Goal: Task Accomplishment & Management: Use online tool/utility

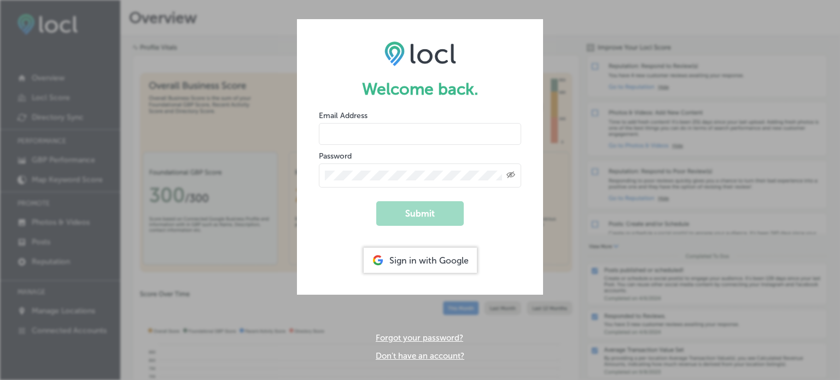
type input "[EMAIL_ADDRESS][DOMAIN_NAME]"
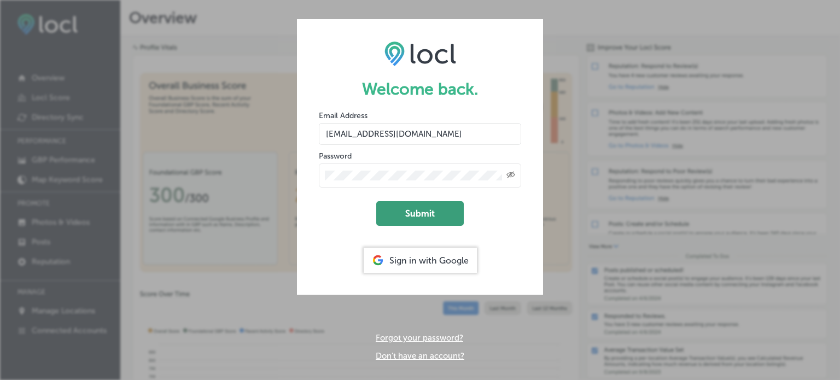
click at [437, 223] on button "Submit" at bounding box center [420, 213] width 88 height 25
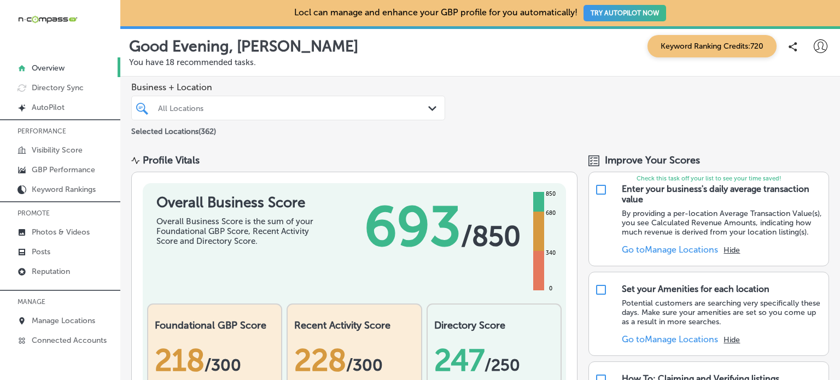
click at [537, 157] on div "Profile Vitals" at bounding box center [354, 160] width 446 height 12
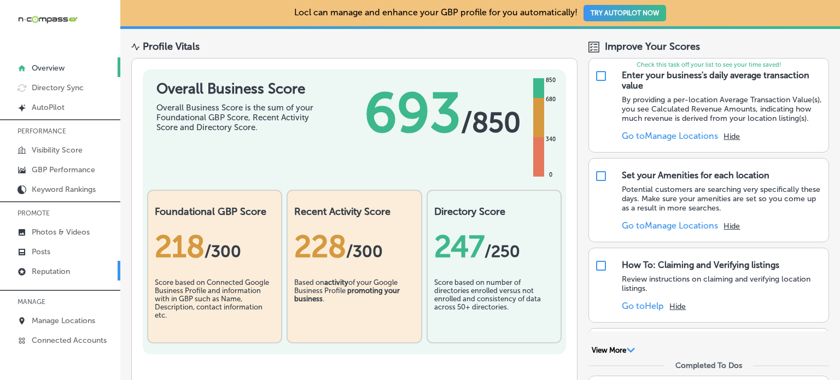
click at [59, 267] on p "Reputation" at bounding box center [51, 271] width 38 height 9
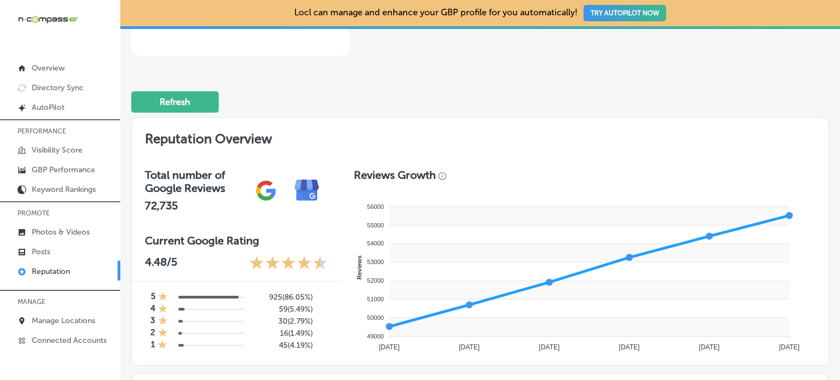
click at [477, 125] on h2 "Reputation Overview" at bounding box center [480, 137] width 697 height 38
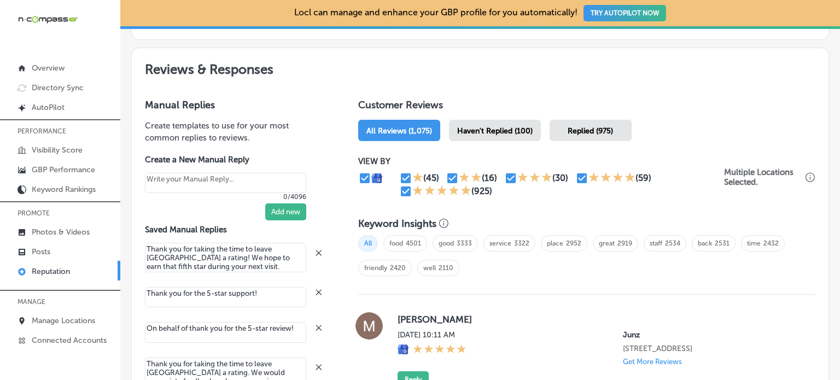
scroll to position [590, 0]
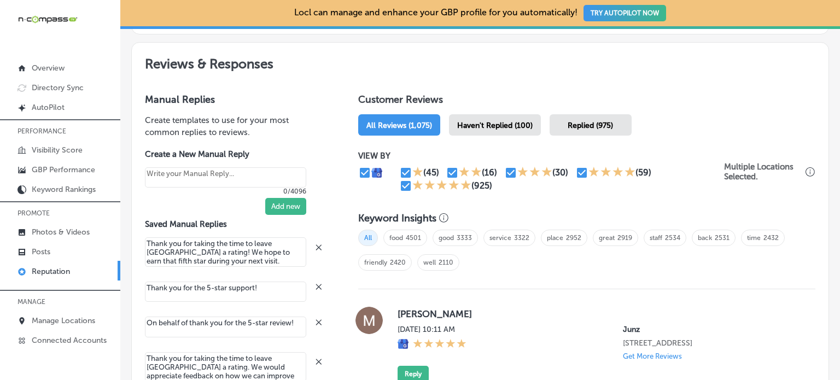
click at [488, 125] on span "Haven't Replied (100)" at bounding box center [495, 125] width 76 height 9
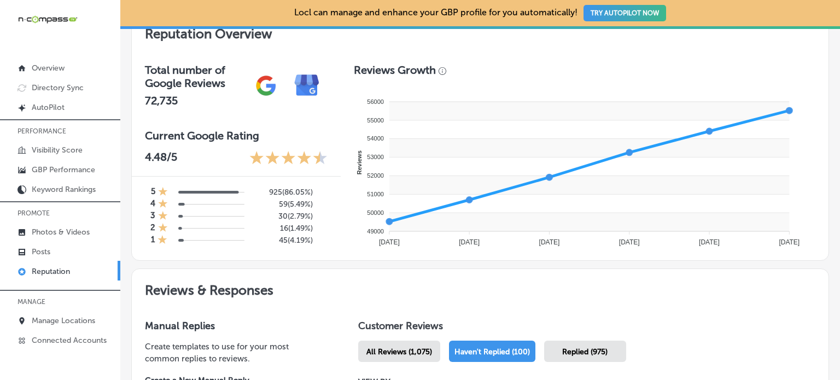
type textarea "x"
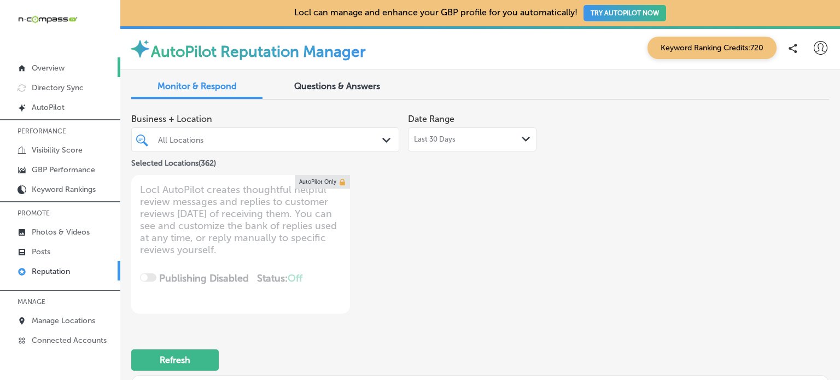
click at [61, 67] on p "Overview" at bounding box center [48, 67] width 33 height 9
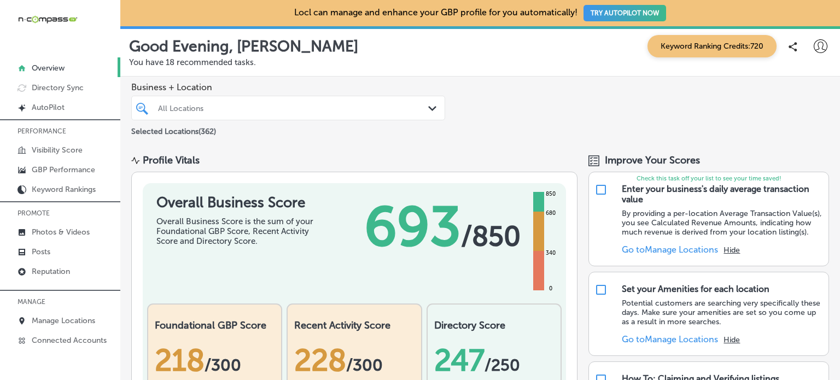
click at [245, 52] on p "Good Evening, [PERSON_NAME]" at bounding box center [243, 46] width 229 height 18
click at [814, 49] on icon at bounding box center [821, 46] width 14 height 14
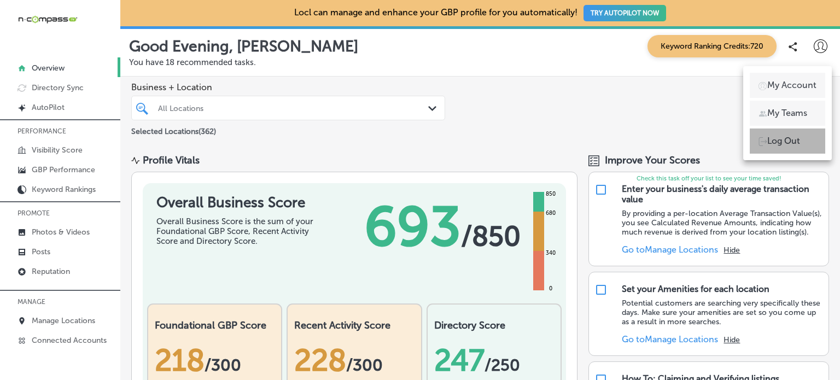
click at [772, 144] on p "Log Out" at bounding box center [784, 141] width 33 height 13
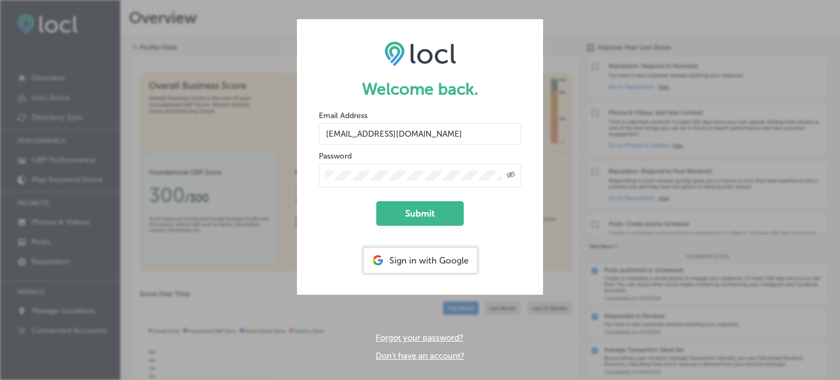
click at [410, 125] on input "[EMAIL_ADDRESS][DOMAIN_NAME]" at bounding box center [420, 134] width 202 height 22
type input "d"
type input "[EMAIL_ADDRESS][DOMAIN_NAME]"
click at [513, 171] on div "Created with Sketch." at bounding box center [511, 175] width 9 height 9
click at [301, 180] on form "Welcome back. Email Address [EMAIL_ADDRESS][DOMAIN_NAME] Password Submit Sign i…" at bounding box center [420, 157] width 246 height 276
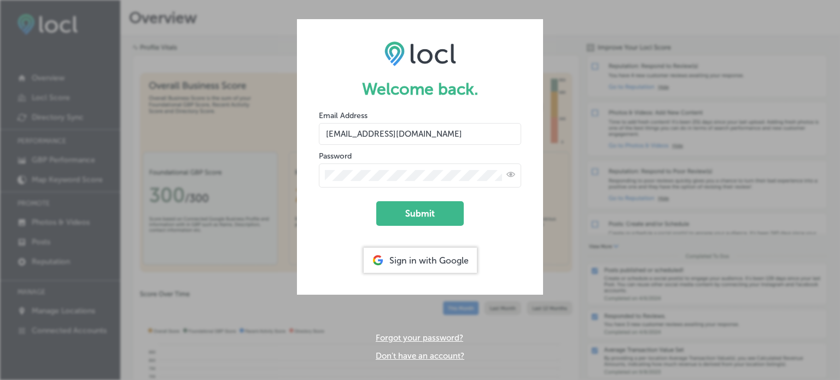
click at [343, 211] on form "Welcome back. Email Address [EMAIL_ADDRESS][DOMAIN_NAME] Password Submit Sign i…" at bounding box center [420, 157] width 246 height 276
click at [416, 218] on button "Submit" at bounding box center [420, 213] width 88 height 25
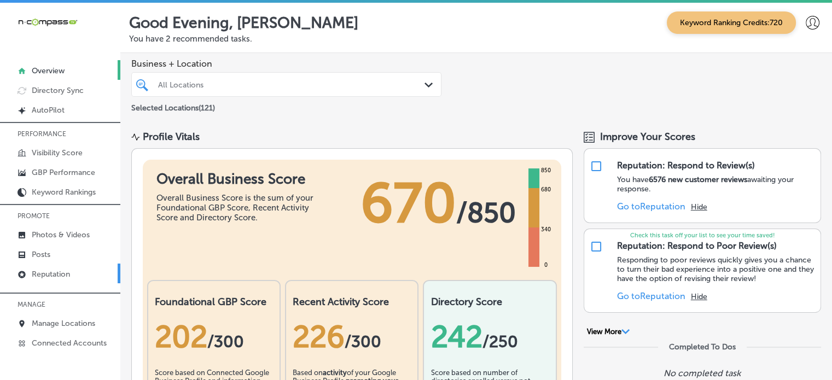
click at [57, 270] on p "Reputation" at bounding box center [51, 274] width 38 height 9
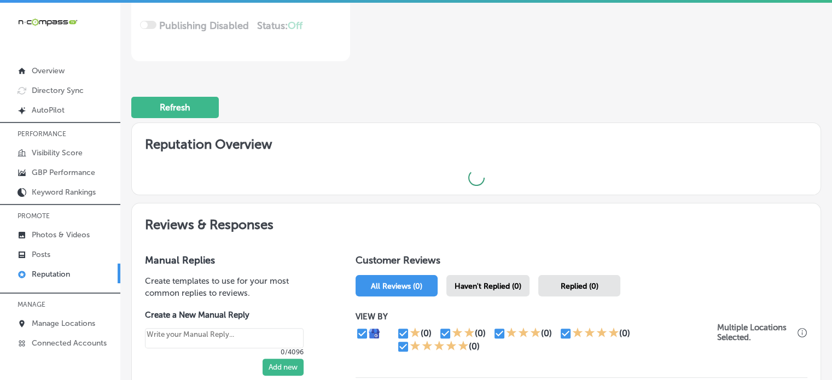
scroll to position [230, 0]
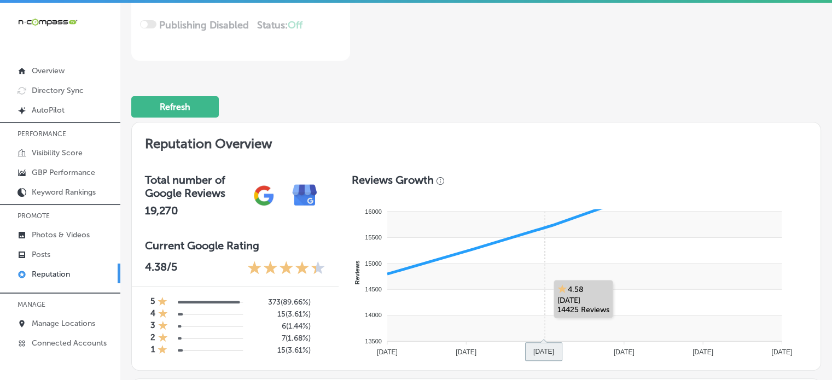
click at [508, 281] on rect at bounding box center [584, 277] width 394 height 26
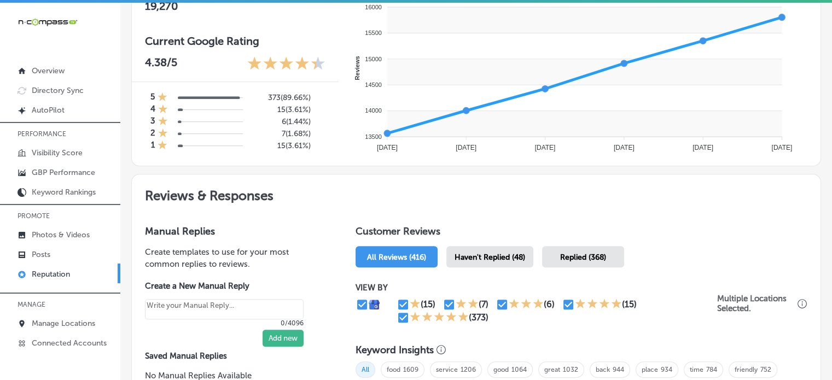
scroll to position [444, 0]
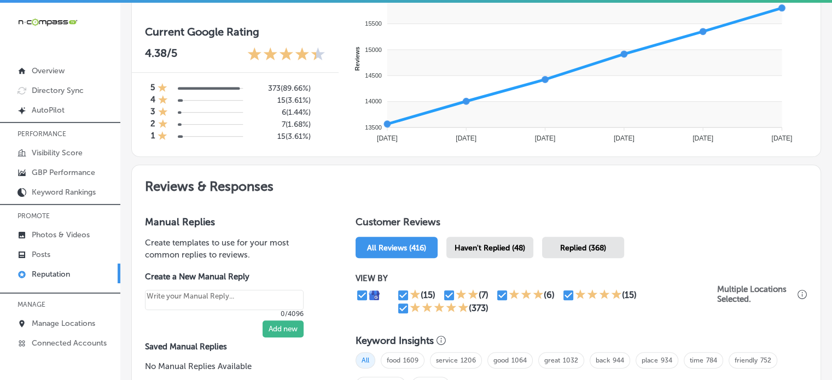
click at [504, 248] on span "Haven't Replied (48)" at bounding box center [490, 247] width 71 height 9
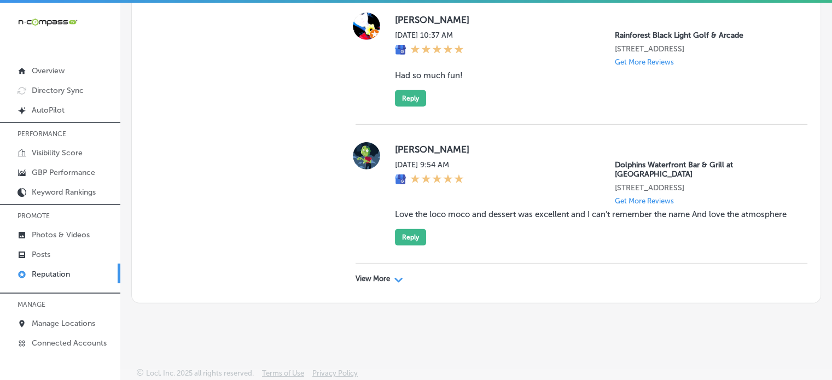
scroll to position [2, 0]
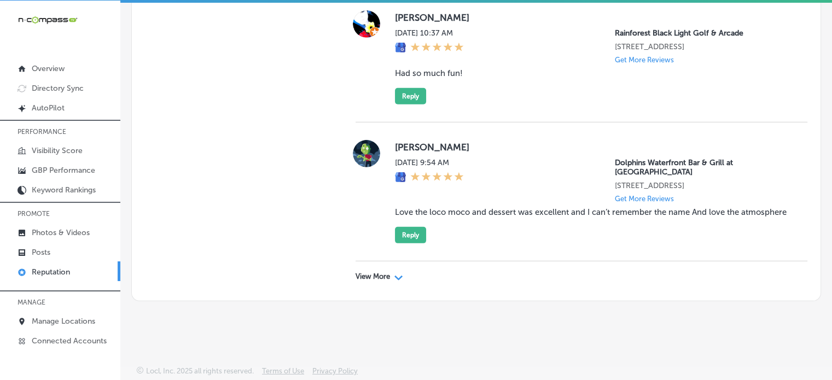
click at [377, 280] on p "View More" at bounding box center [373, 276] width 34 height 9
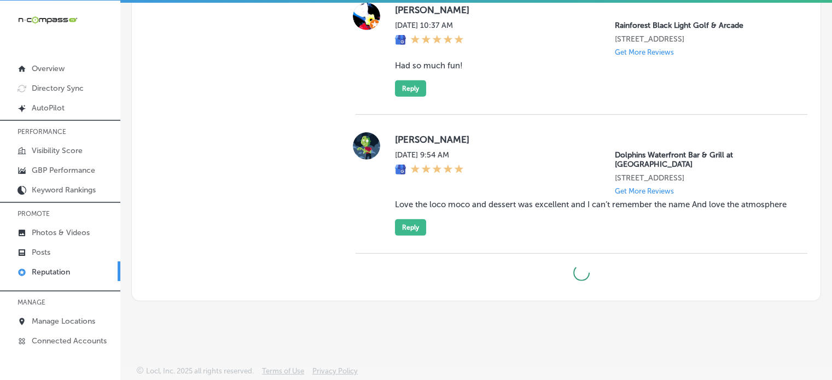
scroll to position [3342, 0]
type textarea "x"
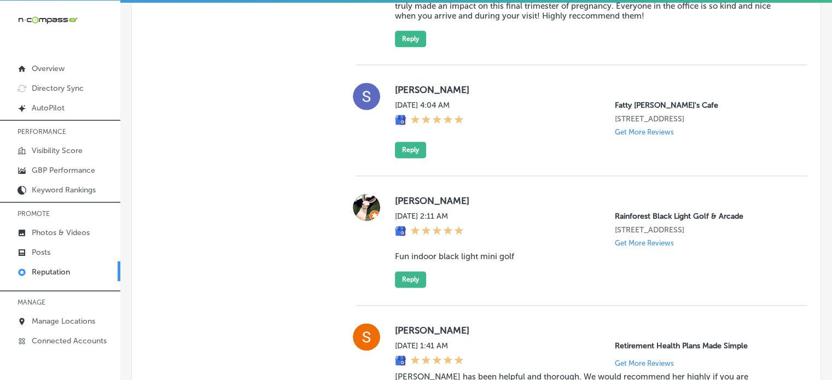
scroll to position [1501, 0]
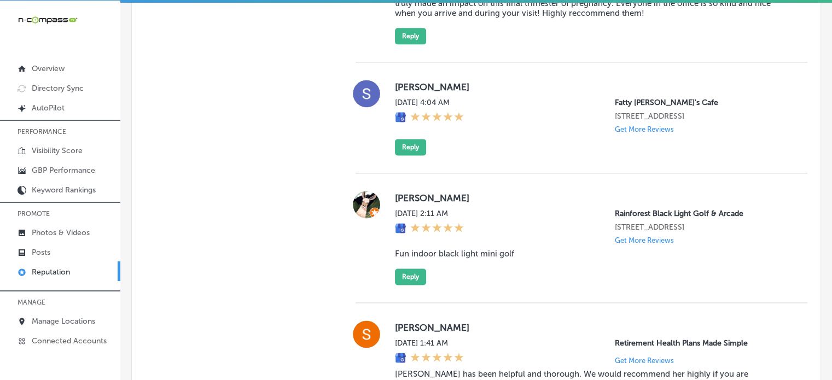
click at [416, 251] on div "[PERSON_NAME] [DATE] 2:11 AM Rainforest [GEOGRAPHIC_DATA] [STREET_ADDRESS] Get …" at bounding box center [592, 238] width 395 height 94
copy blockquote "Fun indoor black light mini golf"
click at [414, 284] on button "Reply" at bounding box center [410, 277] width 31 height 16
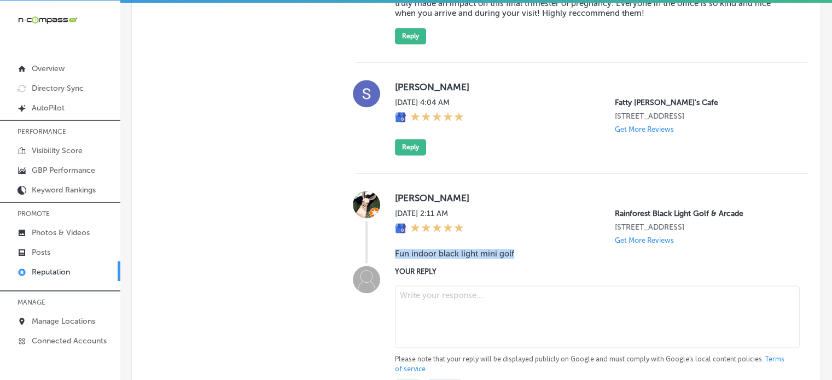
click at [428, 300] on textarea at bounding box center [597, 317] width 405 height 62
paste textarea "Thank you for the 5-star review, [PERSON_NAME]! We’re so glad to hear you had f…"
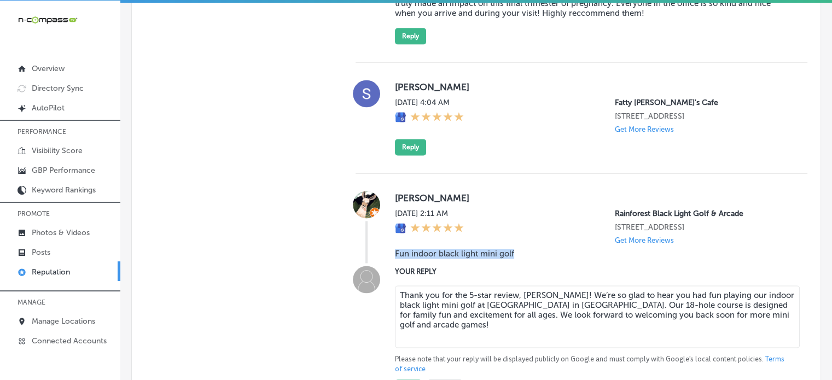
type textarea "Thank you for the 5-star review, [PERSON_NAME]! We’re so glad to hear you had f…"
type textarea "x"
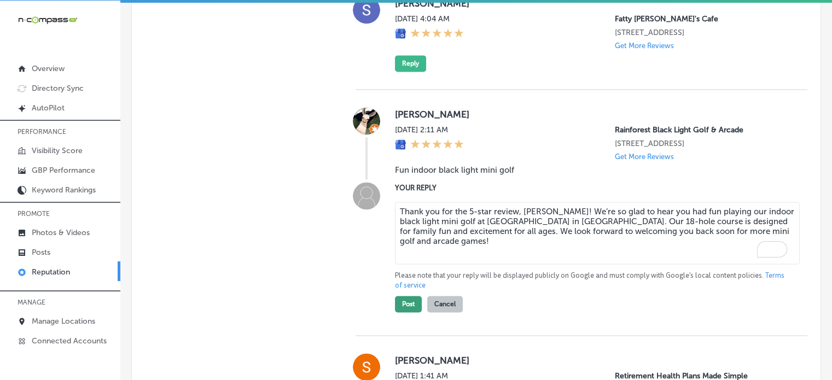
type textarea "Thank you for the 5-star review, [PERSON_NAME]! We’re so glad to hear you had f…"
click at [408, 312] on button "Post" at bounding box center [408, 304] width 27 height 16
type textarea "x"
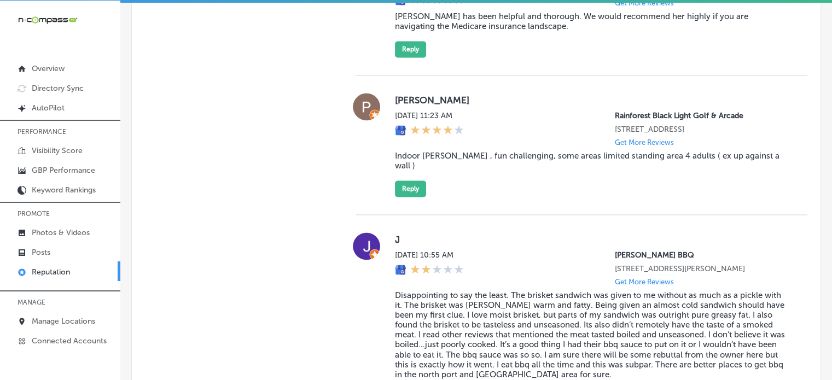
scroll to position [1729, 0]
click at [472, 157] on blockquote "Indoor [PERSON_NAME] , fun challenging, some areas limited standing area 4 adul…" at bounding box center [592, 161] width 395 height 20
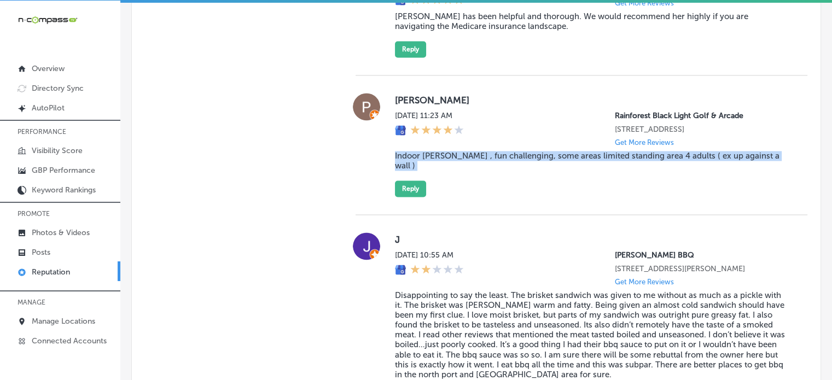
click at [472, 157] on blockquote "Indoor [PERSON_NAME] , fun challenging, some areas limited standing area 4 adul…" at bounding box center [592, 161] width 395 height 20
copy blockquote "Indoor [PERSON_NAME] , fun challenging, some areas limited standing area 4 adul…"
click at [411, 188] on button "Reply" at bounding box center [410, 189] width 31 height 16
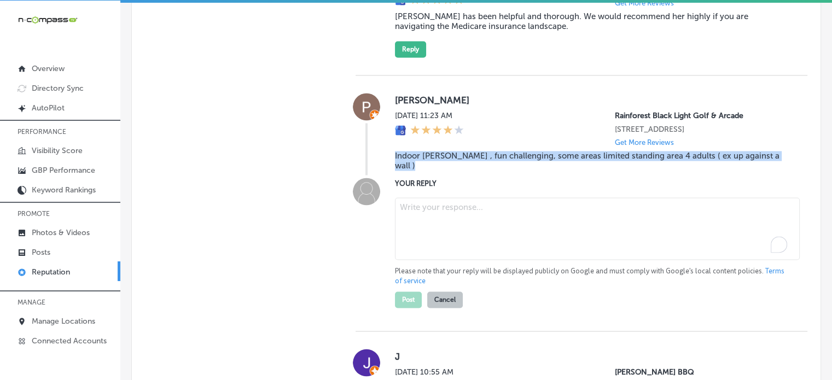
click at [432, 218] on textarea "To enrich screen reader interactions, please activate Accessibility in Grammarl…" at bounding box center [597, 229] width 405 height 62
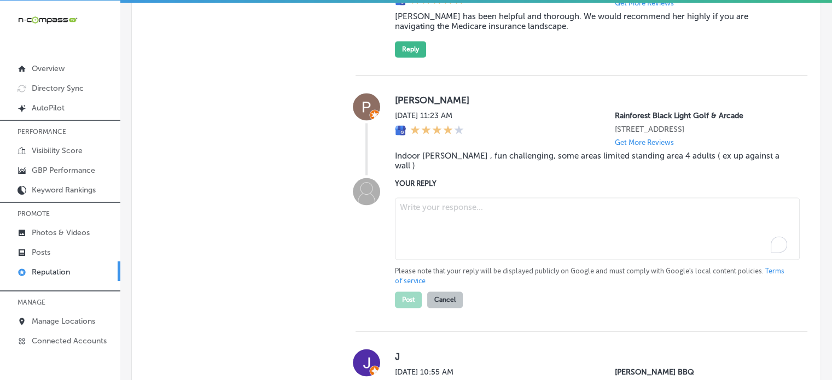
paste textarea "Thank you for your feedback, [PERSON_NAME]! We’re glad to hear you enjoyed the …"
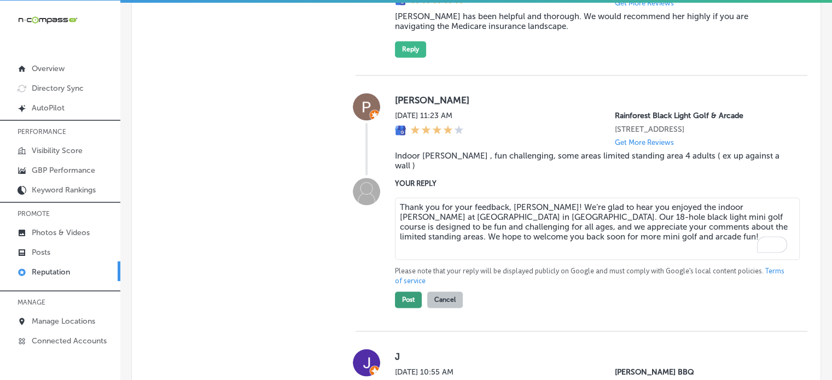
type textarea "Thank you for your feedback, [PERSON_NAME]! We’re glad to hear you enjoyed the …"
click at [410, 295] on button "Post" at bounding box center [408, 300] width 27 height 16
type textarea "x"
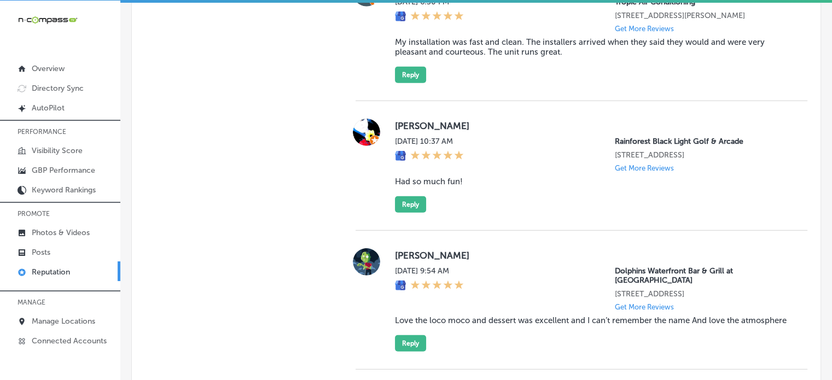
scroll to position [2924, 0]
click at [446, 186] on blockquote "Had so much fun!" at bounding box center [592, 181] width 395 height 10
copy blockquote "Had so much fun!"
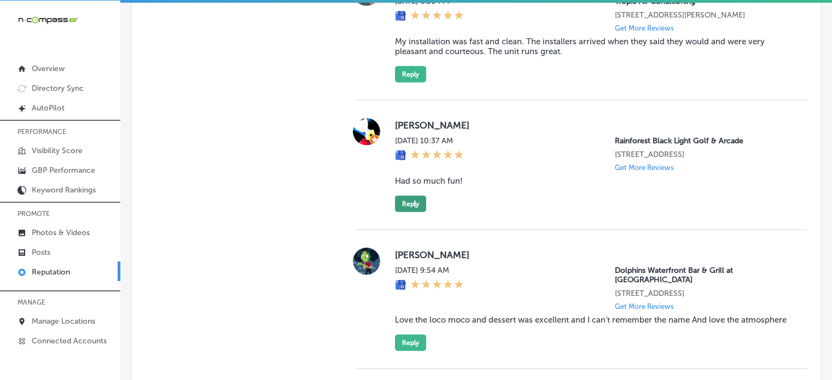
drag, startPoint x: 411, startPoint y: 217, endPoint x: 414, endPoint y: 224, distance: 7.8
click at [414, 212] on div "[PERSON_NAME] [DATE] 10:37 AM Rainforest [GEOGRAPHIC_DATA] [STREET_ADDRESS] Get…" at bounding box center [592, 165] width 395 height 94
click at [414, 212] on button "Reply" at bounding box center [410, 204] width 31 height 16
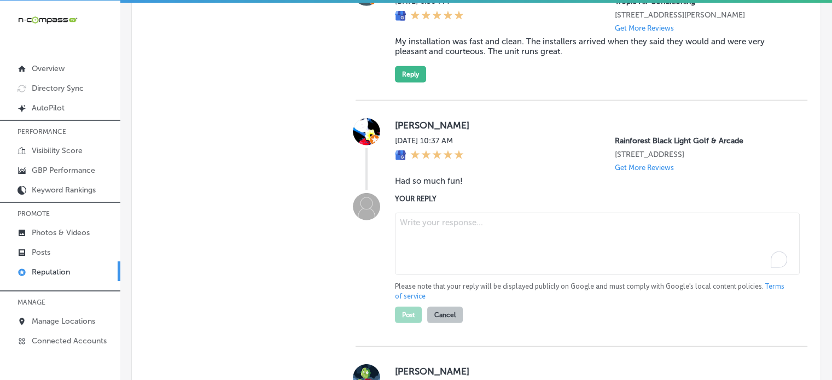
click at [466, 275] on textarea "To enrich screen reader interactions, please activate Accessibility in Grammarl…" at bounding box center [597, 244] width 405 height 62
paste textarea "Thank you for the 5-star review, [PERSON_NAME]! We’re so glad to hear you had s…"
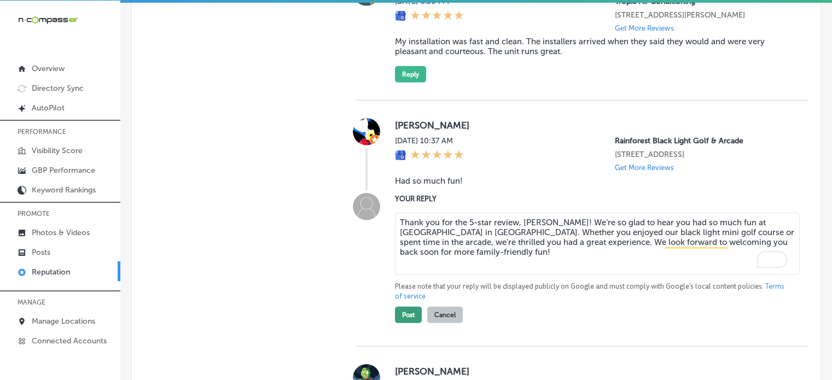
type textarea "Thank you for the 5-star review, [PERSON_NAME]! We’re so glad to hear you had s…"
click at [407, 323] on button "Post" at bounding box center [408, 315] width 27 height 16
type textarea "x"
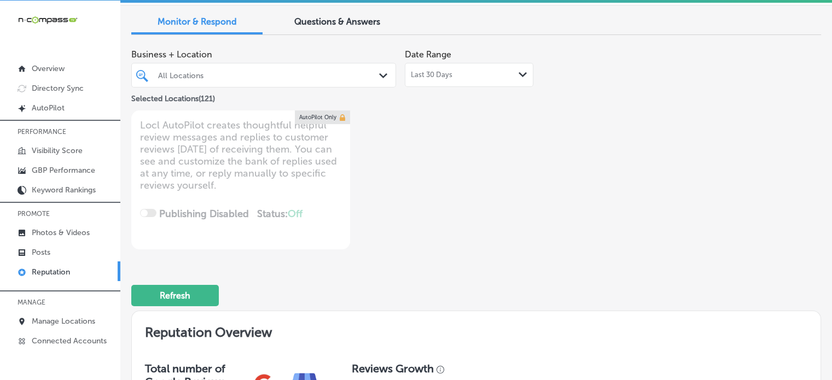
scroll to position [35, 0]
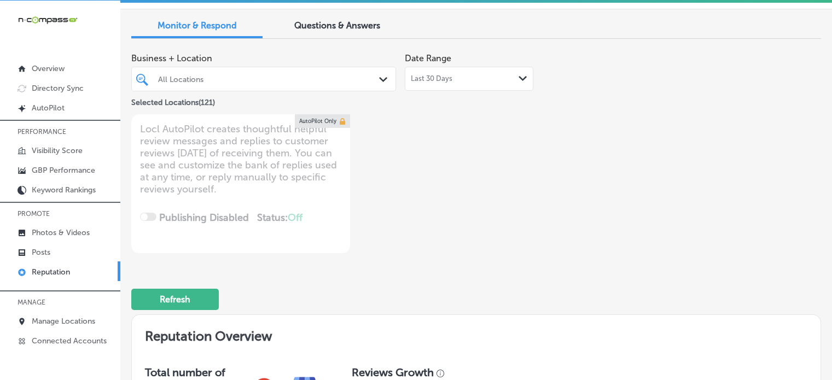
click at [248, 74] on div "All Locations" at bounding box center [269, 78] width 222 height 9
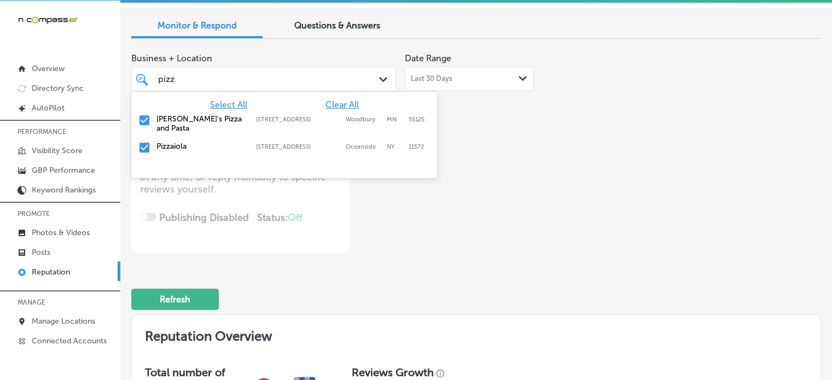
type input "pizza"
click at [173, 118] on label "[PERSON_NAME]'s Pizza and Pasta" at bounding box center [200, 123] width 89 height 19
click at [167, 119] on label "Pizzaiola" at bounding box center [200, 118] width 89 height 9
type textarea "x"
type input "pizza"
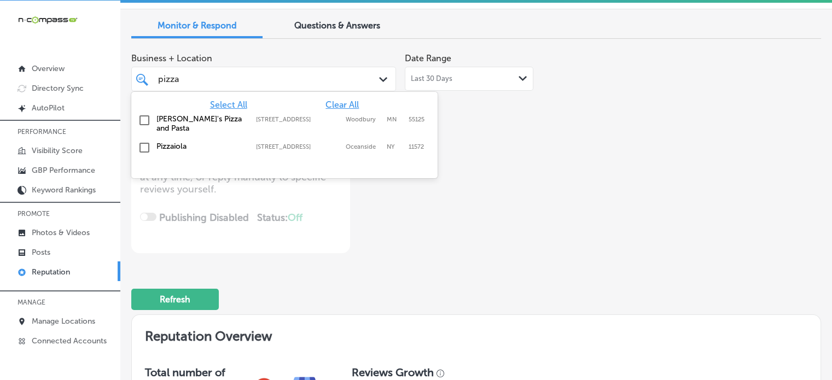
type textarea "x"
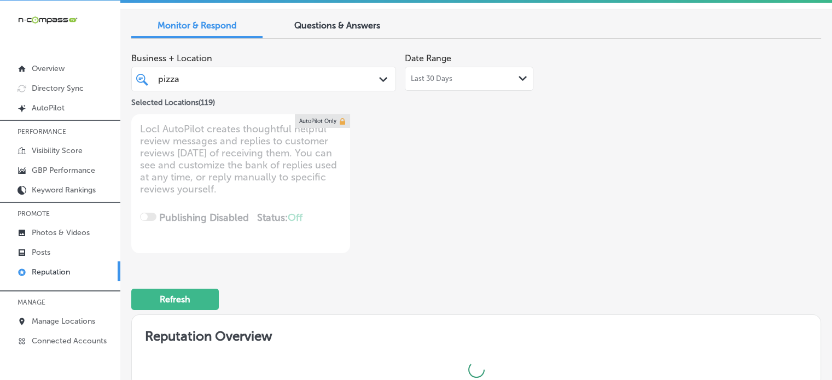
click at [499, 179] on div "Business + Location pizza pizza Path Created with Sketch. Selected Locations ( …" at bounding box center [338, 151] width 414 height 206
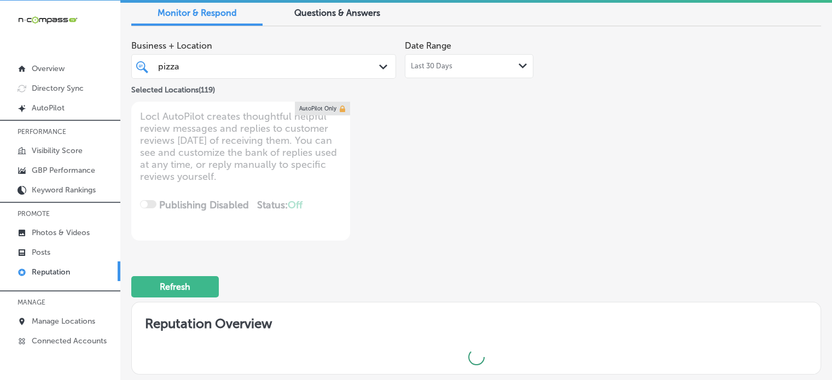
scroll to position [367, 0]
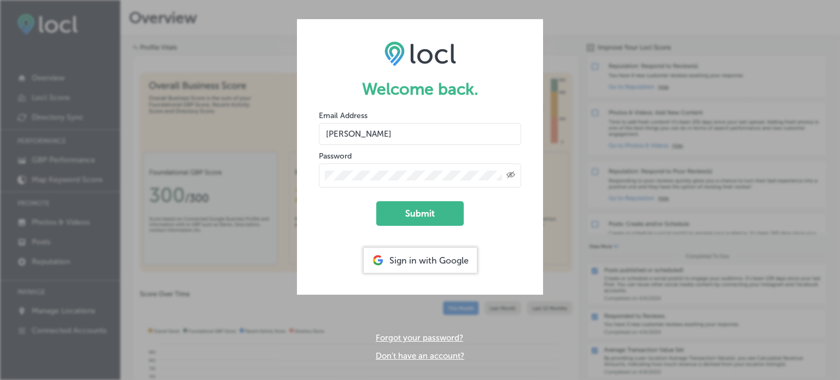
type input "[EMAIL_ADDRESS][DOMAIN_NAME]"
click at [254, 177] on div "Welcome back. Email Address harveydann15@gmail.com Password Created with Sketch…" at bounding box center [420, 190] width 840 height 380
click at [376, 201] on button "Submit" at bounding box center [420, 213] width 88 height 25
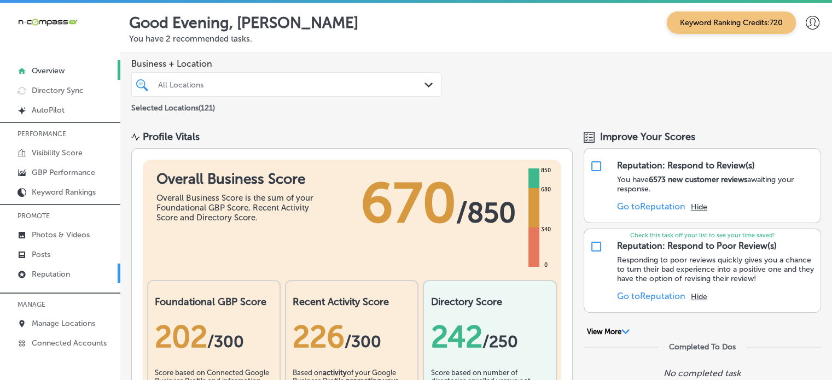
click at [61, 272] on p "Reputation" at bounding box center [51, 274] width 38 height 9
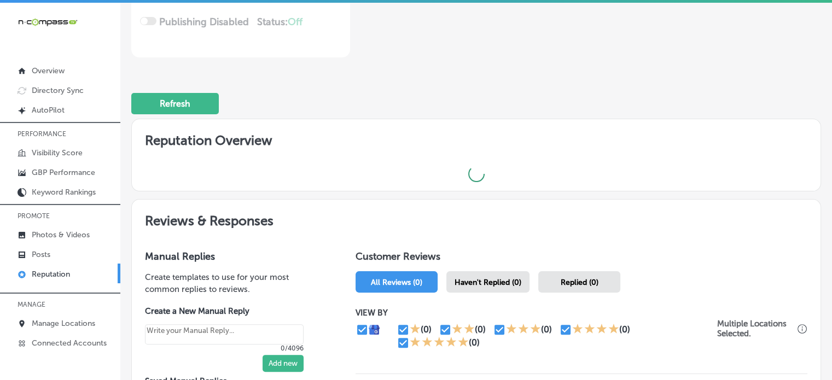
scroll to position [236, 0]
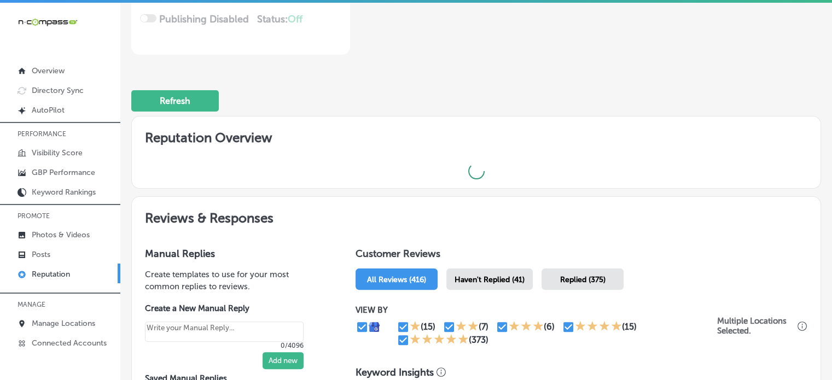
type textarea "x"
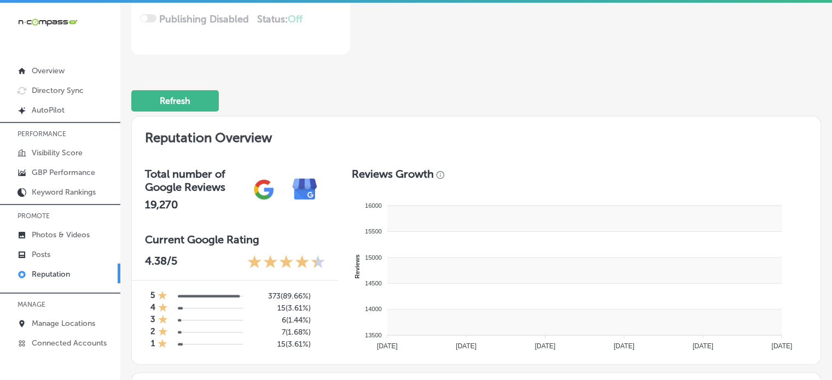
click at [492, 271] on rect at bounding box center [584, 271] width 394 height 26
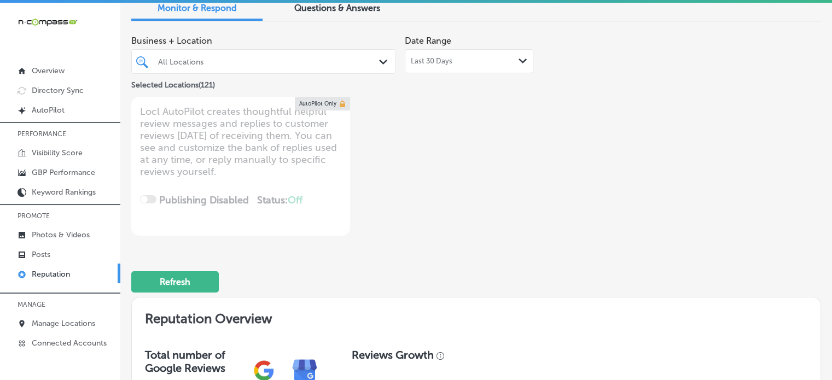
scroll to position [54, 0]
click at [272, 67] on div at bounding box center [253, 62] width 192 height 15
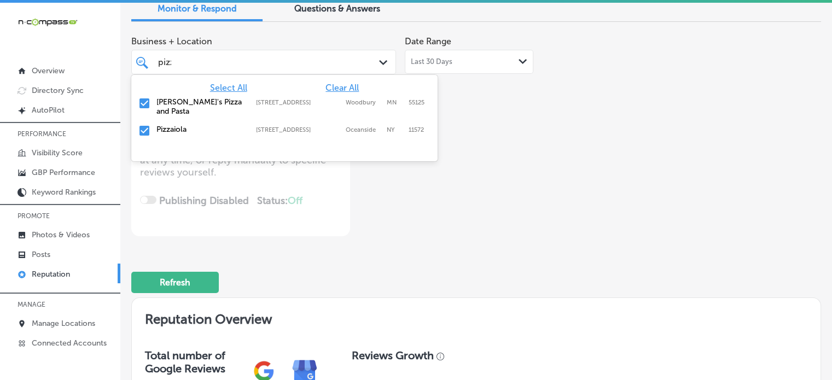
type input "pizza"
click at [175, 106] on label "[PERSON_NAME]'s Pizza and Pasta" at bounding box center [200, 106] width 89 height 19
click at [171, 101] on label "Pizzaiola" at bounding box center [200, 101] width 89 height 9
type textarea "x"
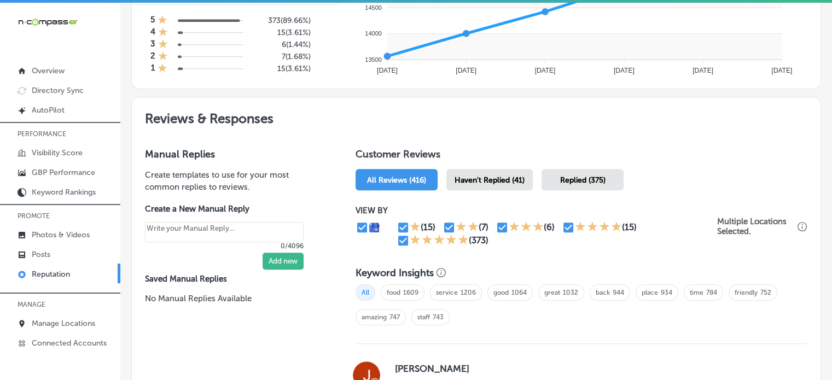
scroll to position [0, 0]
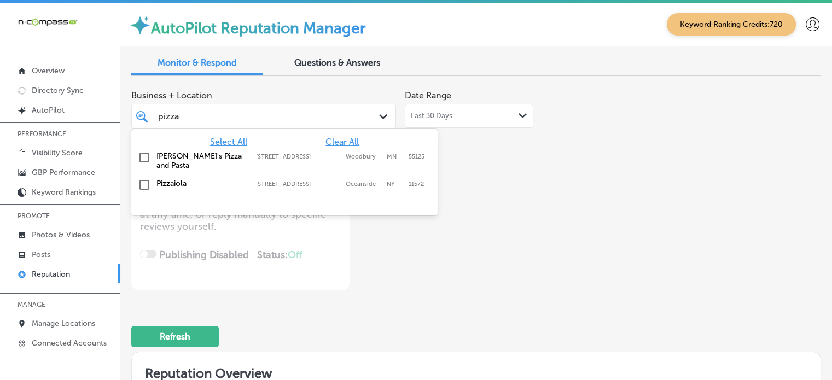
type input "pizza"
click at [472, 208] on div "Business + Location option 3191 Long Beach Rd, deselected. option 3191 Long Bea…" at bounding box center [338, 188] width 414 height 206
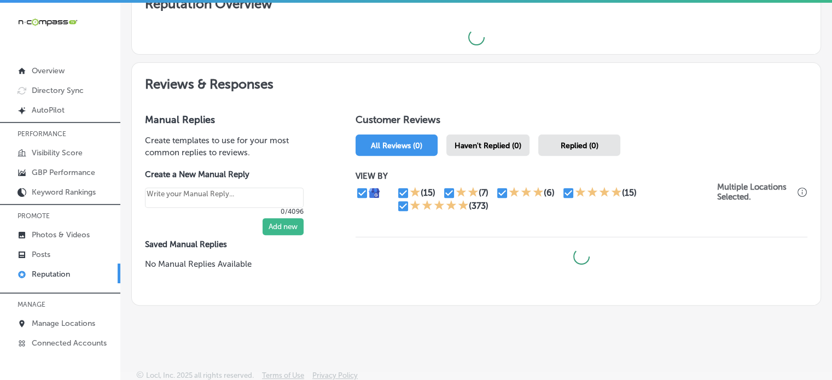
scroll to position [2, 0]
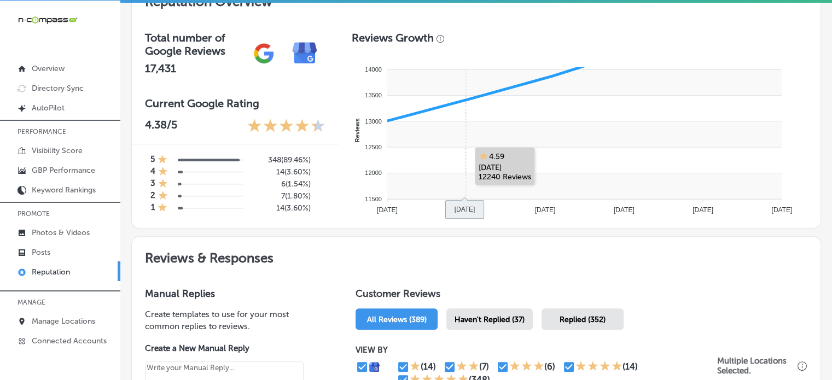
click at [499, 140] on rect at bounding box center [584, 134] width 394 height 26
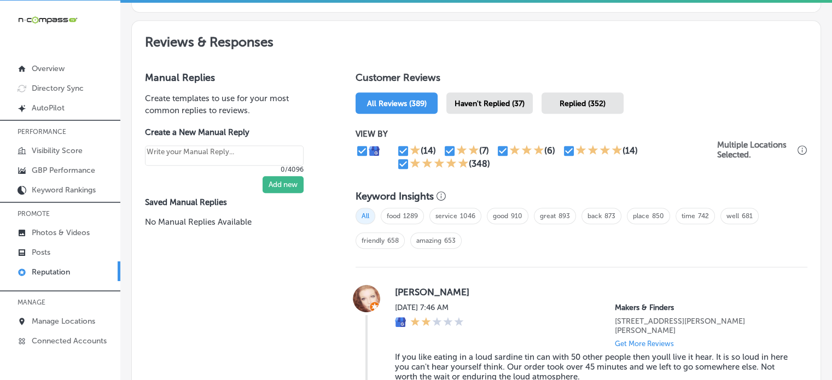
scroll to position [587, 0]
click at [484, 103] on span "Haven't Replied (37)" at bounding box center [490, 102] width 70 height 9
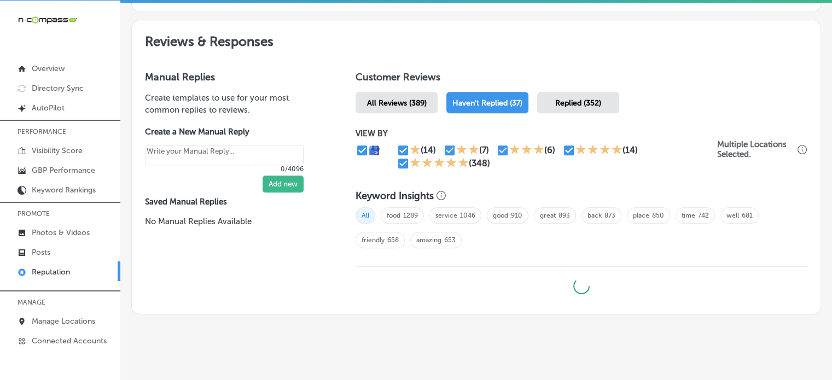
type textarea "x"
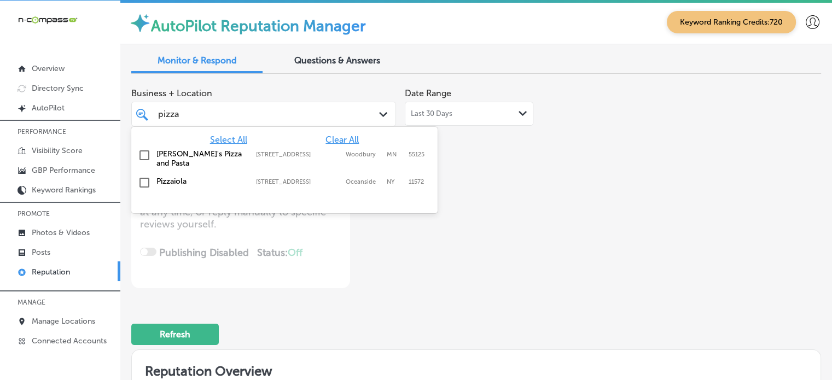
click at [234, 116] on div "pizza pizza" at bounding box center [253, 114] width 192 height 15
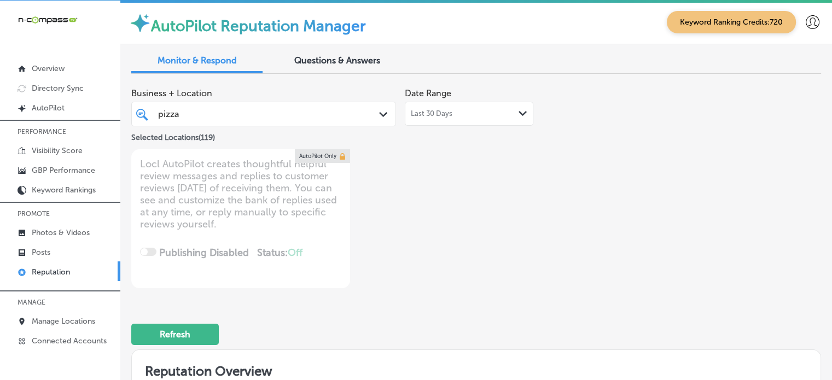
click at [234, 116] on div "pizza pizza" at bounding box center [253, 114] width 192 height 15
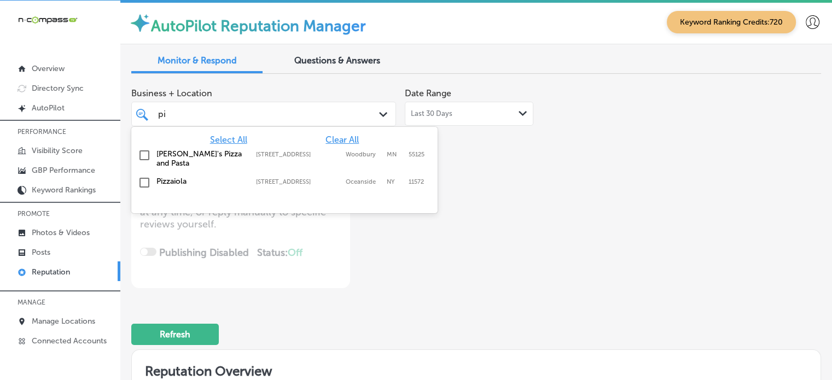
type input "p"
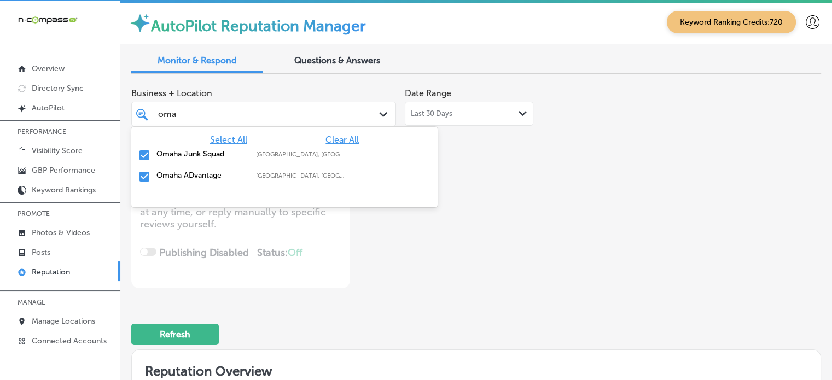
type input "omaha"
click at [169, 150] on label "Omaha Junk Squad" at bounding box center [200, 153] width 89 height 9
type textarea "x"
type input "omaha"
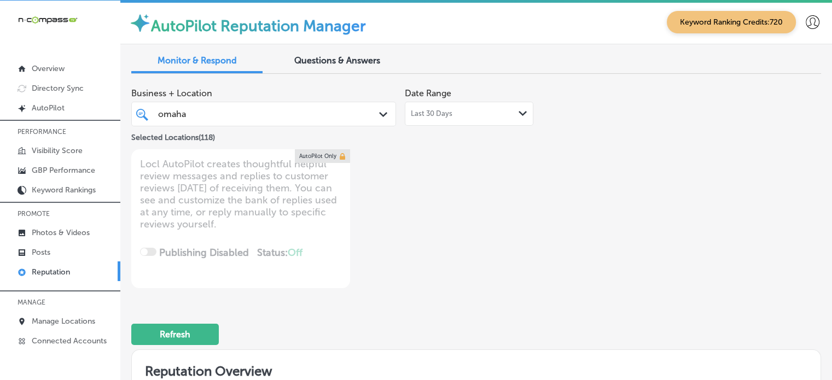
click at [461, 284] on div "Business + Location omaha omaha Path Created with Sketch. Selected Locations ( …" at bounding box center [338, 186] width 414 height 206
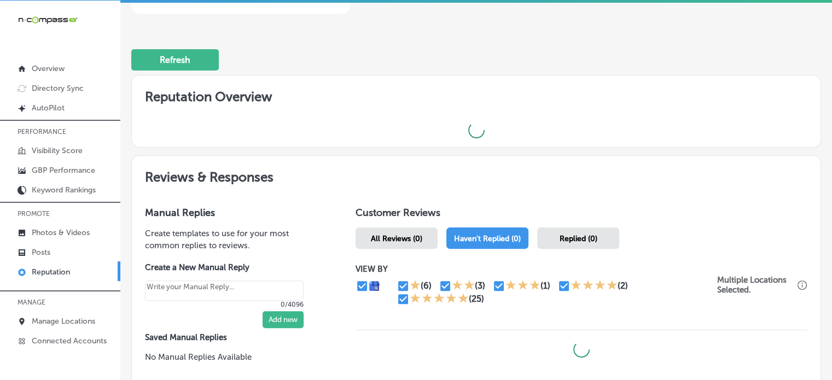
scroll to position [370, 0]
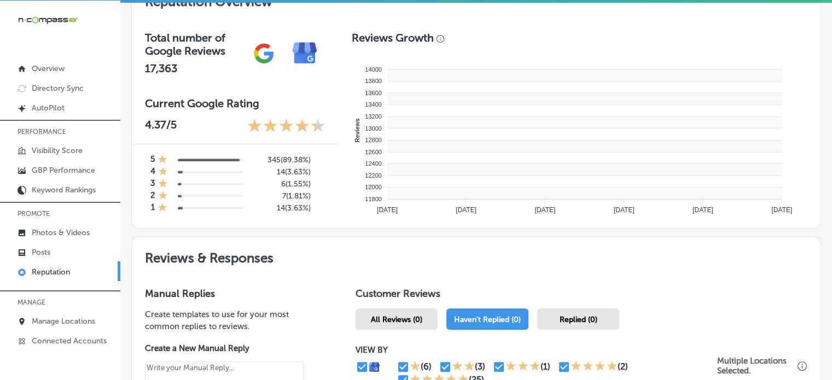
type textarea "x"
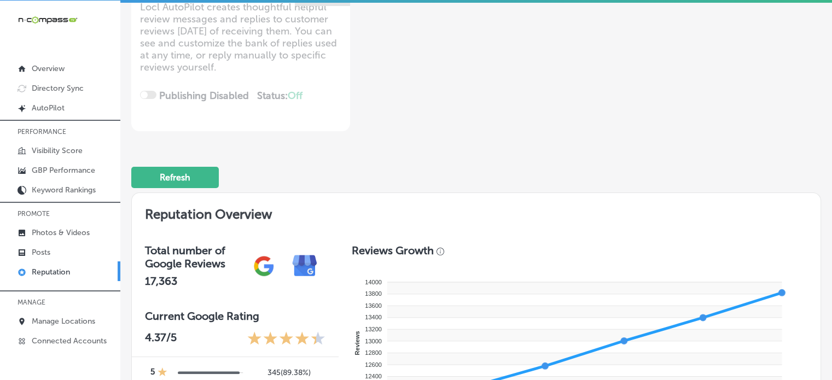
scroll to position [0, 0]
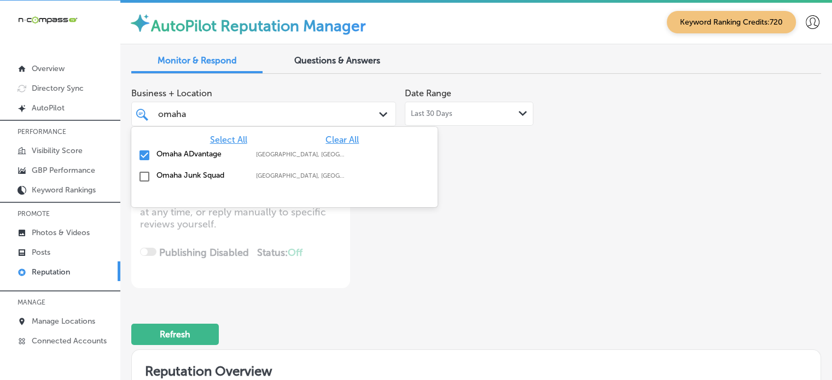
click at [268, 115] on div "omaha omaha" at bounding box center [253, 114] width 192 height 15
type input "o"
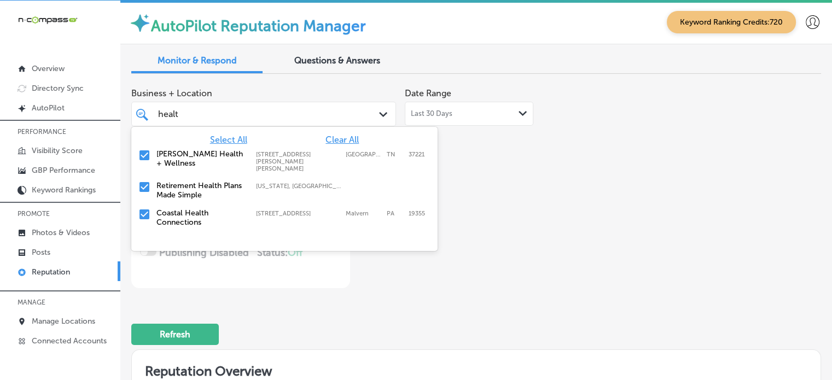
type input "health"
click at [176, 160] on label "[PERSON_NAME] Health + Wellness" at bounding box center [200, 158] width 89 height 19
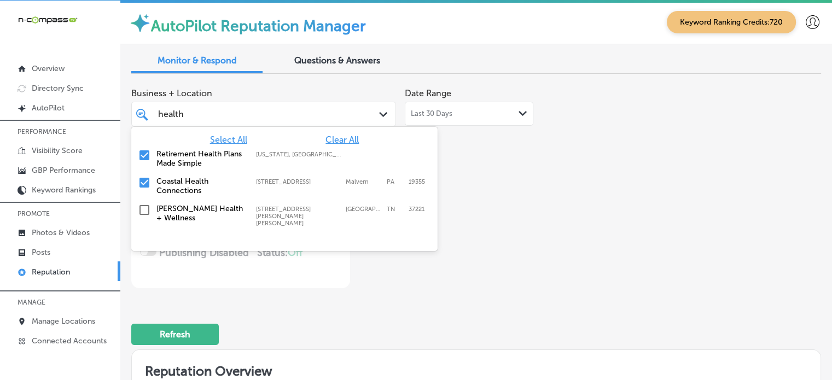
click at [190, 157] on label "Retirement Health Plans Made Simple" at bounding box center [200, 158] width 89 height 19
type textarea "x"
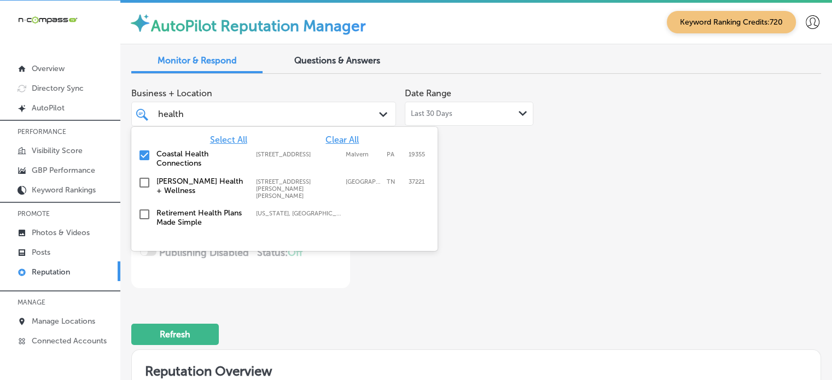
type input "health"
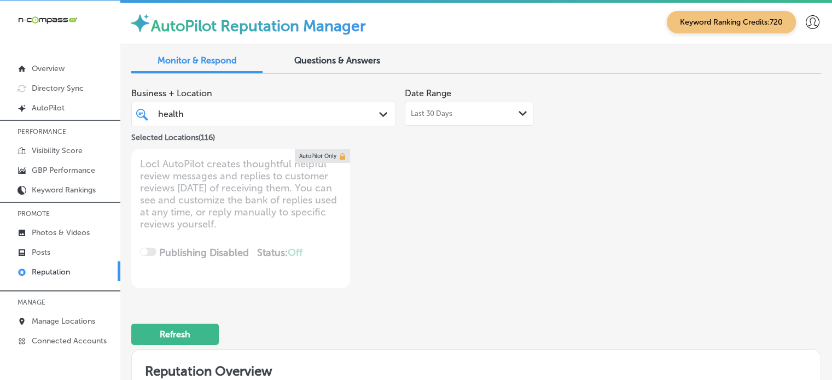
click at [516, 264] on div "Business + Location health health Path Created with Sketch. Selected Locations …" at bounding box center [338, 186] width 414 height 206
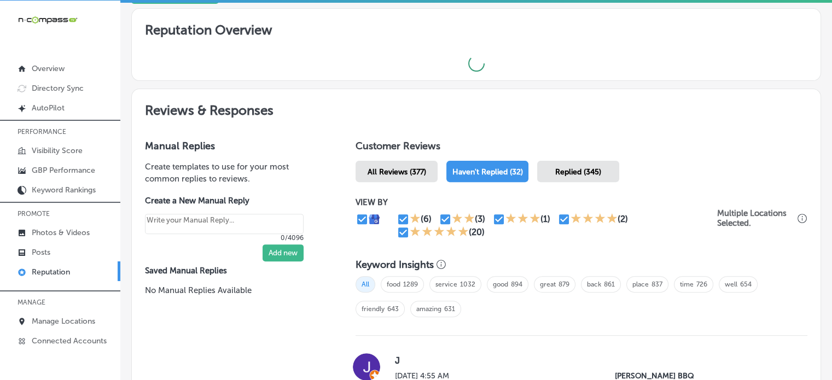
type textarea "x"
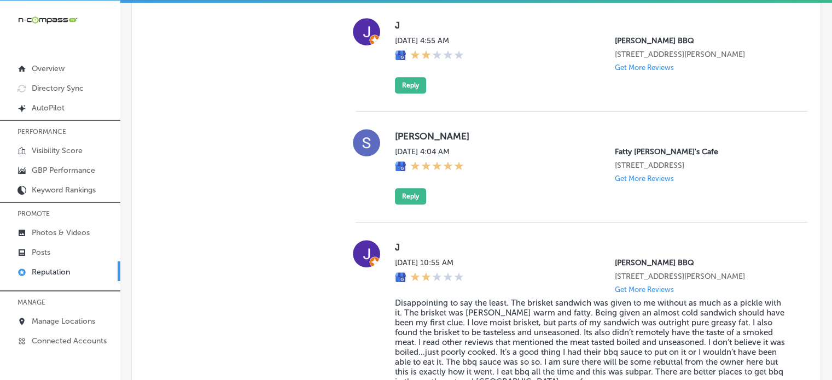
scroll to position [852, 0]
click at [409, 136] on label "[PERSON_NAME]" at bounding box center [592, 136] width 395 height 11
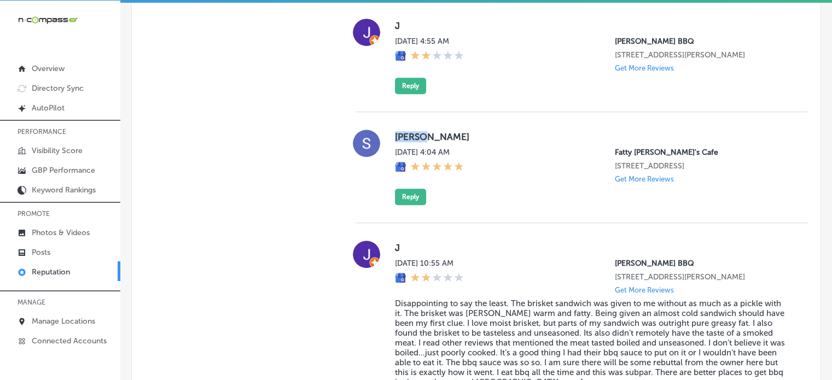
click at [409, 136] on label "[PERSON_NAME]" at bounding box center [592, 136] width 395 height 11
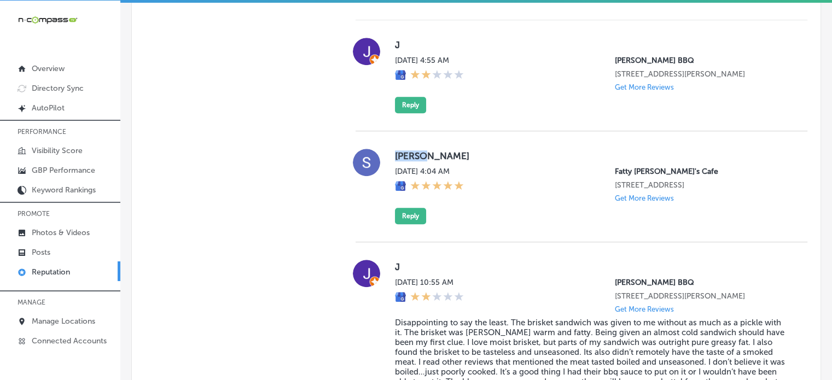
scroll to position [833, 0]
click at [413, 212] on button "Reply" at bounding box center [410, 216] width 31 height 16
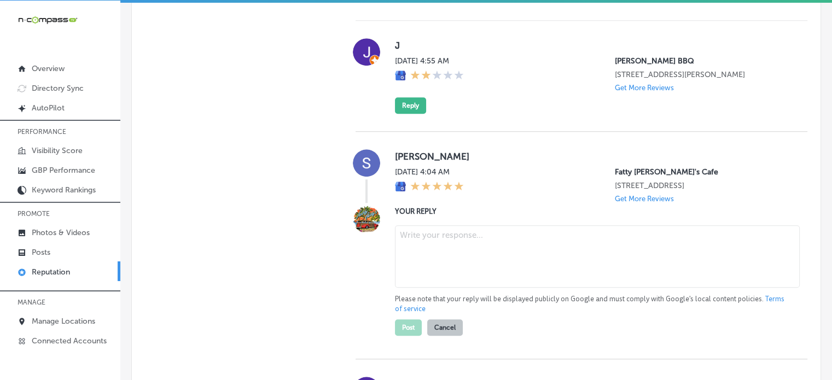
click at [457, 256] on textarea at bounding box center [597, 256] width 405 height 62
paste textarea "Thank you for the five-star review, Scott! We’re so glad you had a great experi…"
type textarea "Thank you for the five-star review, Scott! We’re so glad you had a great experi…"
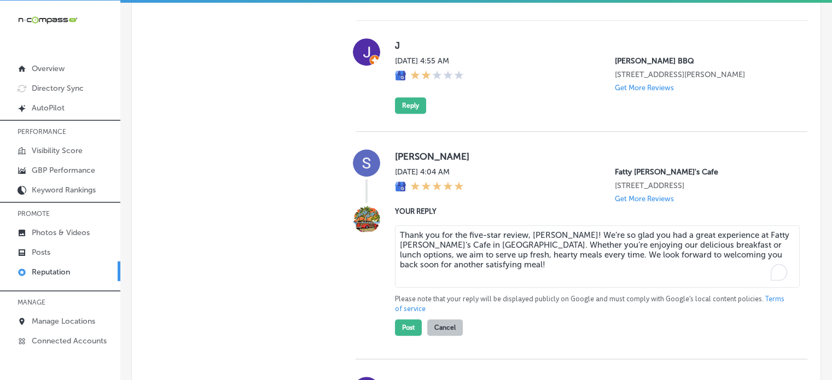
type textarea "x"
type textarea "Thank you for the five-star review, Scott! We’re so glad you had a great experi…"
click at [405, 328] on button "Post" at bounding box center [408, 328] width 27 height 16
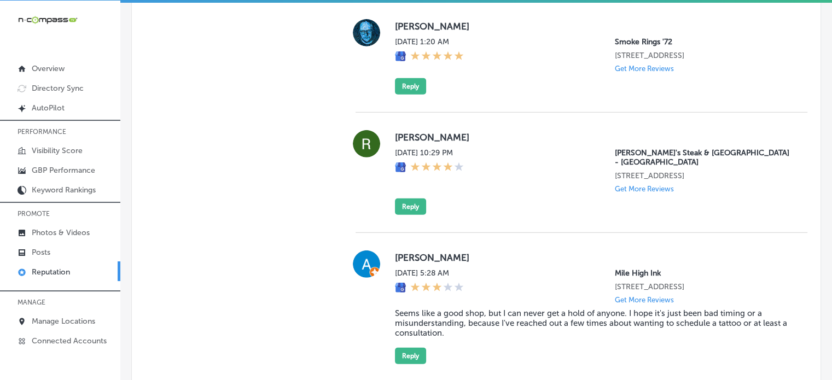
scroll to position [3225, 0]
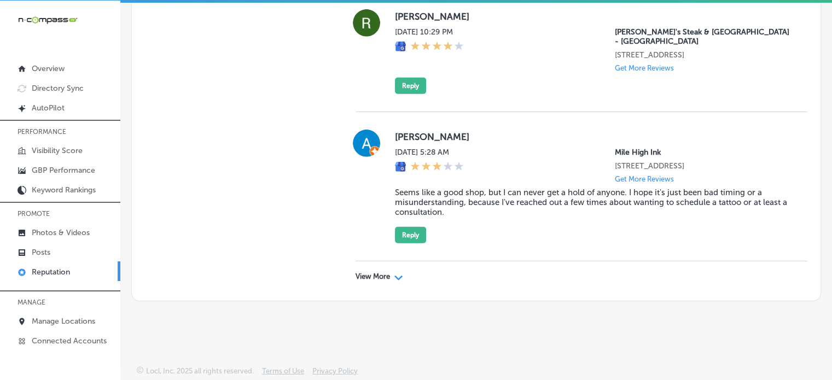
click at [367, 278] on p "View More" at bounding box center [373, 276] width 34 height 9
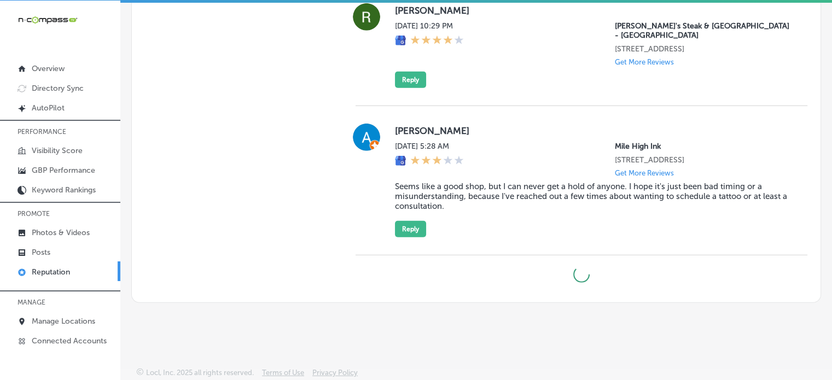
type textarea "x"
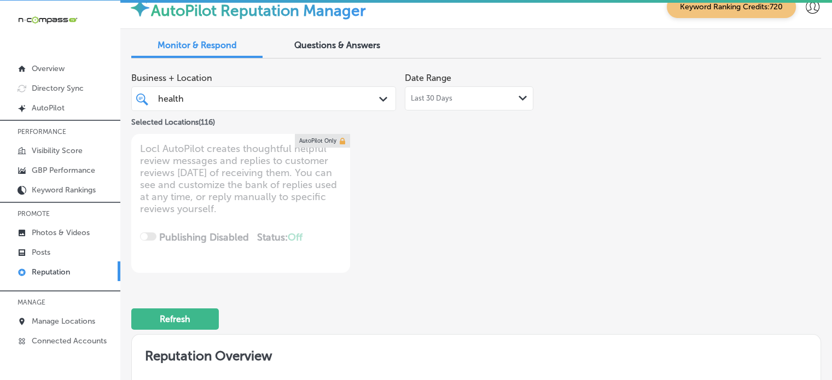
scroll to position [10, 0]
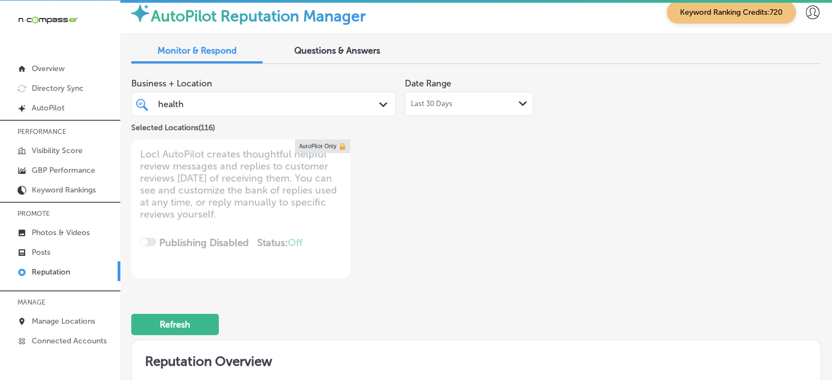
click at [226, 103] on div "health health" at bounding box center [253, 104] width 192 height 15
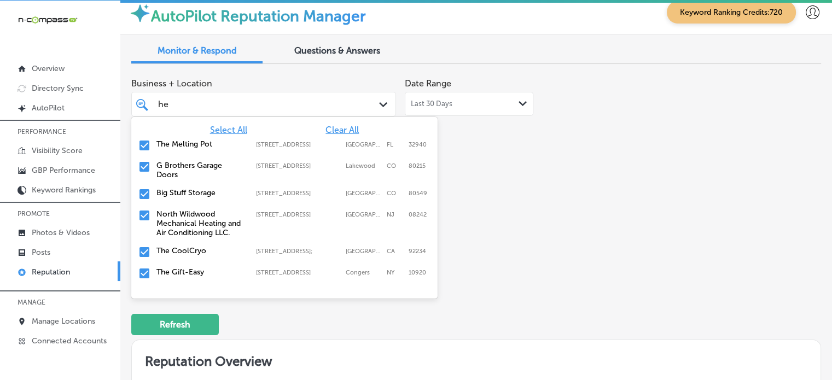
type input "h"
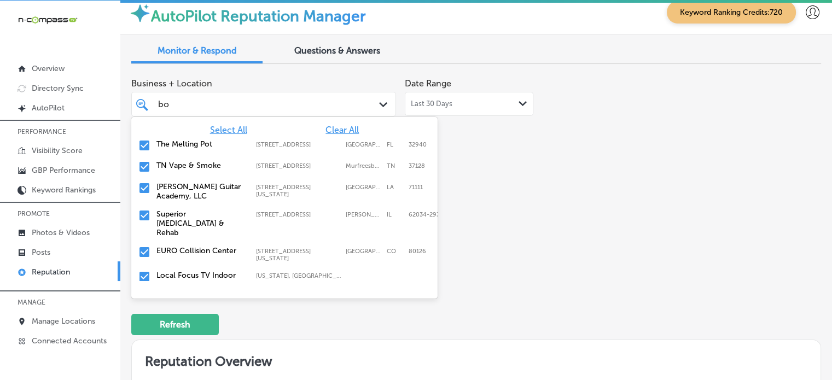
type input "bob"
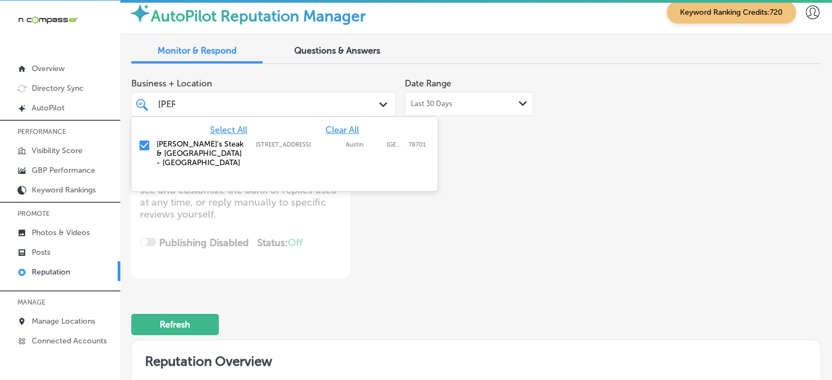
click at [179, 149] on label "[PERSON_NAME]'s Steak & [GEOGRAPHIC_DATA] - [GEOGRAPHIC_DATA]" at bounding box center [200, 154] width 89 height 28
type textarea "x"
type input "bob"
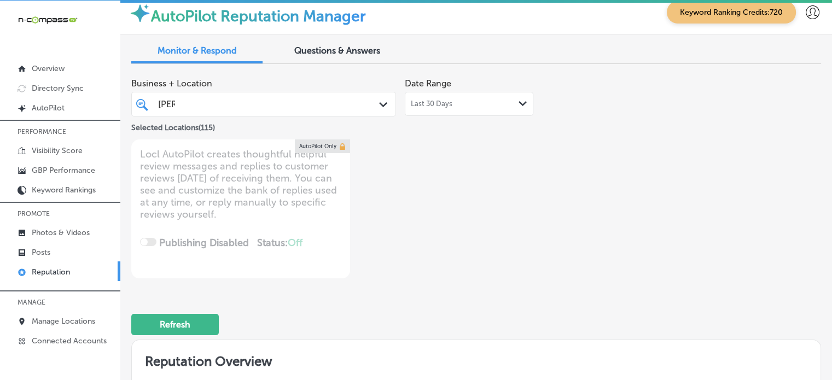
click at [448, 233] on div "Business + Location bob bob Path Created with Sketch. Selected Locations ( 115 …" at bounding box center [338, 176] width 414 height 206
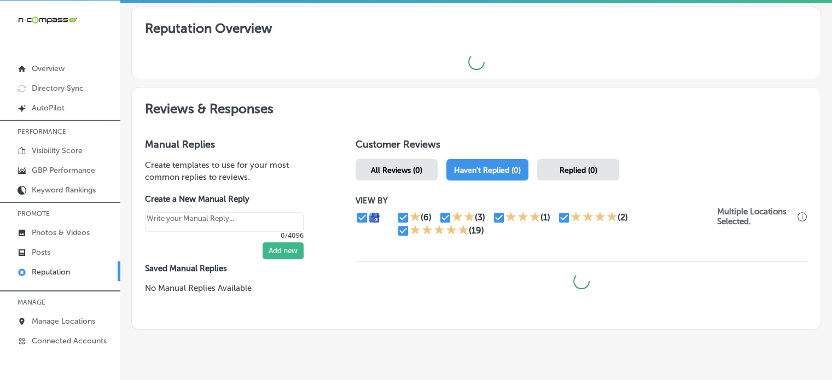
scroll to position [344, 0]
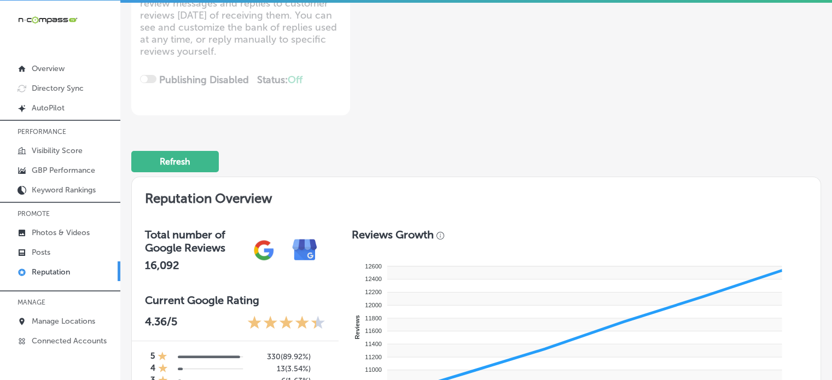
type textarea "x"
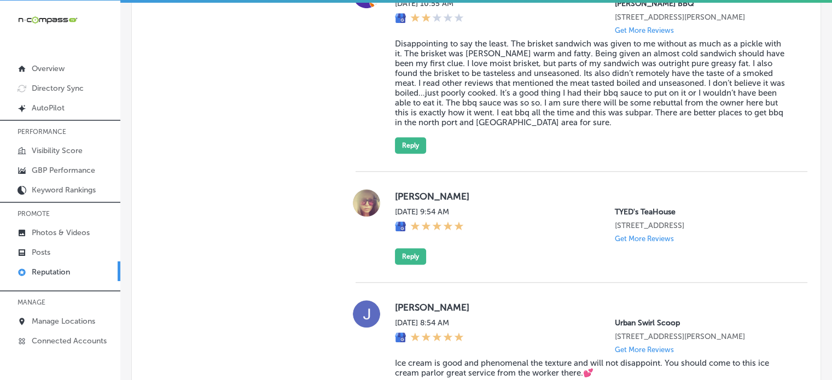
scroll to position [1063, 0]
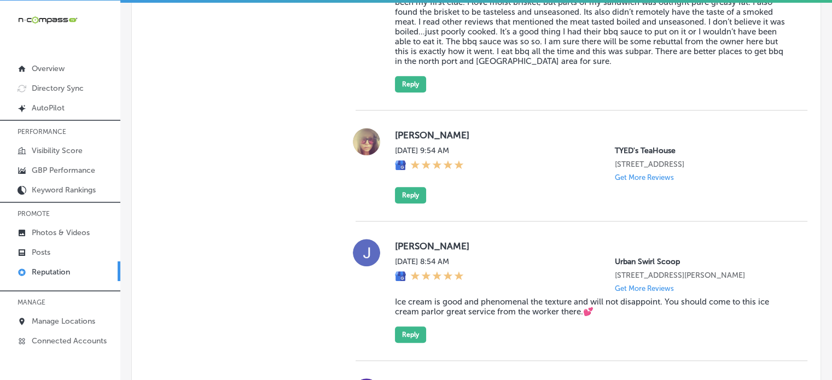
click at [405, 136] on label "[PERSON_NAME]" at bounding box center [592, 135] width 395 height 11
copy label "Sarah"
click at [402, 198] on button "Reply" at bounding box center [410, 195] width 31 height 16
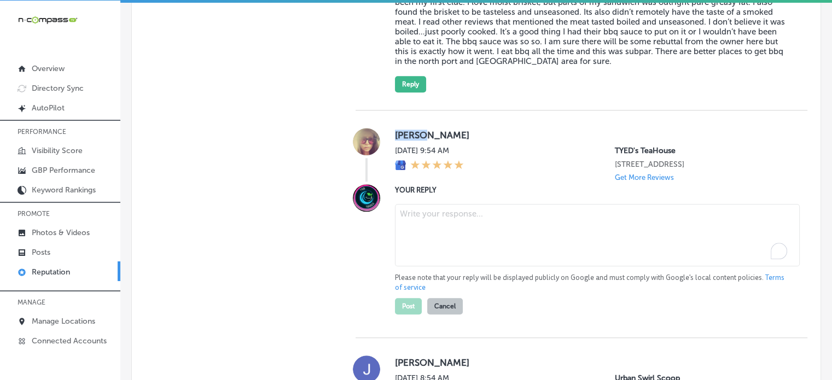
click at [442, 228] on textarea "To enrich screen reader interactions, please activate Accessibility in Grammarl…" at bounding box center [597, 235] width 405 height 62
paste textarea "Thank you for the 5-star review, Sarah! We're so glad you enjoyed your visit to…"
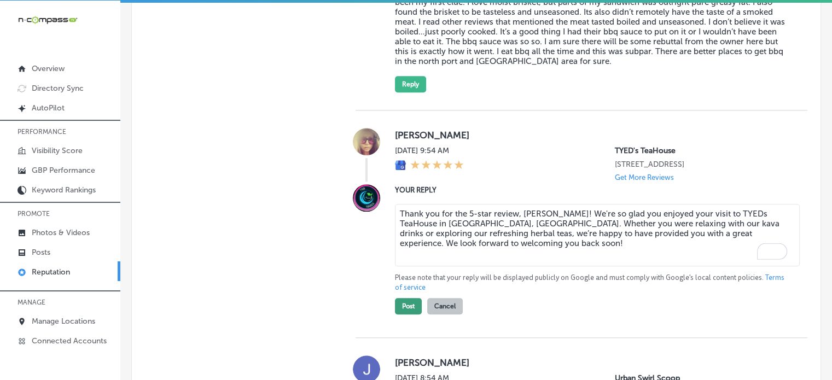
type textarea "Thank you for the 5-star review, Sarah! We're so glad you enjoyed your visit to…"
click at [409, 301] on button "Post" at bounding box center [408, 306] width 27 height 16
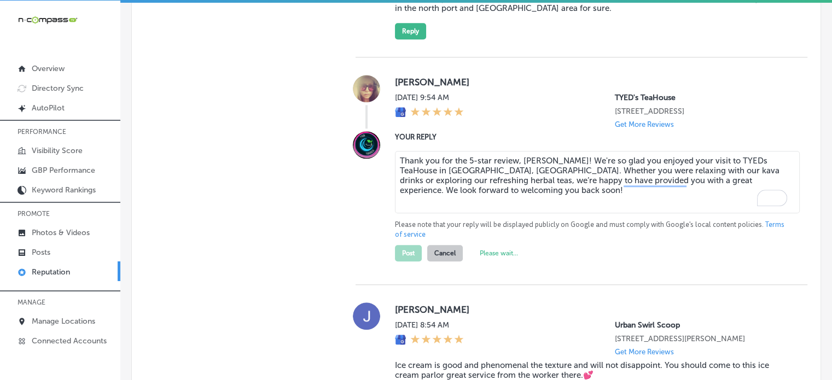
scroll to position [1116, 0]
type textarea "x"
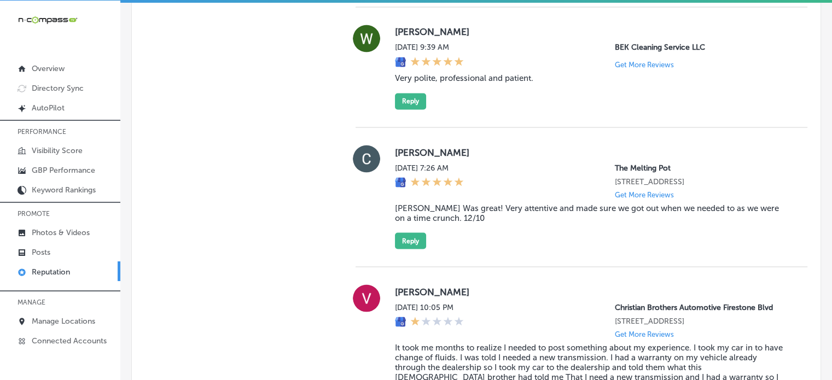
scroll to position [1967, 0]
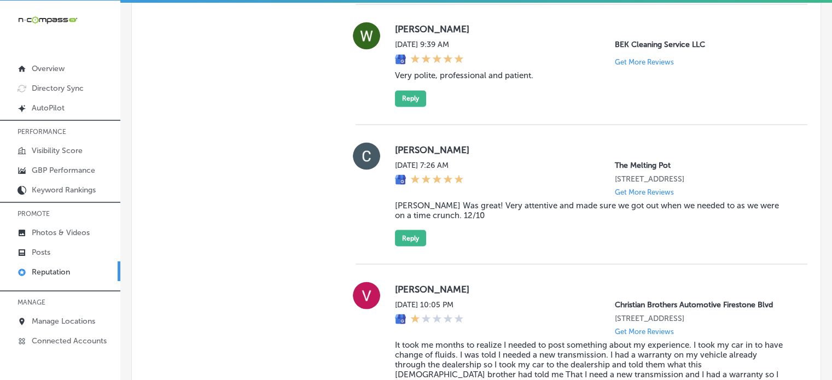
click at [453, 220] on blockquote "[PERSON_NAME] Was great! Very attentive and made sure we got out when we needed…" at bounding box center [592, 210] width 395 height 20
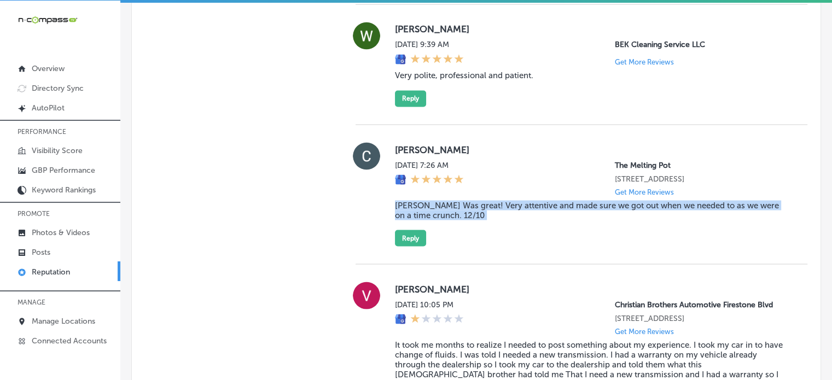
click at [453, 220] on blockquote "[PERSON_NAME] Was great! Very attentive and made sure we got out when we needed…" at bounding box center [592, 210] width 395 height 20
copy blockquote "[PERSON_NAME] Was great! Very attentive and made sure we got out when we needed…"
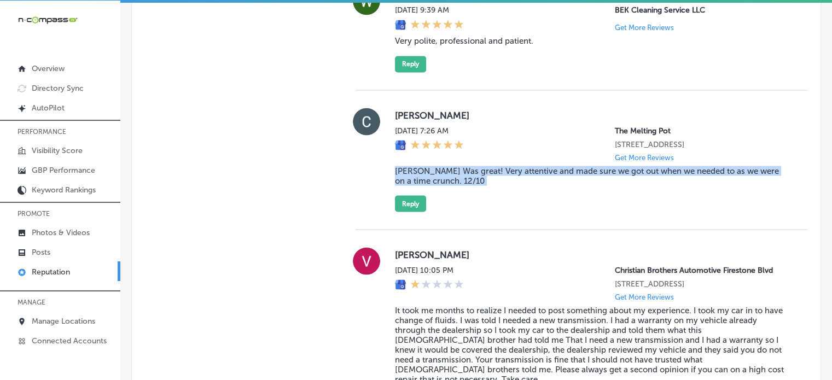
scroll to position [2002, 0]
click at [411, 211] on button "Reply" at bounding box center [410, 203] width 31 height 16
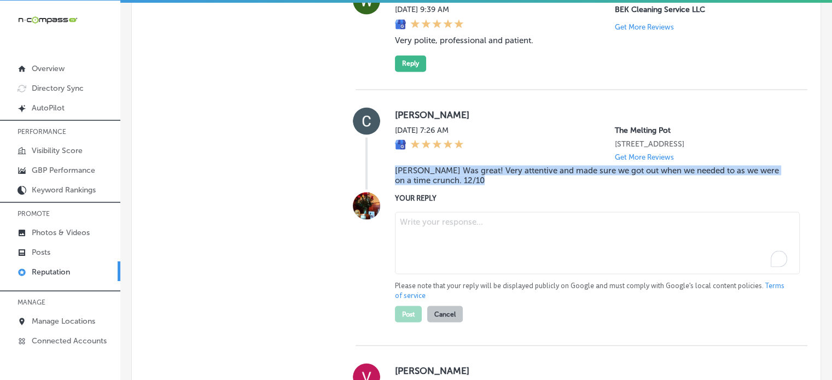
click at [453, 271] on textarea "To enrich screen reader interactions, please activate Accessibility in Grammarl…" at bounding box center [597, 243] width 405 height 62
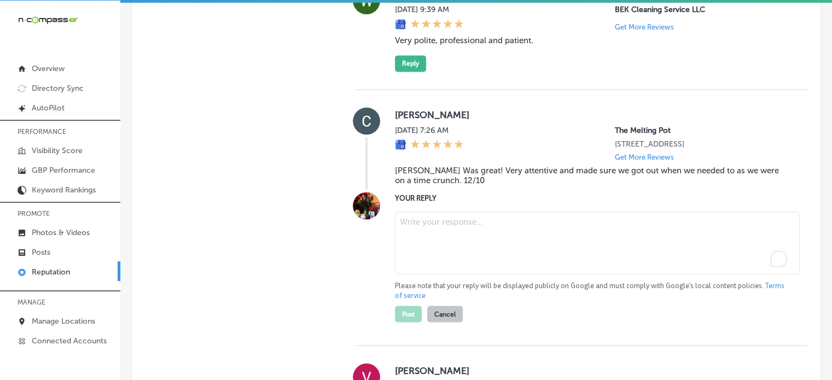
paste textarea "Thank you for the fantastic review, Caroline! We’re so glad to hear that Thomas…"
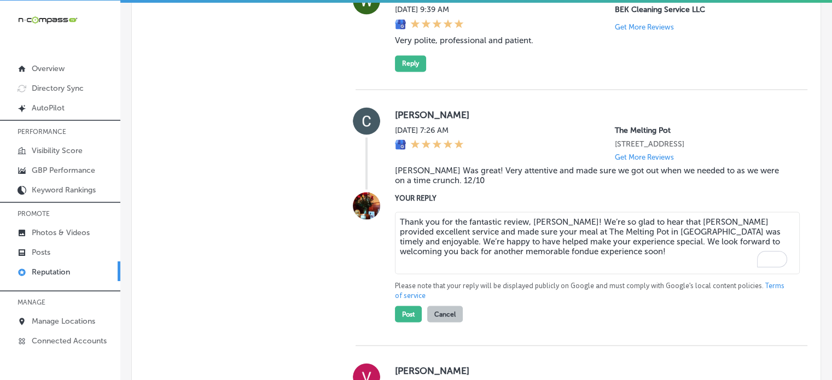
click at [705, 249] on textarea "Thank you for the fantastic review, Caroline! We’re so glad to hear that Thomas…" at bounding box center [597, 243] width 405 height 62
type textarea "Thank you for the fantastic review, Caroline! We’re so glad to hear that Thomas…"
click at [410, 322] on button "Post" at bounding box center [408, 314] width 27 height 16
type textarea "x"
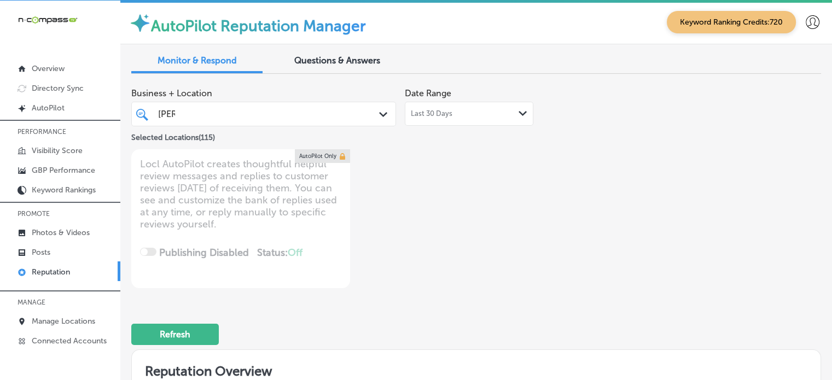
scroll to position [0, 0]
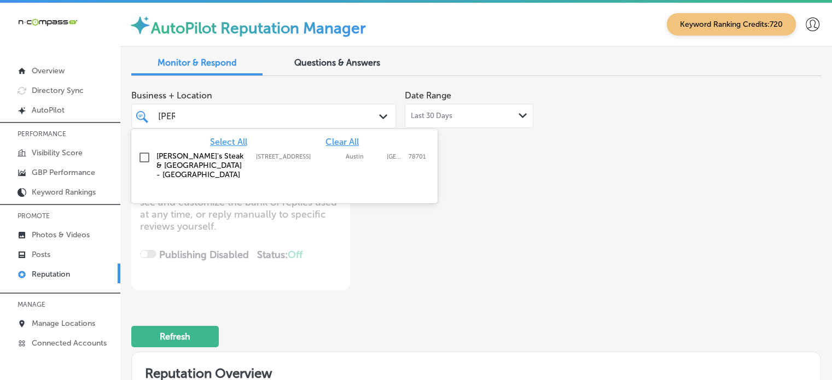
click at [251, 118] on div "bob bob" at bounding box center [253, 116] width 192 height 15
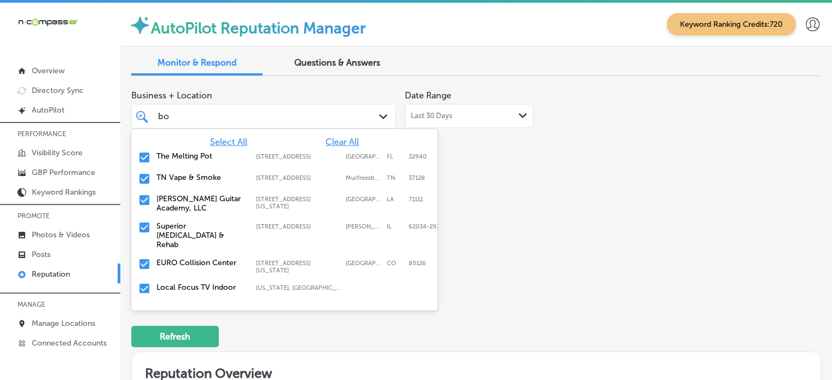
type input "b"
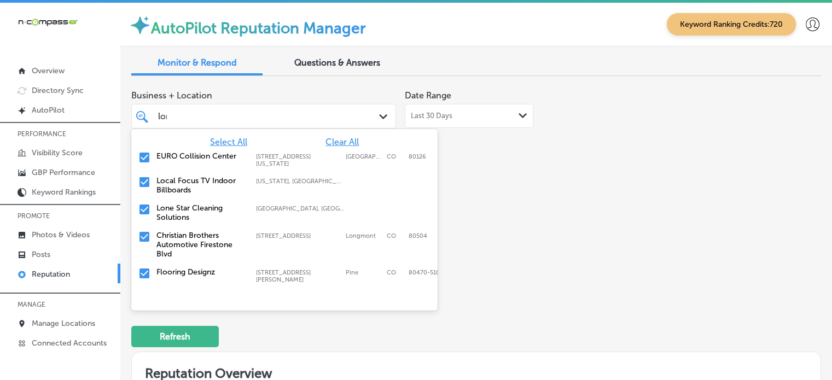
type input "lone"
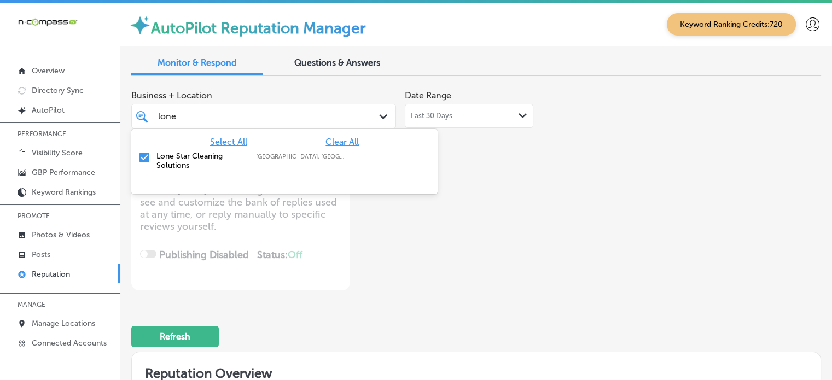
click at [161, 167] on label "Lone Star Cleaning Solutions" at bounding box center [200, 161] width 89 height 19
type textarea "x"
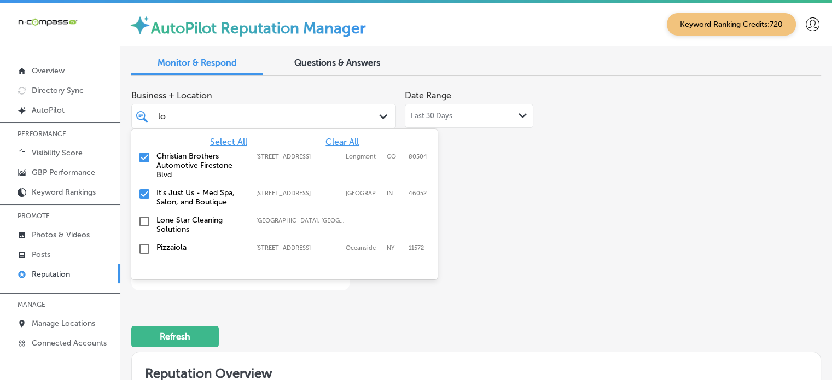
type input "l"
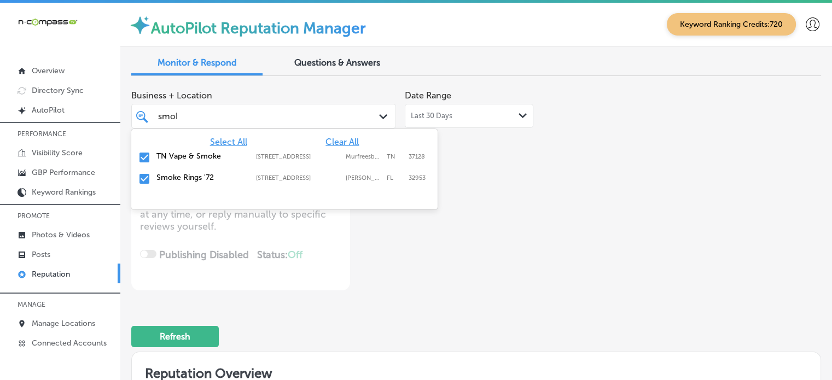
type input "smoke"
click at [171, 159] on label "TN Vape & Smoke" at bounding box center [200, 156] width 89 height 9
click at [178, 160] on label "Smoke Rings '72" at bounding box center [200, 156] width 89 height 9
type textarea "x"
type input "smoke"
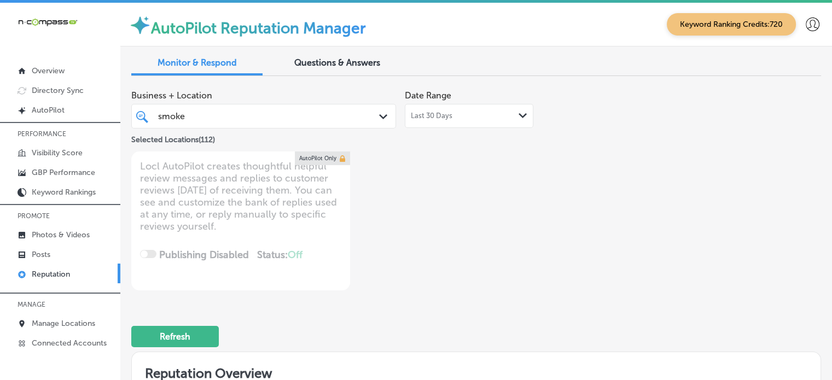
click at [457, 252] on div "Business + Location smoke smoke Path Created with Sketch. Selected Locations ( …" at bounding box center [338, 188] width 414 height 206
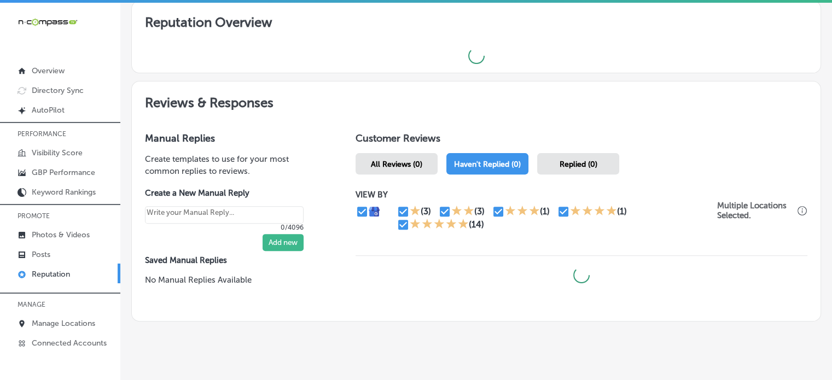
scroll to position [367, 0]
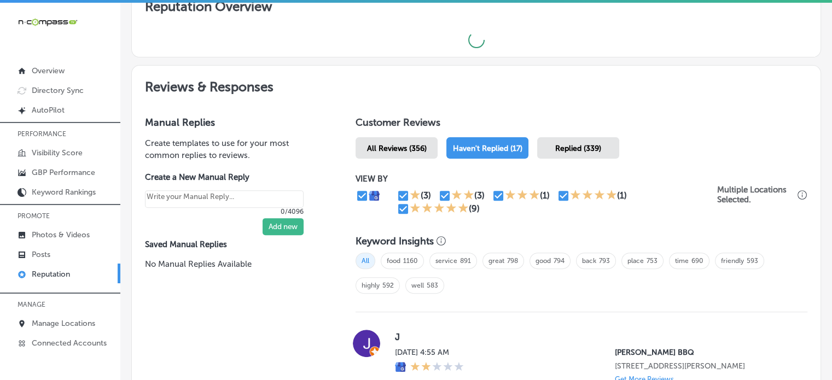
type textarea "x"
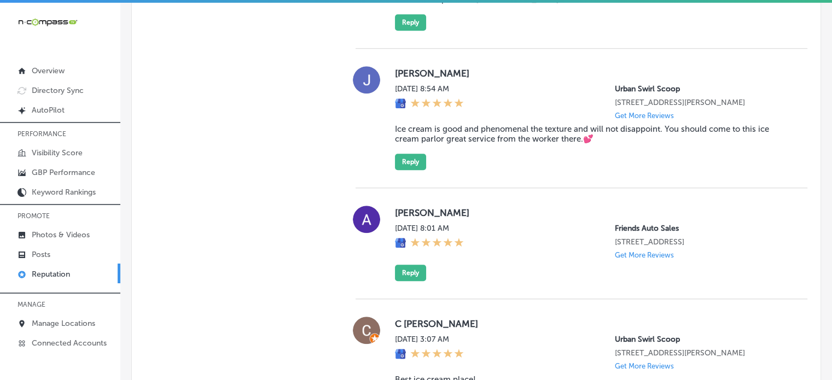
scroll to position [1108, 0]
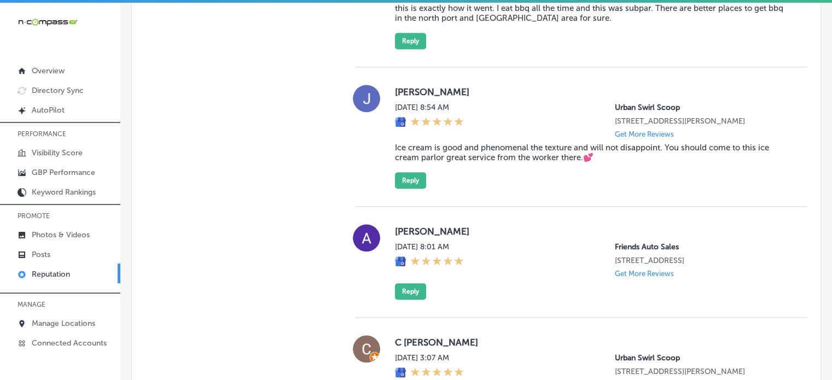
click at [501, 147] on blockquote "Ice cream is good and phenomenal the texture and will not disappoint. You shoul…" at bounding box center [592, 153] width 395 height 20
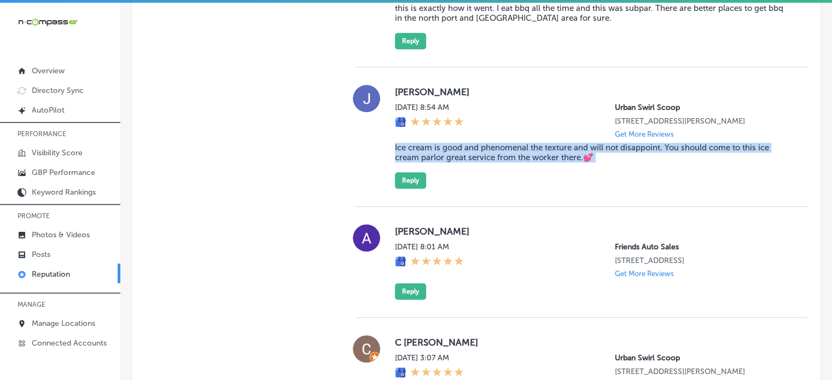
click at [501, 147] on blockquote "Ice cream is good and phenomenal the texture and will not disappoint. You shoul…" at bounding box center [592, 153] width 395 height 20
copy blockquote "Ice cream is good and phenomenal the texture and will not disappoint. You shoul…"
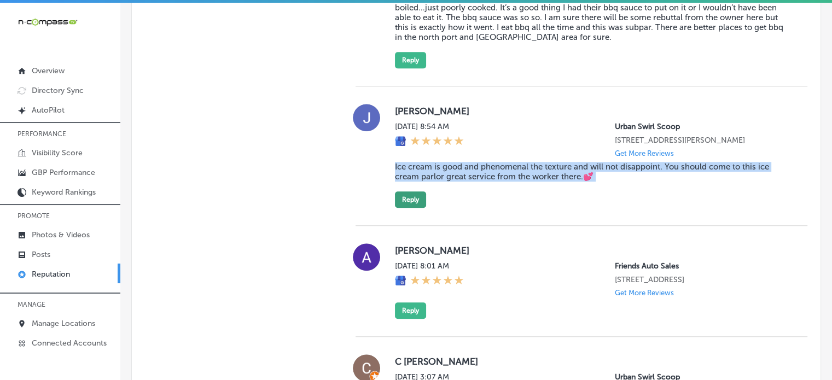
click at [414, 207] on button "Reply" at bounding box center [410, 199] width 31 height 16
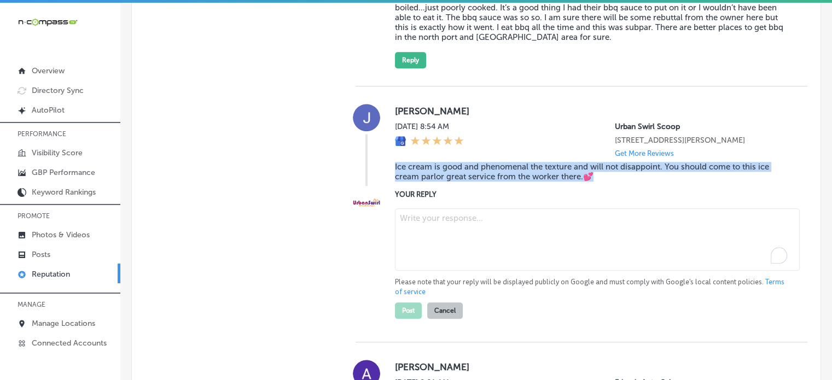
click at [442, 225] on textarea "To enrich screen reader interactions, please activate Accessibility in Grammarl…" at bounding box center [597, 239] width 405 height 62
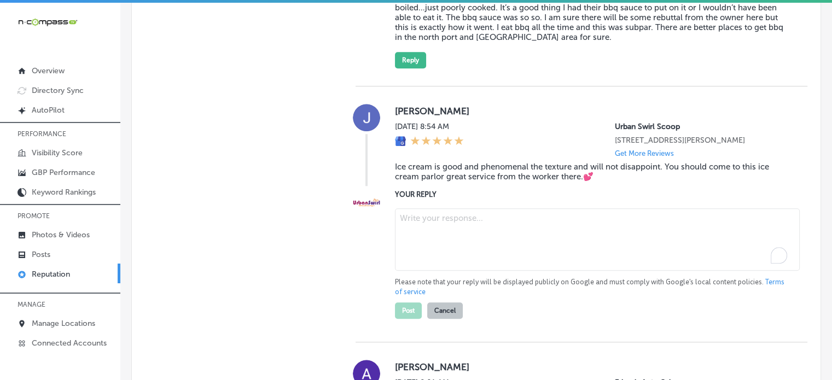
paste textarea "Thank you for the wonderful 5-star review, Julissa! We're thrilled to hear that…"
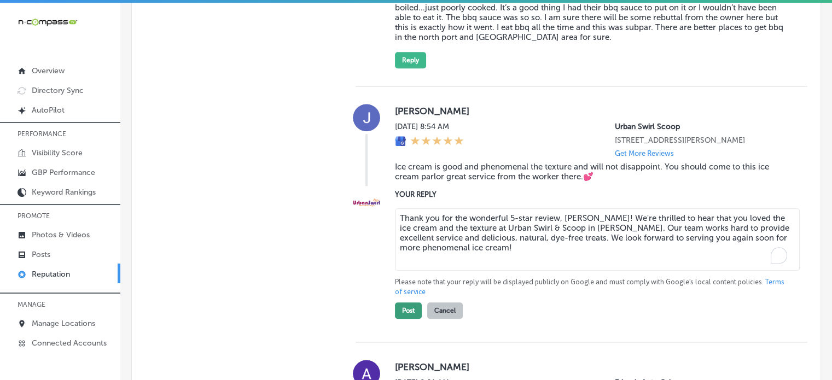
type textarea "Thank you for the wonderful 5-star review, Julissa! We're thrilled to hear that…"
click at [407, 314] on button "Post" at bounding box center [408, 311] width 27 height 16
type textarea "x"
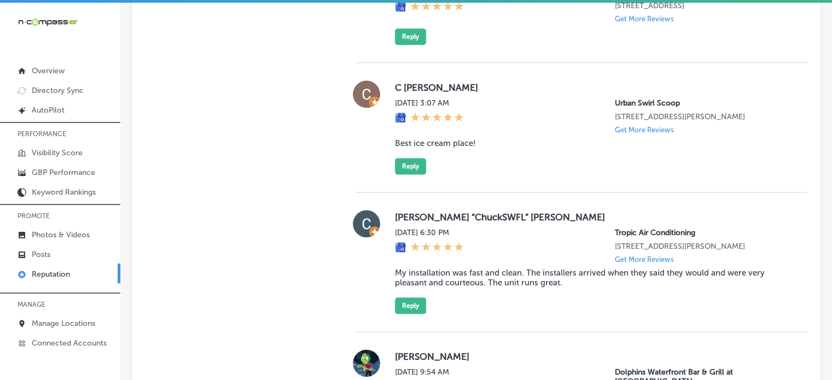
scroll to position [1226, 0]
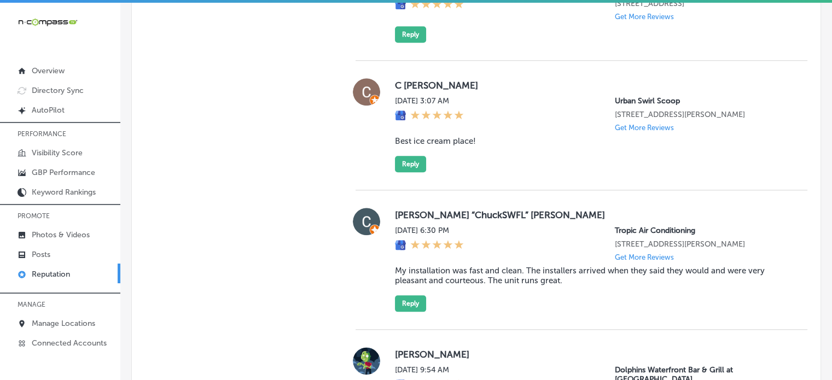
click at [438, 138] on blockquote "Best ice cream place!" at bounding box center [592, 141] width 395 height 10
copy blockquote "Best ice cream place!"
click at [409, 168] on button "Reply" at bounding box center [410, 164] width 31 height 16
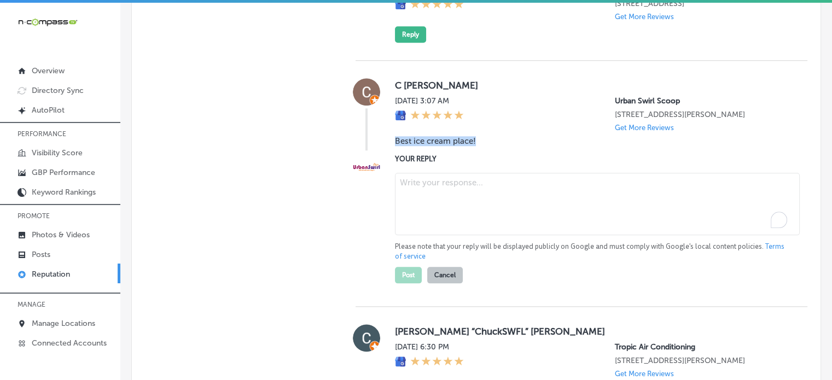
click at [436, 190] on textarea "To enrich screen reader interactions, please activate Accessibility in Grammarl…" at bounding box center [597, 204] width 405 height 62
paste textarea "Thank you for the fantastic 5-star review, C! We're so happy to hear that you t…"
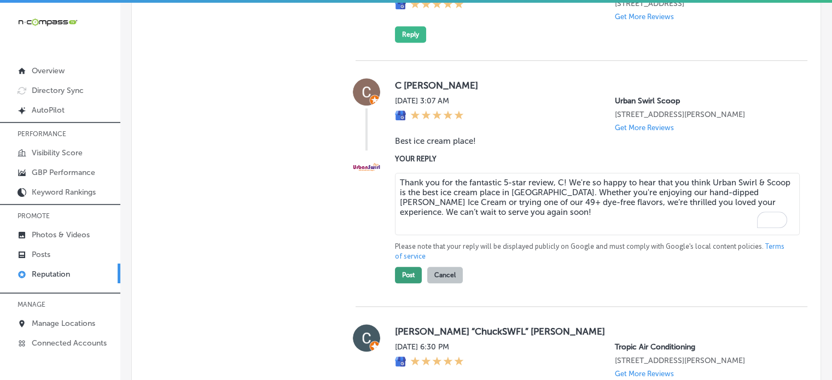
type textarea "Thank you for the fantastic 5-star review, C! We're so happy to hear that you t…"
click at [402, 277] on button "Post" at bounding box center [408, 275] width 27 height 16
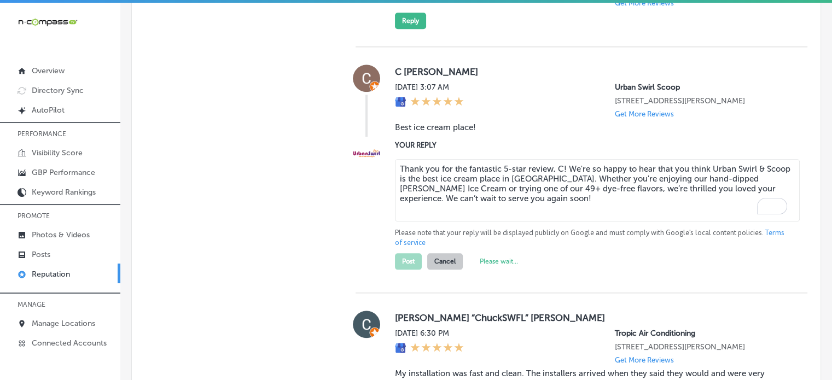
scroll to position [1239, 0]
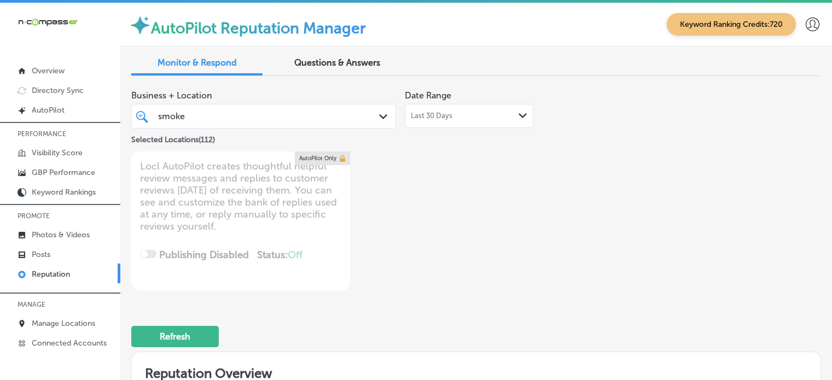
type textarea "x"
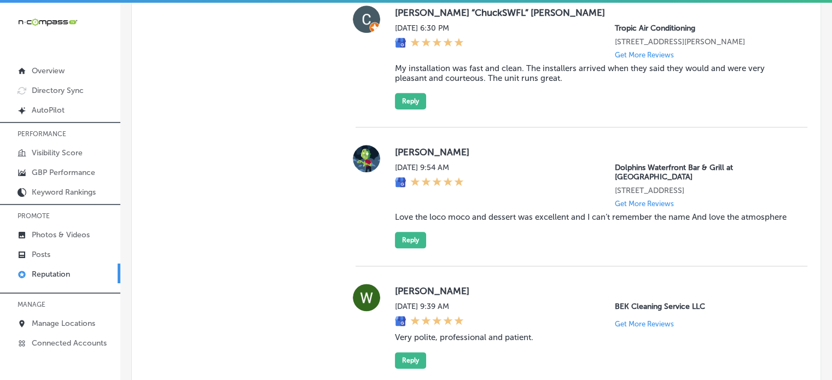
scroll to position [1259, 0]
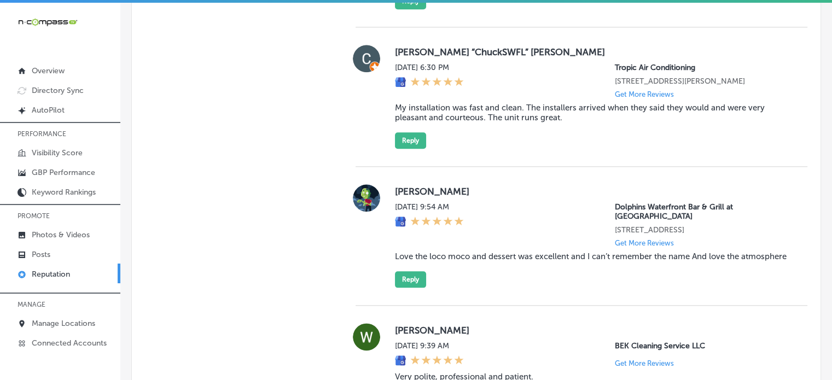
click at [497, 252] on blockquote "Love the loco moco and dessert was excellent and I can’t remember the name And …" at bounding box center [592, 257] width 395 height 10
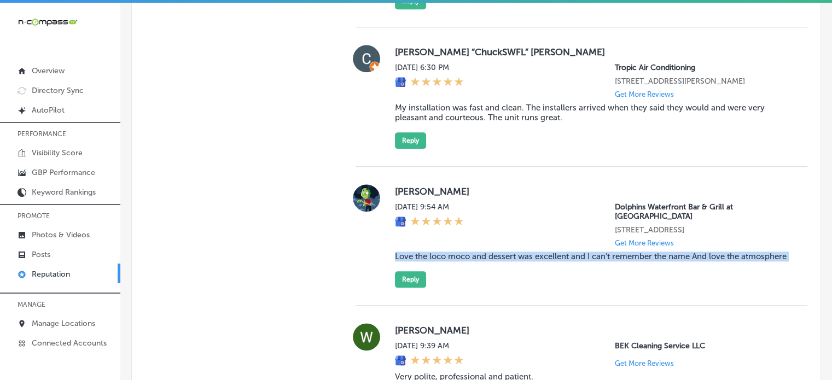
click at [497, 252] on blockquote "Love the loco moco and dessert was excellent and I can’t remember the name And …" at bounding box center [592, 257] width 395 height 10
copy blockquote "Love the loco moco and dessert was excellent and I can’t remember the name And …"
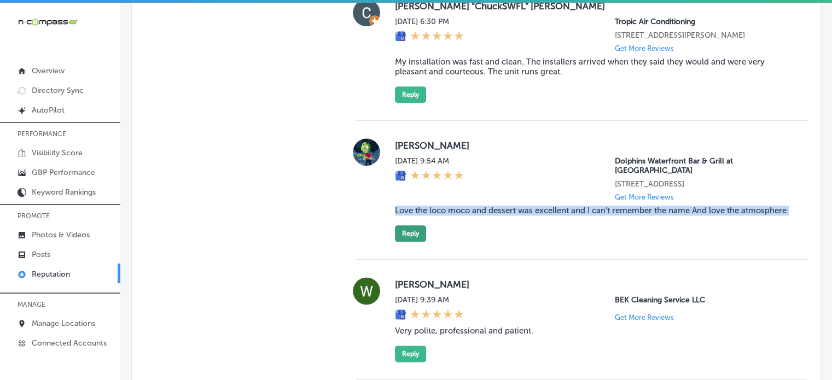
click at [416, 234] on button "Reply" at bounding box center [410, 233] width 31 height 16
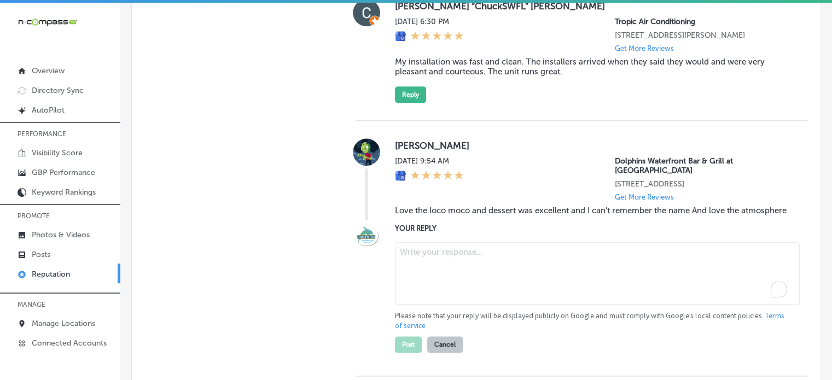
click at [468, 261] on textarea "To enrich screen reader interactions, please activate Accessibility in Grammarl…" at bounding box center [597, 273] width 405 height 62
paste textarea "Thank you for the fantastic 5-star review, Geri! We’re so glad to hear you love…"
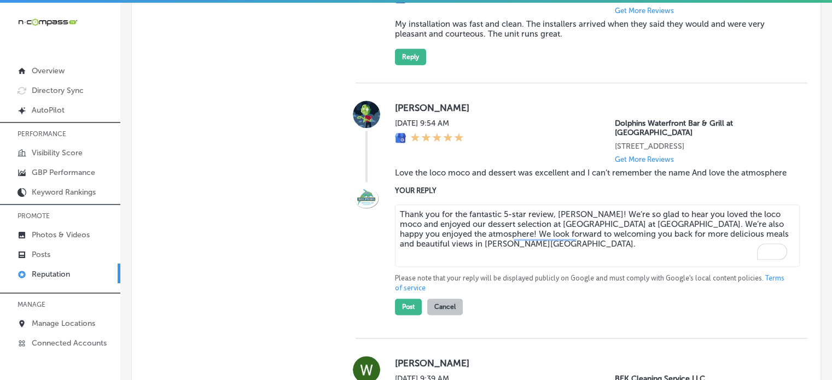
scroll to position [1343, 0]
click at [578, 256] on textarea "Thank you for the fantastic 5-star review, Geri! We’re so glad to hear you love…" at bounding box center [597, 235] width 405 height 62
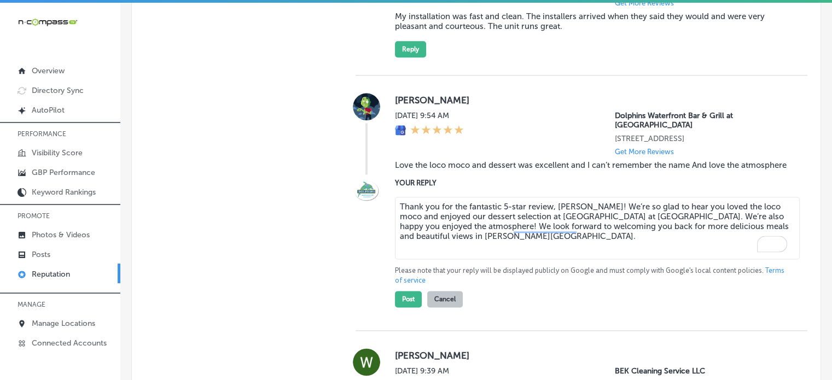
scroll to position [1350, 0]
type textarea "Thank you for the fantastic 5-star review, Geri! We’re so glad to hear you love…"
click at [402, 303] on button "Post" at bounding box center [408, 299] width 27 height 16
type textarea "x"
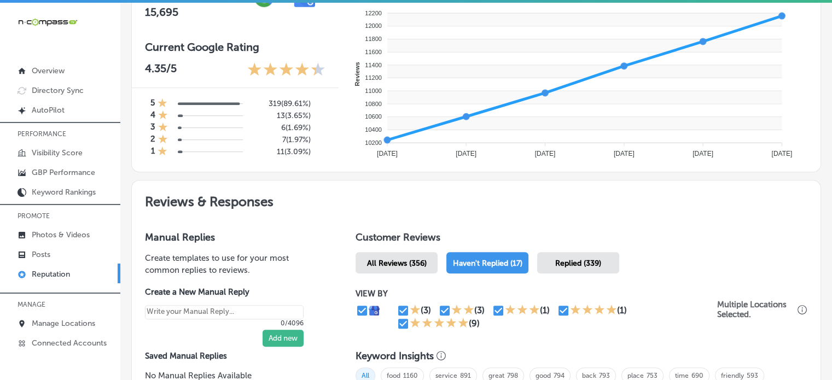
scroll to position [0, 0]
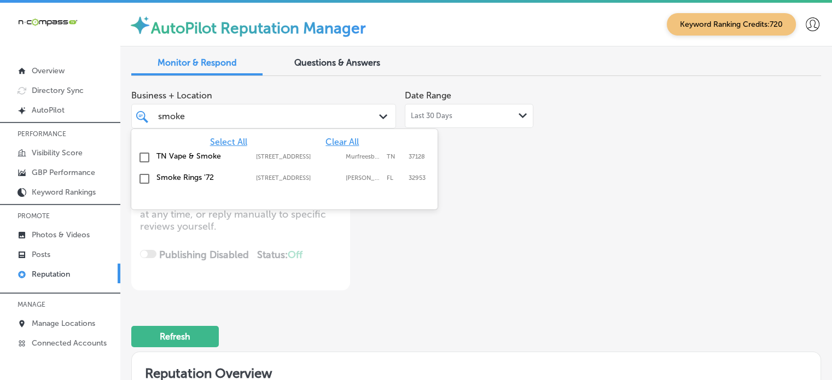
click at [301, 113] on div "smoke smoke" at bounding box center [253, 116] width 192 height 15
type input "s"
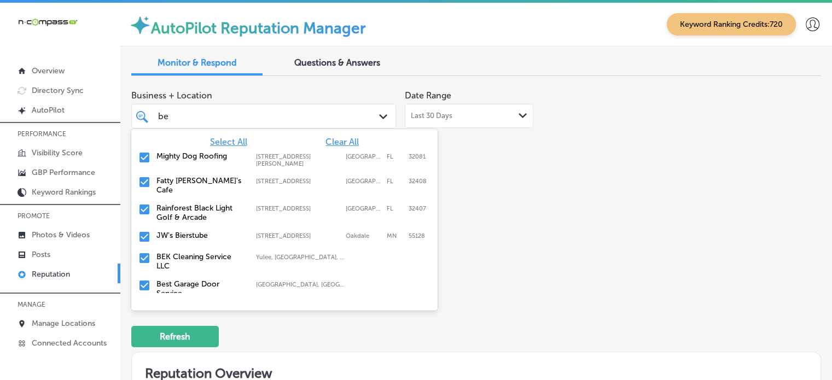
type input "bek"
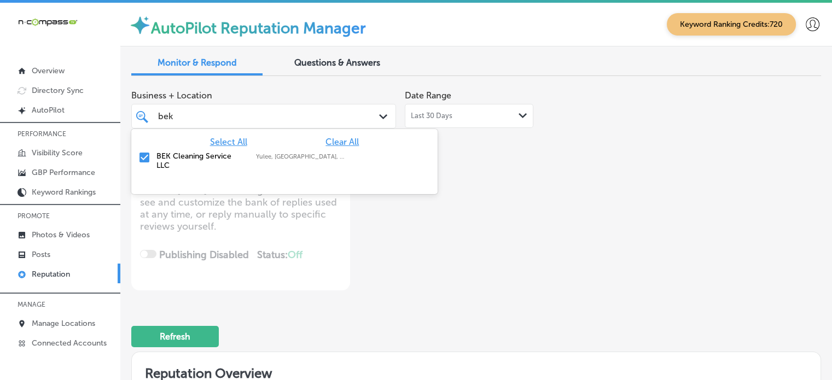
click at [166, 158] on label "BEK Cleaning Service LLC" at bounding box center [200, 161] width 89 height 19
type textarea "x"
type input "bek"
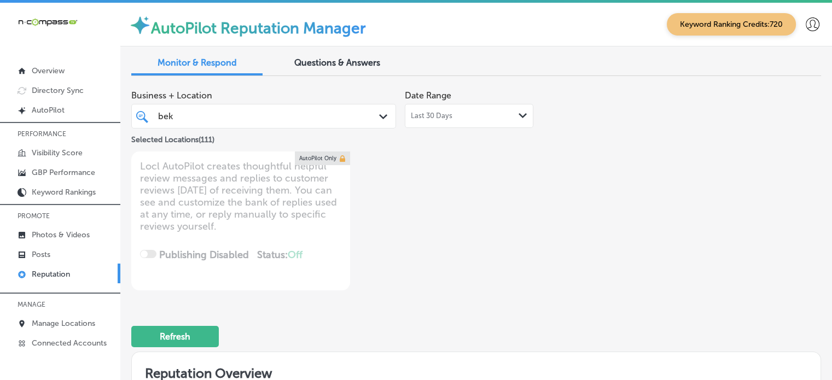
click at [481, 217] on div "Business + Location bek bek Path Created with Sketch. Selected Locations ( 111 …" at bounding box center [338, 188] width 414 height 206
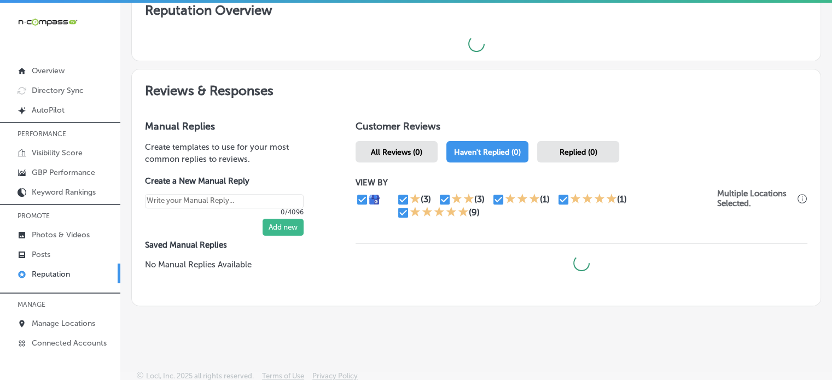
scroll to position [2, 0]
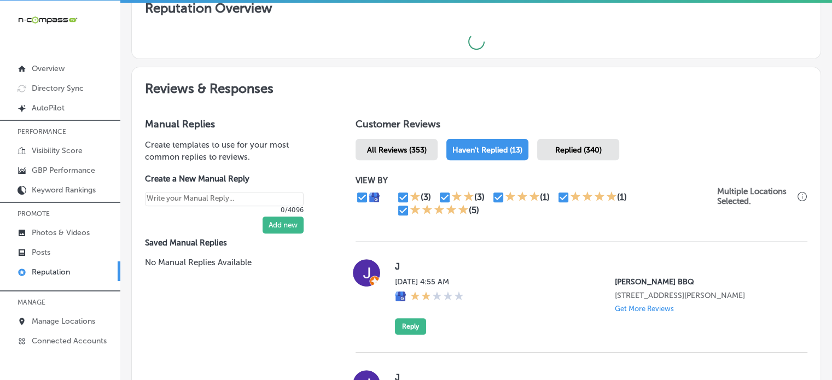
type textarea "x"
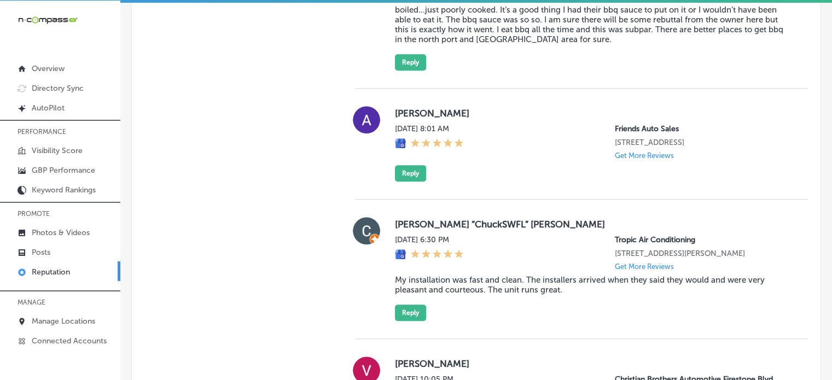
scroll to position [1124, 0]
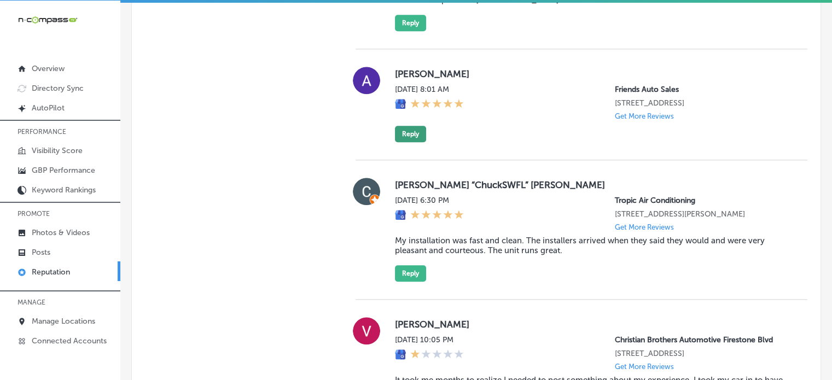
click at [414, 133] on button "Reply" at bounding box center [410, 134] width 31 height 16
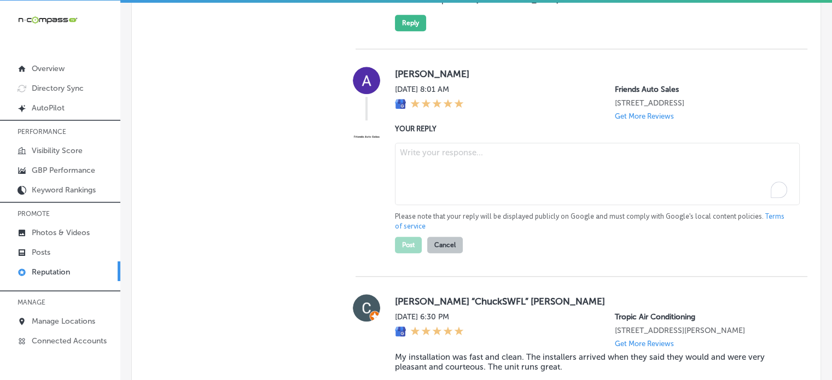
click at [444, 171] on textarea "To enrich screen reader interactions, please activate Accessibility in Grammarl…" at bounding box center [597, 174] width 405 height 62
paste textarea "Thank you for the 5-star review, Angelo! We're thrilled to hear you had a great…"
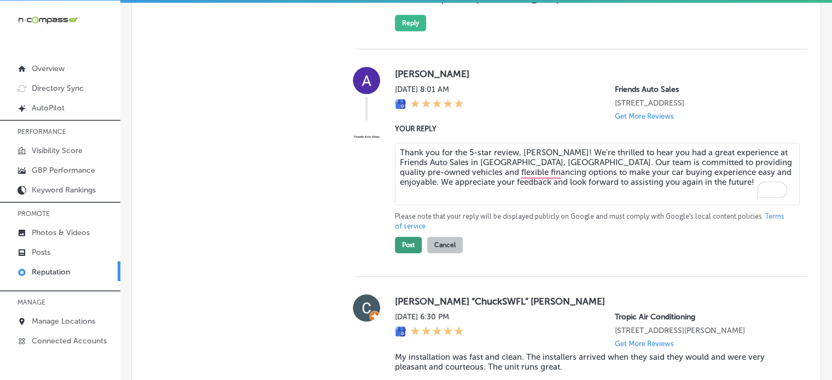
type textarea "Thank you for the 5-star review, Angelo! We're thrilled to hear you had a great…"
click at [409, 247] on button "Post" at bounding box center [408, 245] width 27 height 16
type textarea "x"
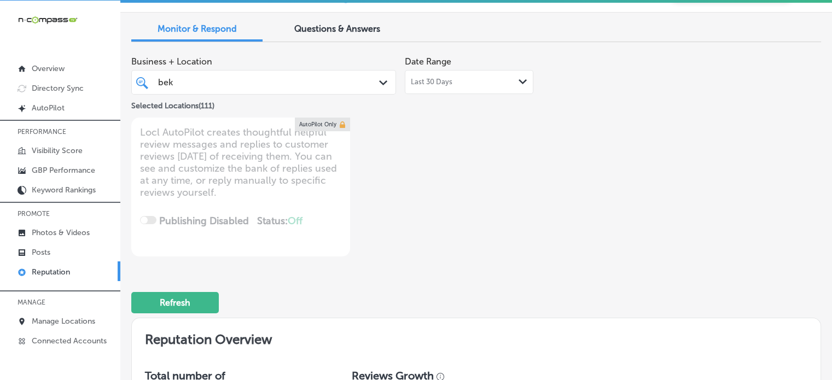
scroll to position [30, 0]
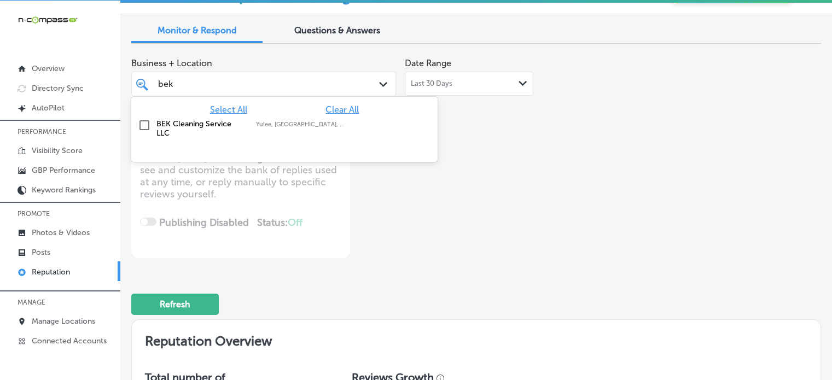
click at [230, 90] on div "bek bek" at bounding box center [253, 84] width 192 height 15
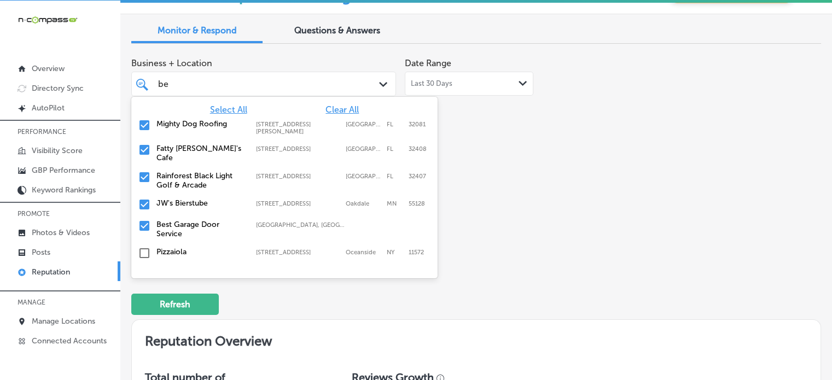
type input "b"
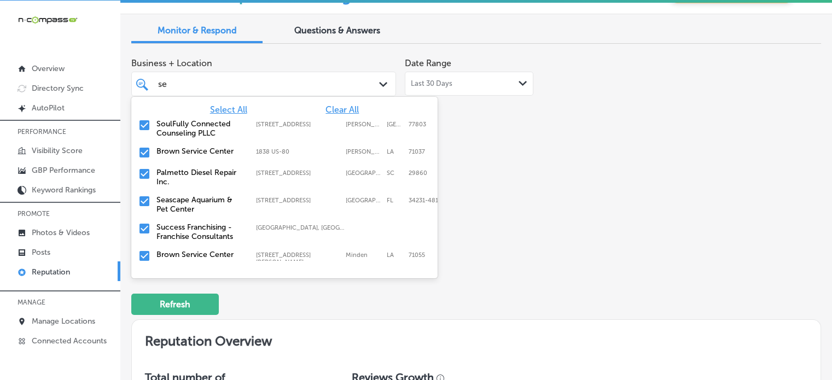
type input "sea"
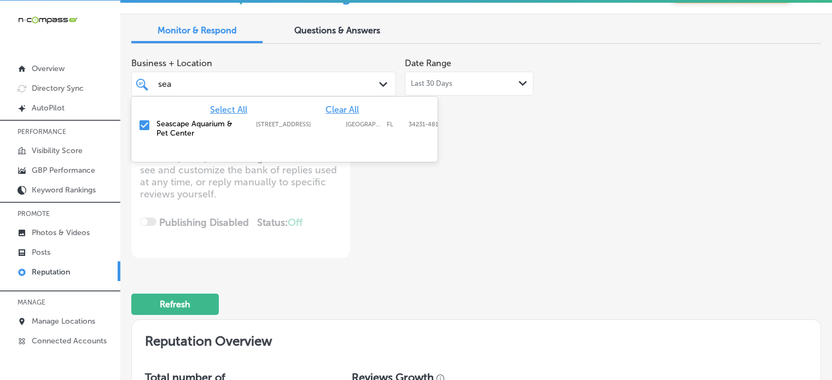
click at [185, 122] on label "Seascape Aquarium & Pet Center" at bounding box center [200, 128] width 89 height 19
type textarea "x"
type input "sea"
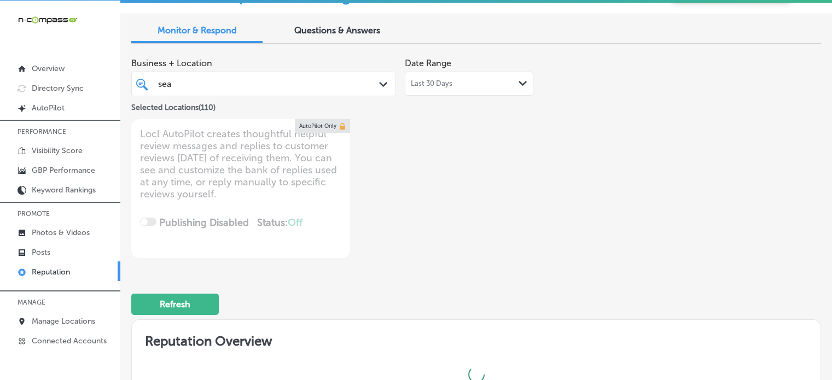
click at [536, 277] on div "Refresh" at bounding box center [476, 299] width 690 height 57
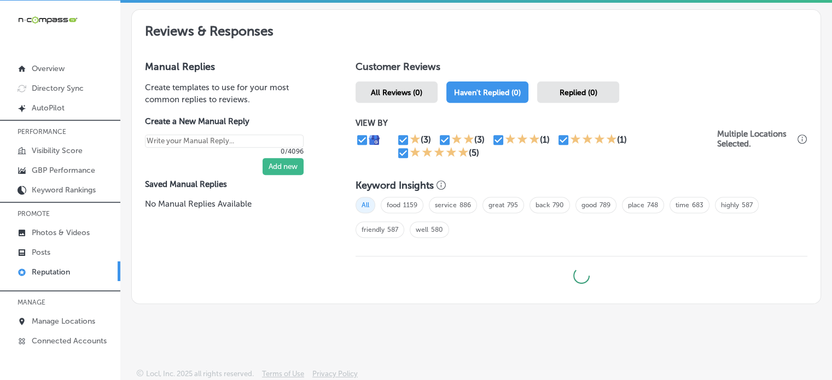
scroll to position [420, 0]
type textarea "x"
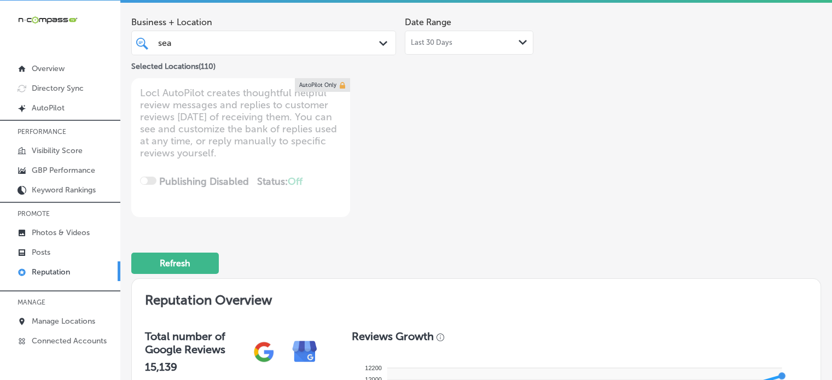
scroll to position [7, 0]
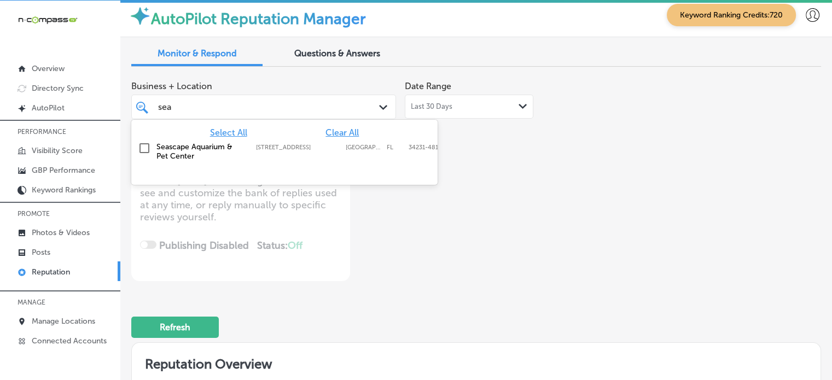
click at [235, 100] on div "sea sea" at bounding box center [253, 107] width 192 height 15
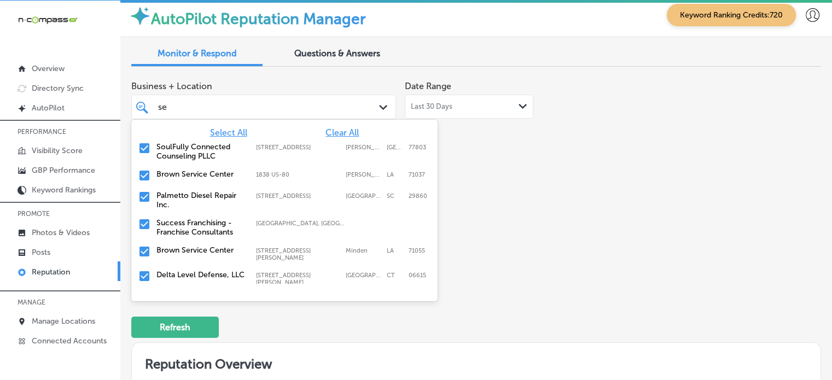
type input "s"
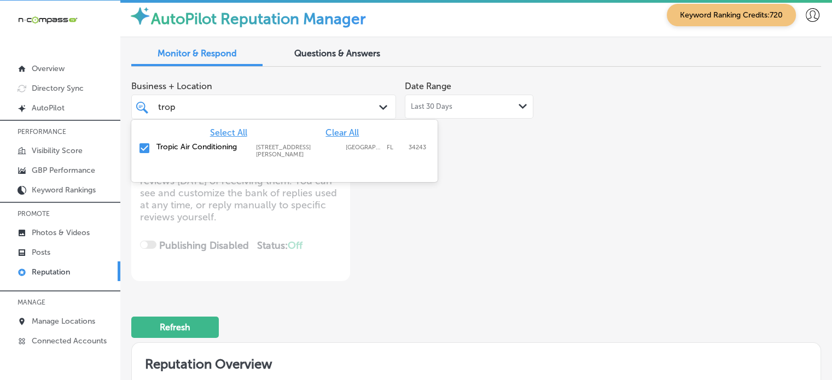
type input "tropic"
click at [221, 142] on label "Tropic Air Conditioning" at bounding box center [200, 146] width 89 height 9
type textarea "x"
type input "tropic"
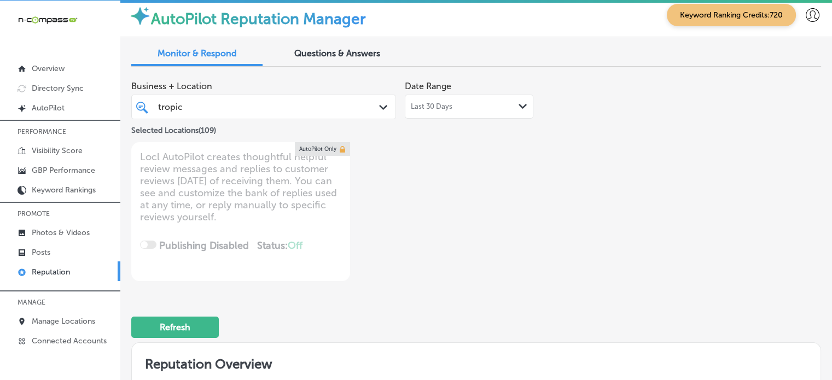
click at [499, 256] on div "Business + Location tropic tropic Path Created with Sketch. Selected Locations …" at bounding box center [338, 179] width 414 height 206
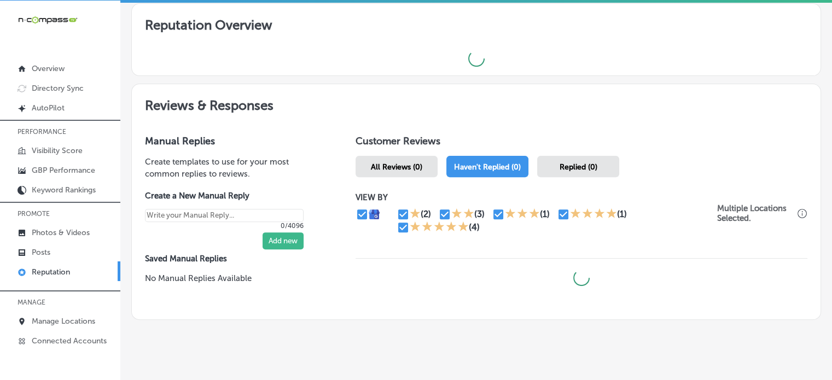
scroll to position [362, 0]
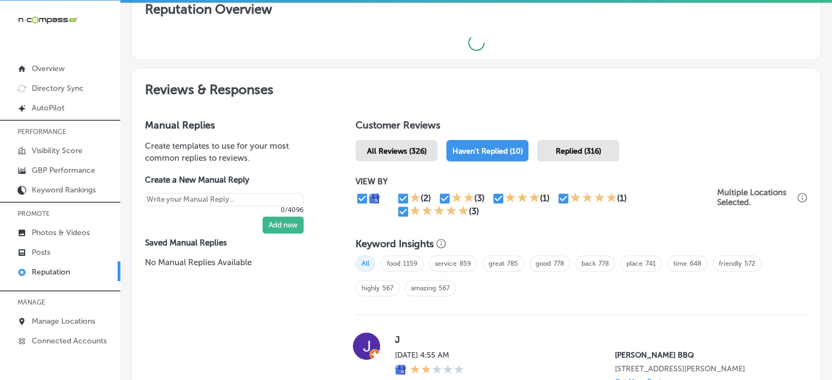
type textarea "x"
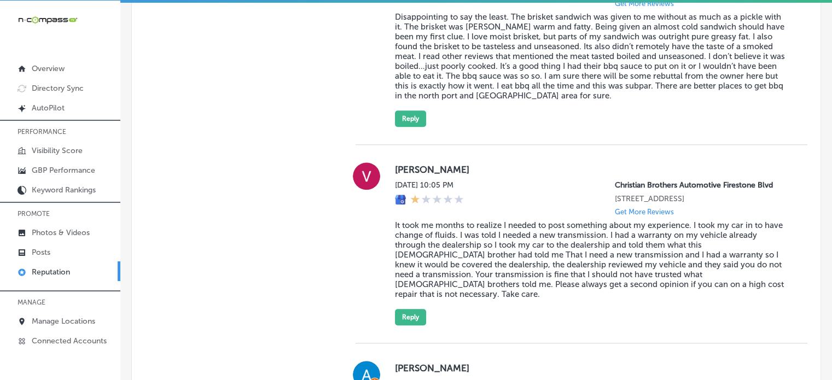
scroll to position [1028, 0]
drag, startPoint x: 466, startPoint y: 185, endPoint x: 481, endPoint y: 188, distance: 14.9
click at [464, 188] on label "[DATE] 10:05 PM" at bounding box center [429, 185] width 69 height 9
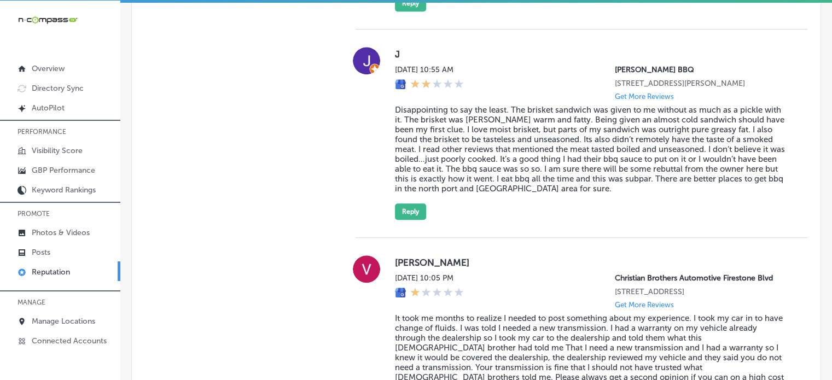
scroll to position [927, 0]
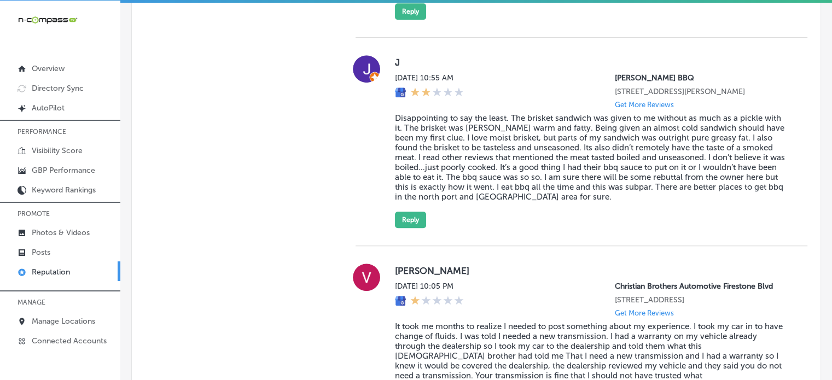
click at [433, 141] on blockquote "Disappointing to say the least. The brisket sandwich was given to me without as…" at bounding box center [592, 157] width 395 height 89
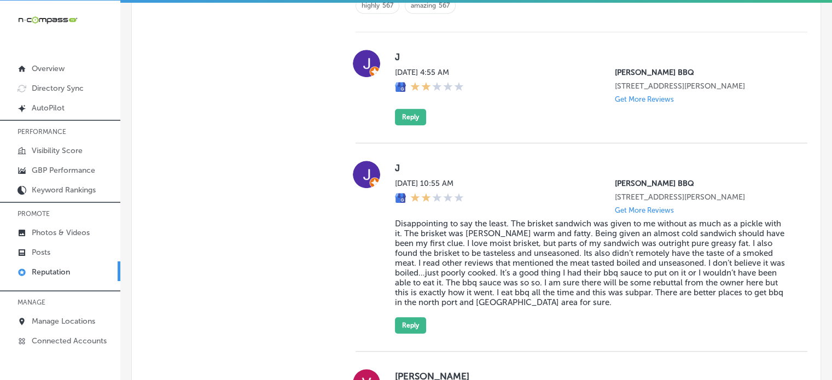
scroll to position [815, 0]
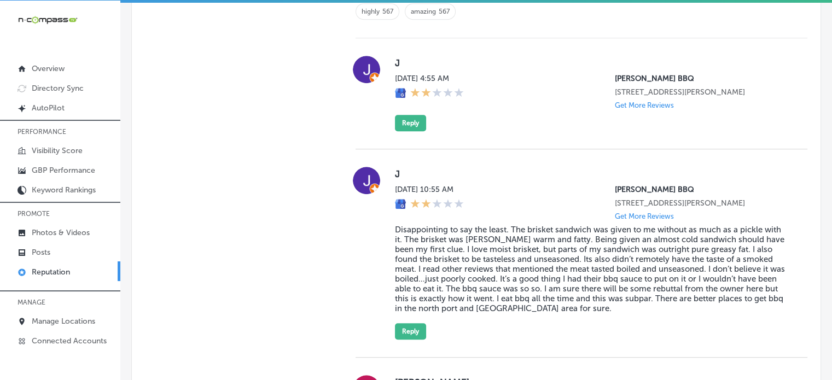
click at [469, 265] on blockquote "Disappointing to say the least. The brisket sandwich was given to me without as…" at bounding box center [592, 269] width 395 height 89
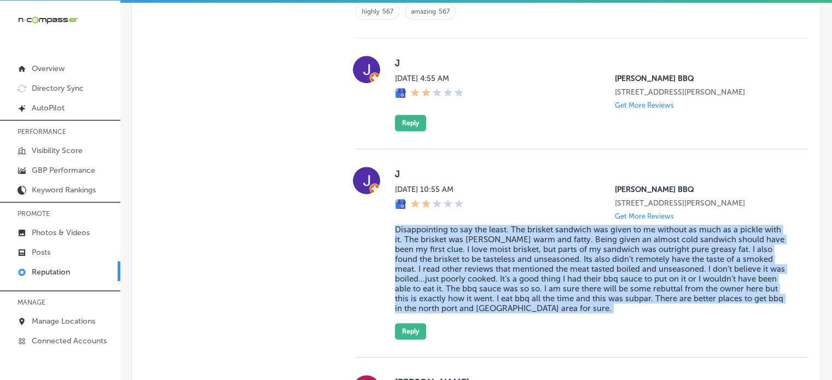
click at [469, 265] on blockquote "Disappointing to say the least. The brisket sandwich was given to me without as…" at bounding box center [592, 269] width 395 height 89
copy blockquote "Disappointing to say the least. The brisket sandwich was given to me without as…"
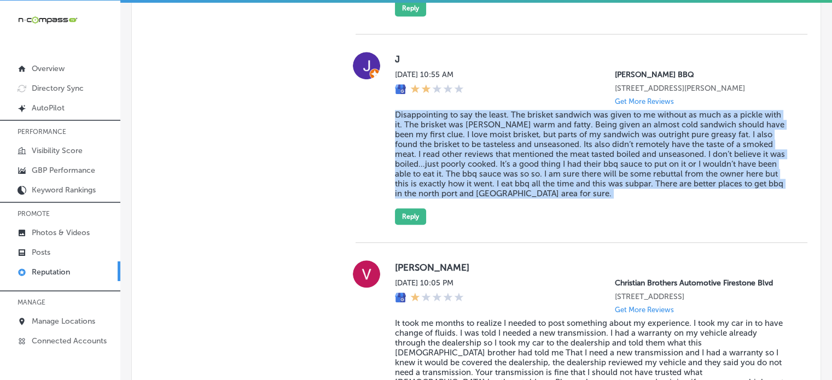
scroll to position [931, 0]
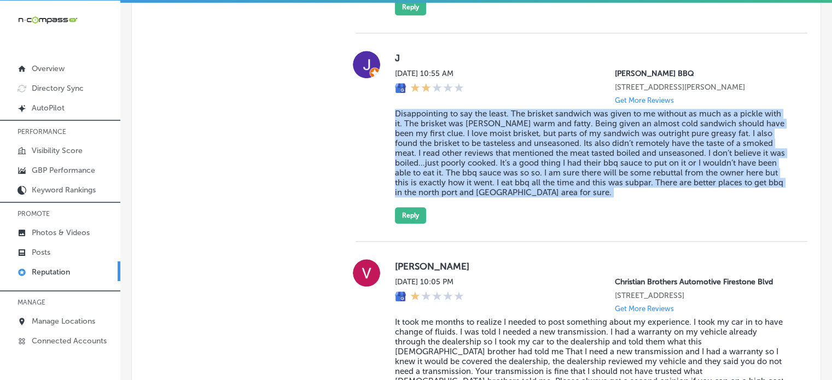
click at [455, 131] on blockquote "Disappointing to say the least. The brisket sandwich was given to me without as…" at bounding box center [592, 153] width 395 height 89
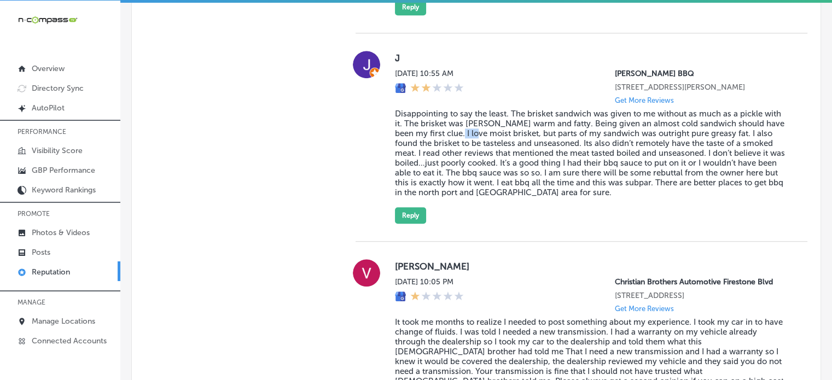
click at [455, 131] on blockquote "Disappointing to say the least. The brisket sandwich was given to me without as…" at bounding box center [592, 153] width 395 height 89
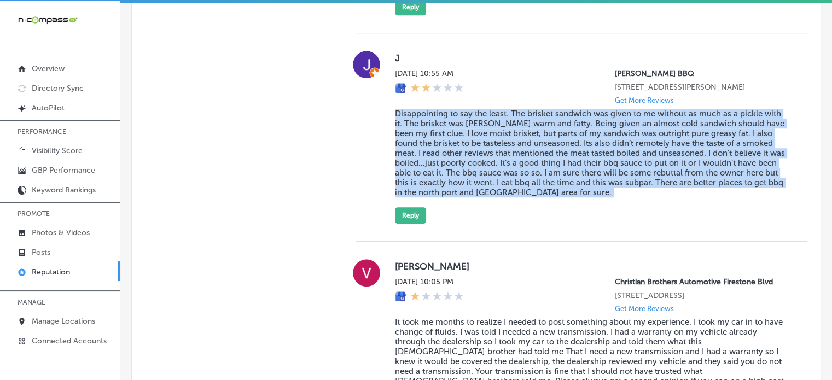
click at [455, 131] on blockquote "Disappointing to say the least. The brisket sandwich was given to me without as…" at bounding box center [592, 153] width 395 height 89
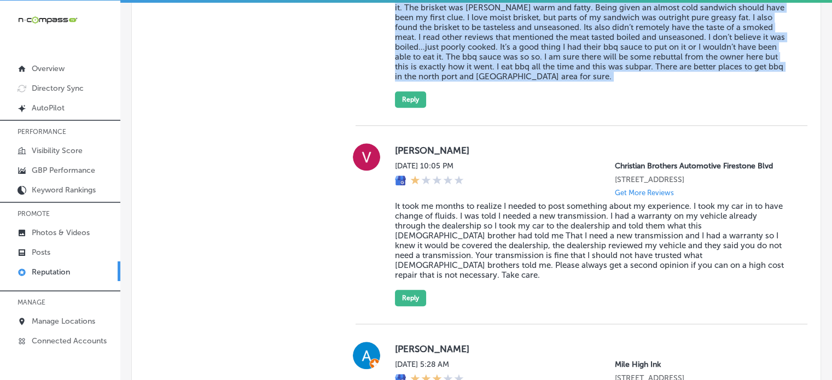
scroll to position [1127, 0]
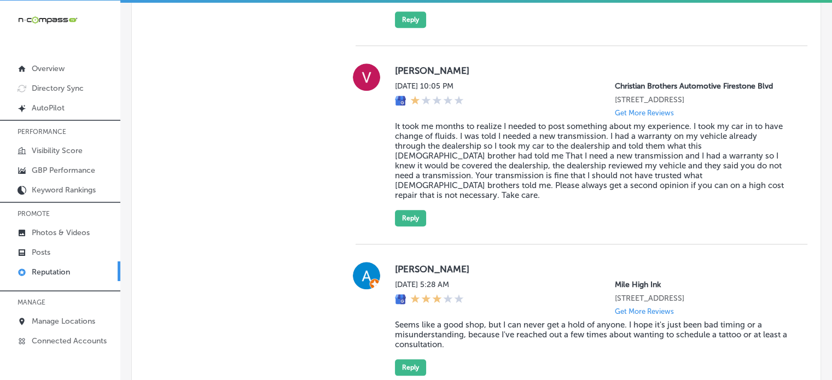
click at [460, 135] on blockquote "It took me months to realize I needed to post something about my experience. I …" at bounding box center [592, 160] width 395 height 79
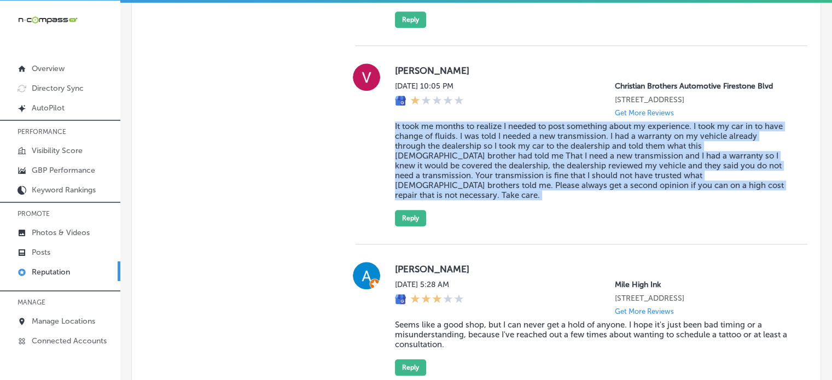
click at [460, 135] on blockquote "It took me months to realize I needed to post something about my experience. I …" at bounding box center [592, 160] width 395 height 79
copy blockquote "It took me months to realize I needed to post something about my experience. I …"
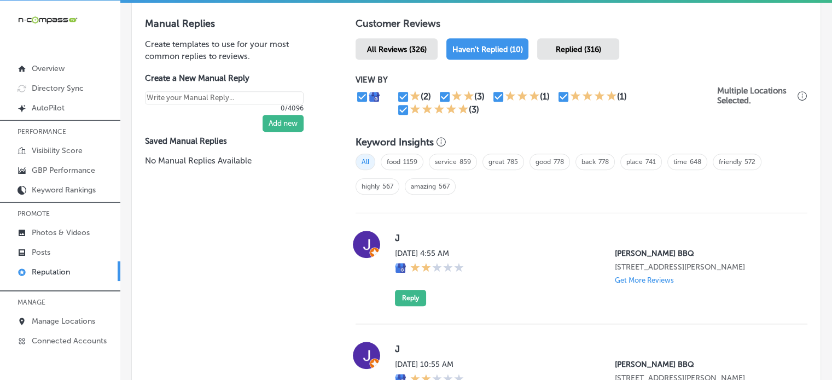
scroll to position [631, 0]
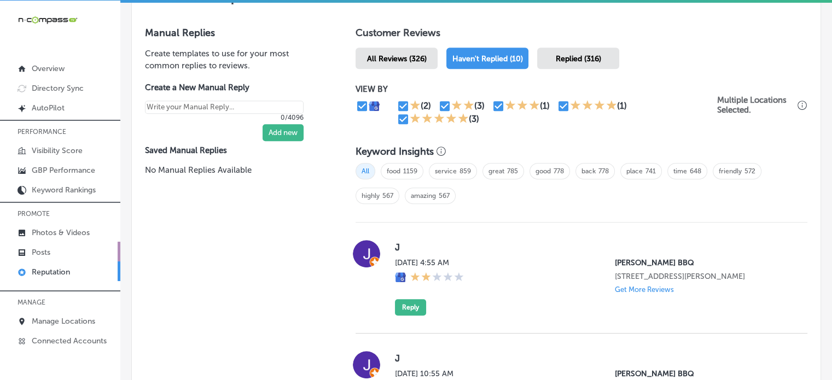
click at [55, 249] on link "Posts" at bounding box center [60, 252] width 120 height 20
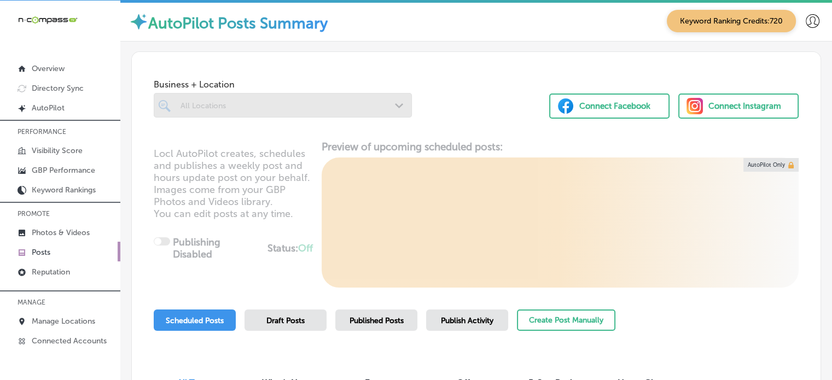
scroll to position [33, 0]
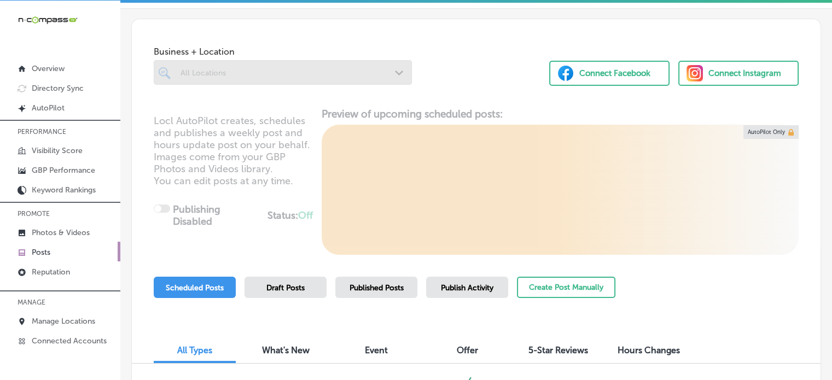
click at [340, 56] on div "Business + Location All Locations Path Created with Sketch." at bounding box center [283, 63] width 258 height 44
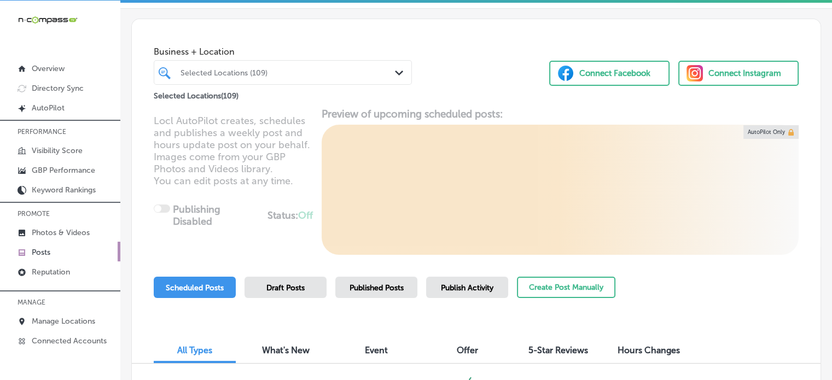
click at [344, 85] on div "Selected Locations ( 109 )" at bounding box center [283, 94] width 258 height 18
click at [341, 65] on div at bounding box center [272, 72] width 186 height 15
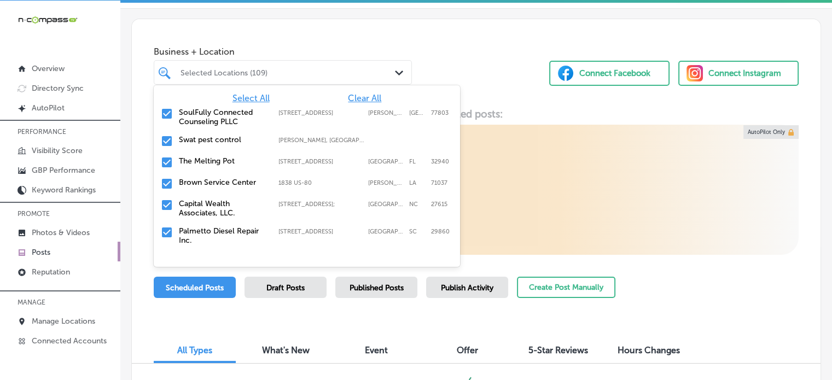
click at [351, 96] on span "Clear All" at bounding box center [364, 98] width 33 height 10
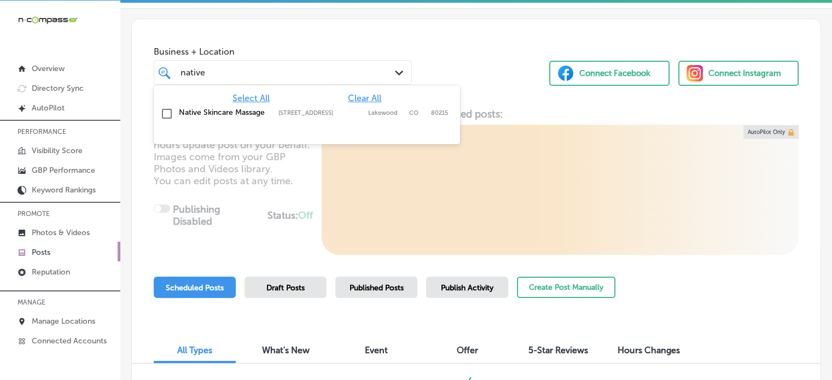
click at [293, 106] on div "Native Skincare Massage 8805 W 14th Ave, #320, Lakewood, CO, 80215 8805 W 14th …" at bounding box center [307, 114] width 298 height 17
type input "native"
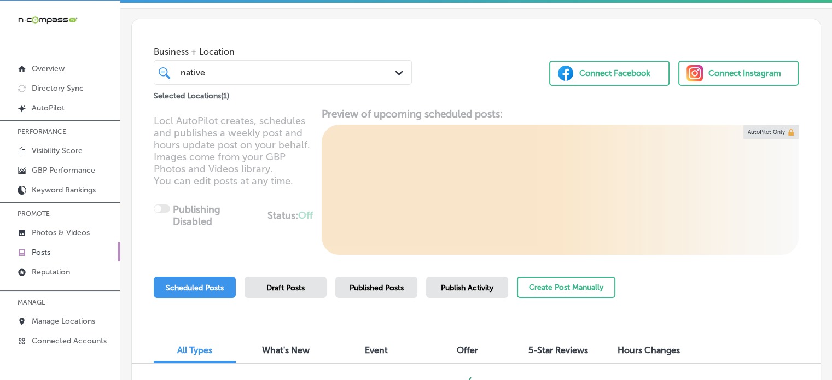
click at [466, 78] on div "Business + Location native native Path Created with Sketch. Selected Locations …" at bounding box center [476, 60] width 689 height 83
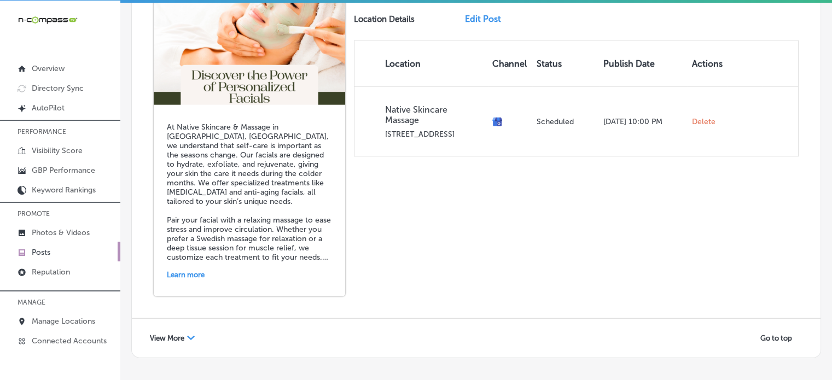
scroll to position [2477, 0]
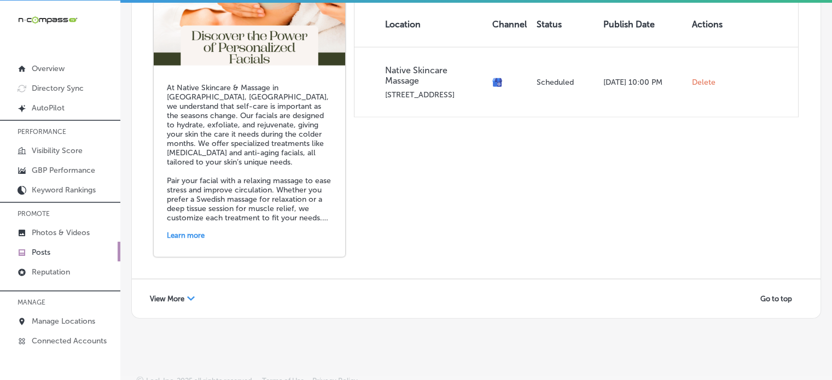
click at [174, 295] on span "View More" at bounding box center [167, 299] width 34 height 8
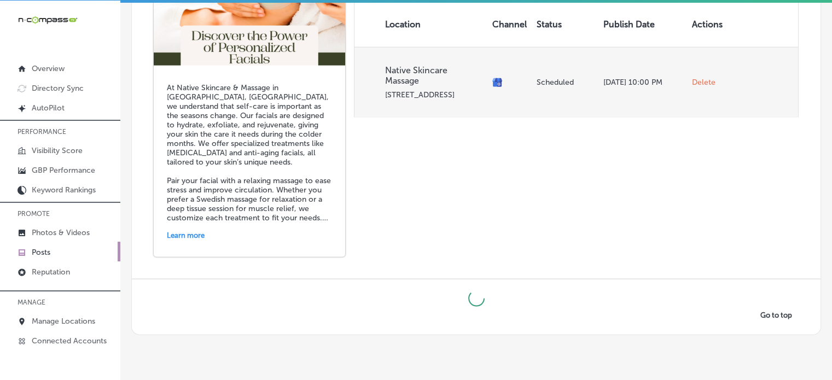
click at [695, 78] on span "Delete" at bounding box center [704, 83] width 24 height 10
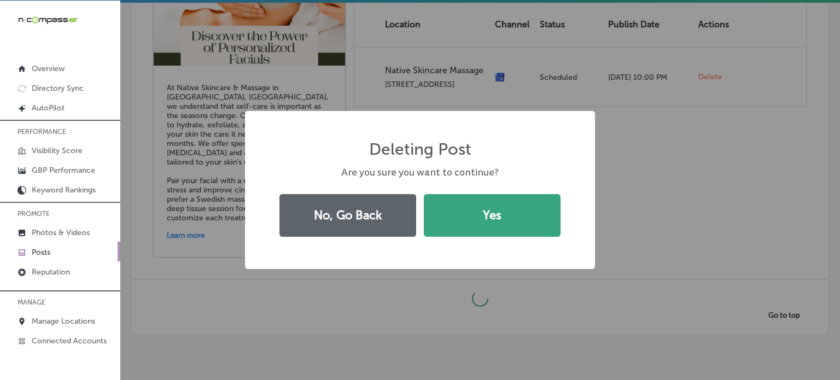
click at [490, 216] on button "Yes" at bounding box center [492, 215] width 137 height 43
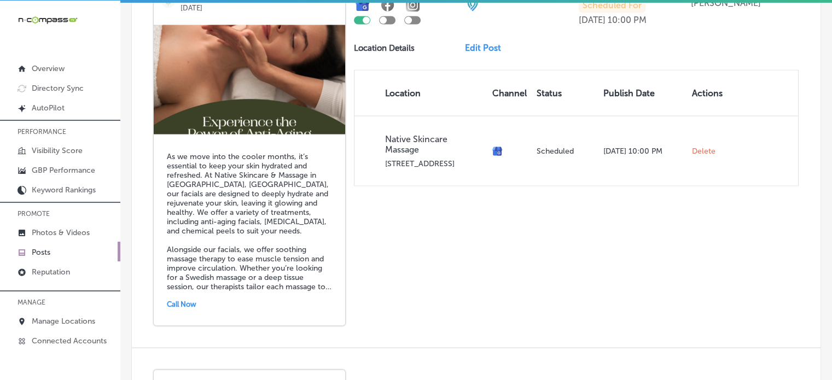
scroll to position [2015, 0]
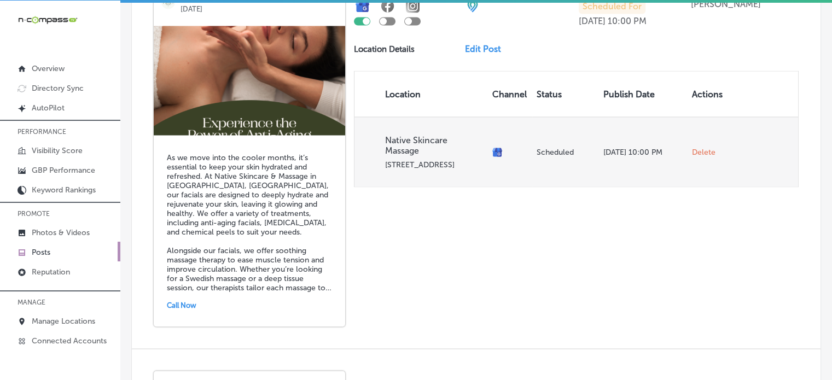
click at [699, 147] on span "Delete" at bounding box center [704, 152] width 24 height 10
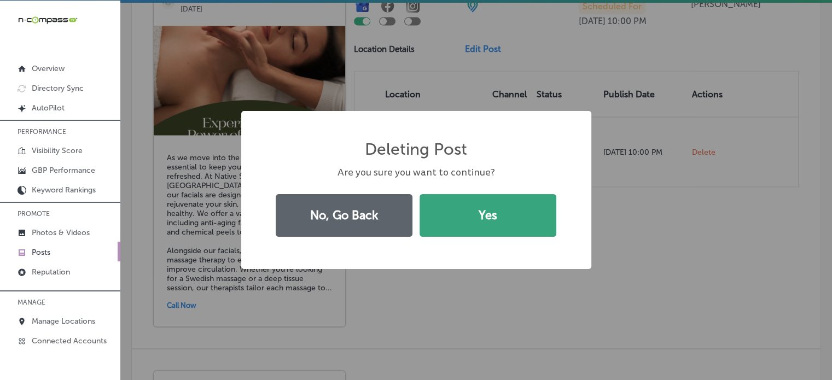
click at [527, 207] on button "Yes" at bounding box center [488, 215] width 137 height 43
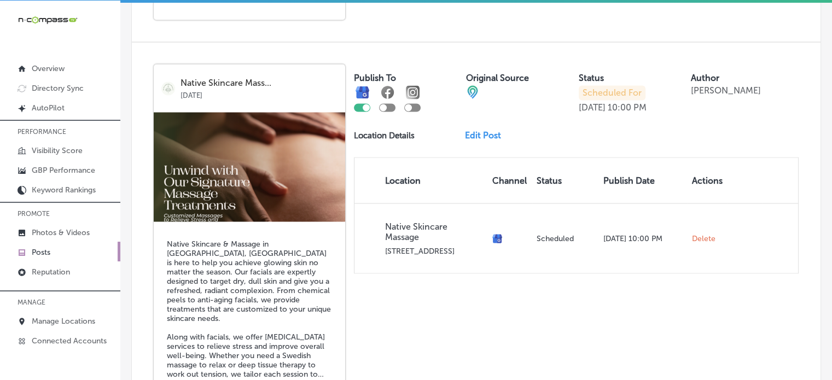
scroll to position [1928, 0]
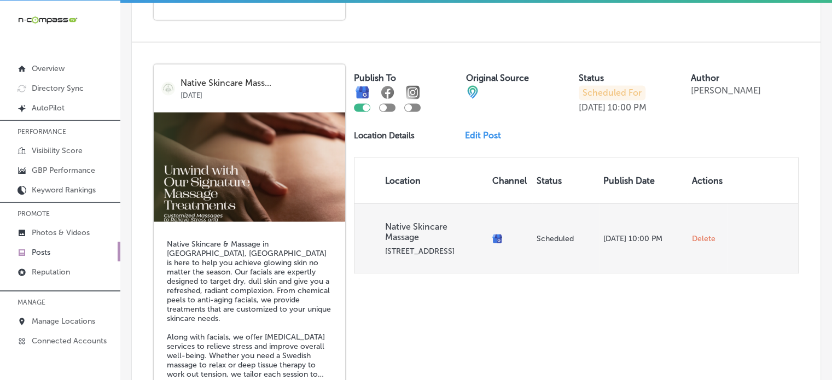
click at [692, 234] on span "Delete" at bounding box center [704, 239] width 24 height 10
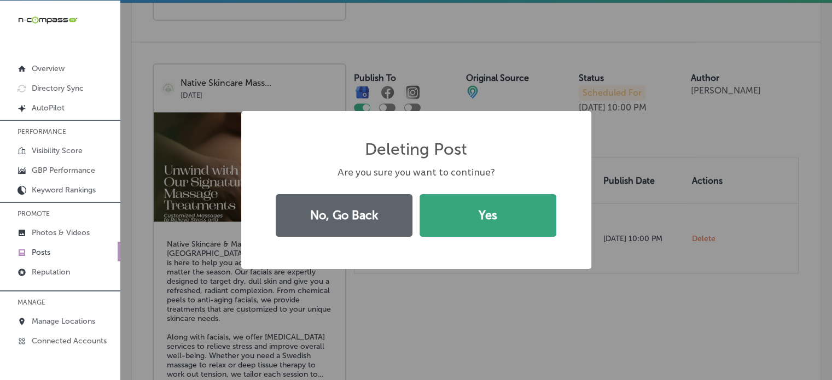
click at [510, 219] on button "Yes" at bounding box center [488, 215] width 137 height 43
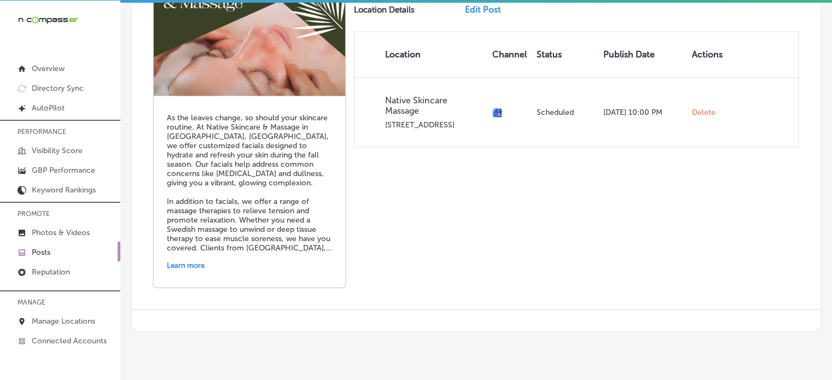
scroll to position [1659, 0]
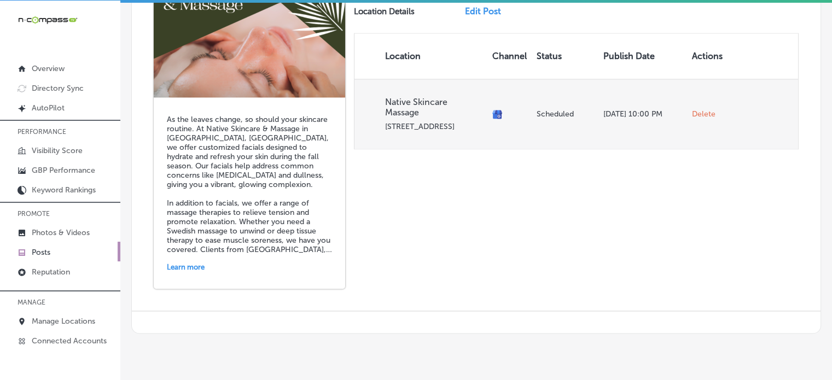
click at [695, 109] on span "Delete" at bounding box center [704, 114] width 24 height 10
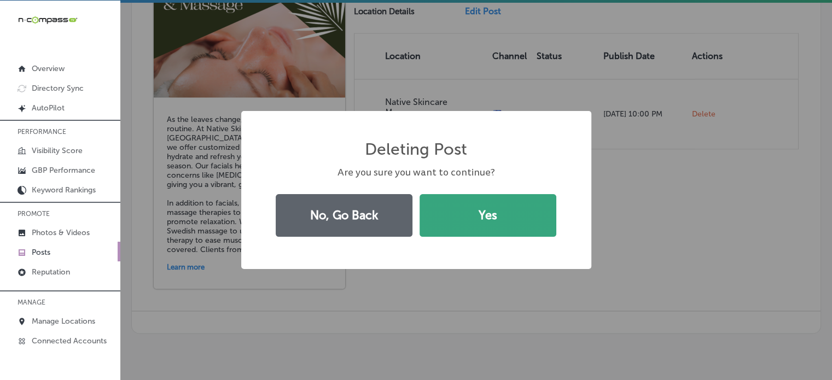
click at [521, 210] on button "Yes" at bounding box center [488, 215] width 137 height 43
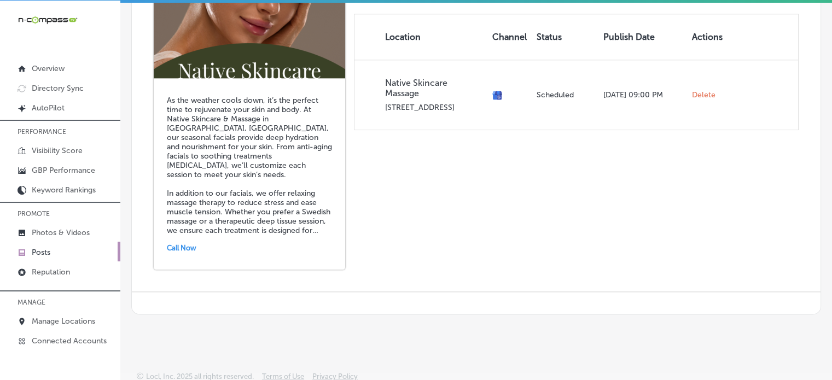
scroll to position [1188, 0]
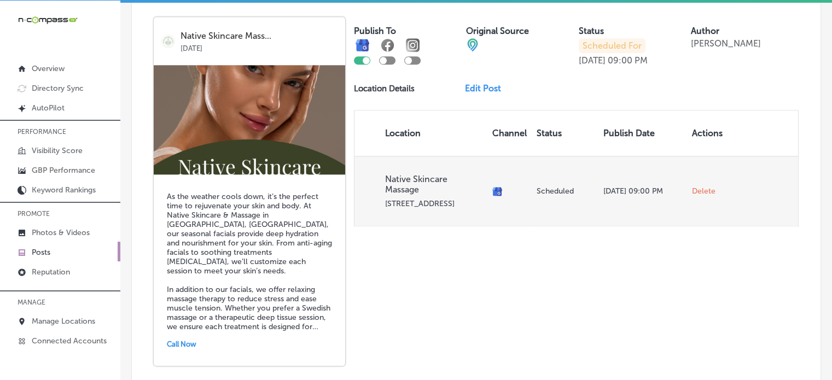
click at [696, 187] on span "Delete" at bounding box center [704, 192] width 24 height 10
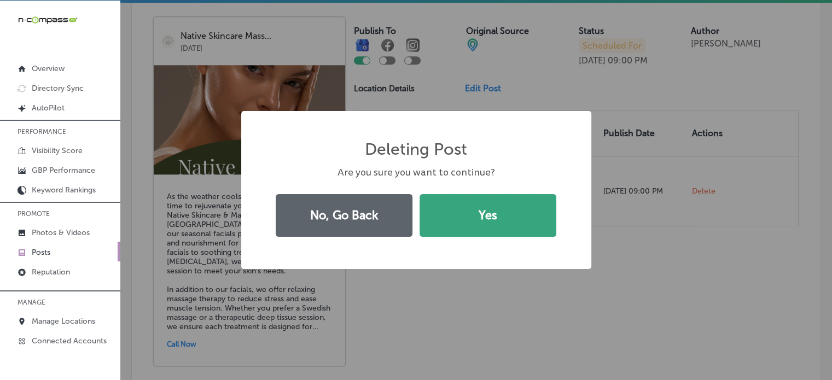
click at [472, 223] on button "Yes" at bounding box center [488, 215] width 137 height 43
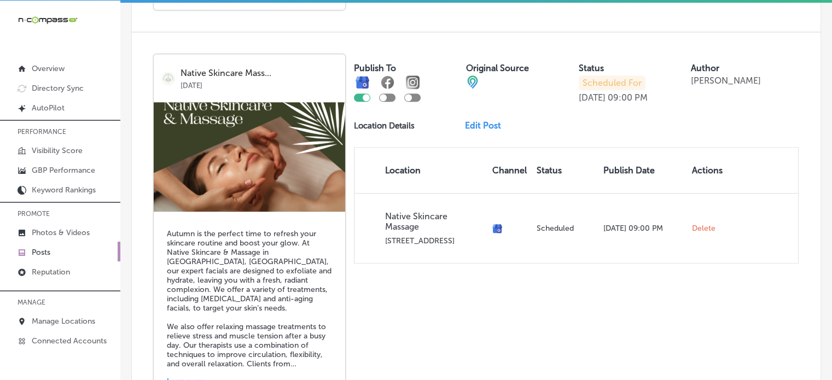
scroll to position [757, 0]
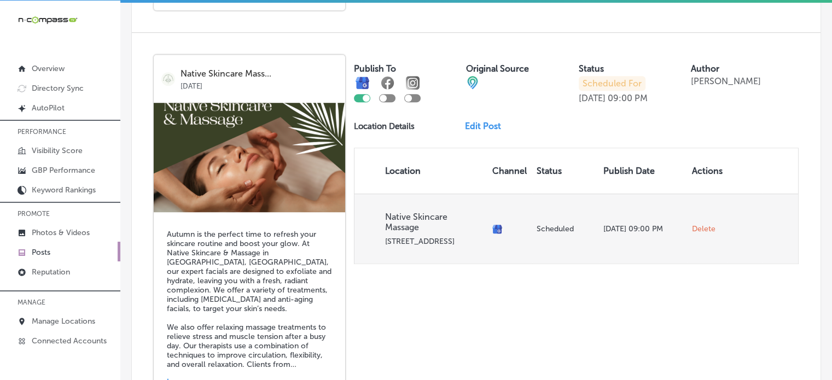
click at [703, 227] on span "Delete" at bounding box center [704, 229] width 24 height 10
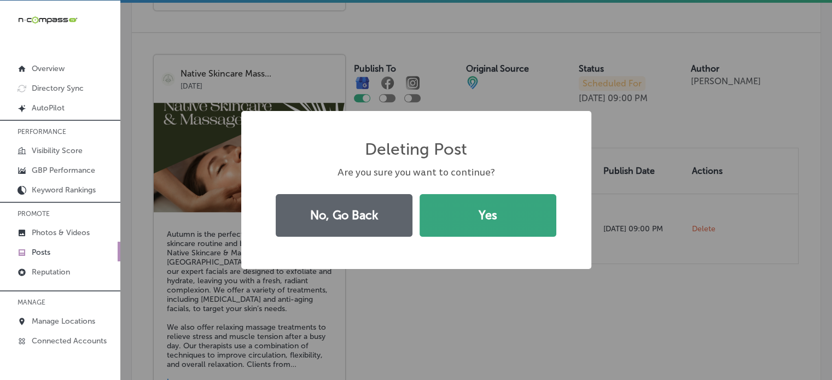
click at [494, 203] on button "Yes" at bounding box center [488, 215] width 137 height 43
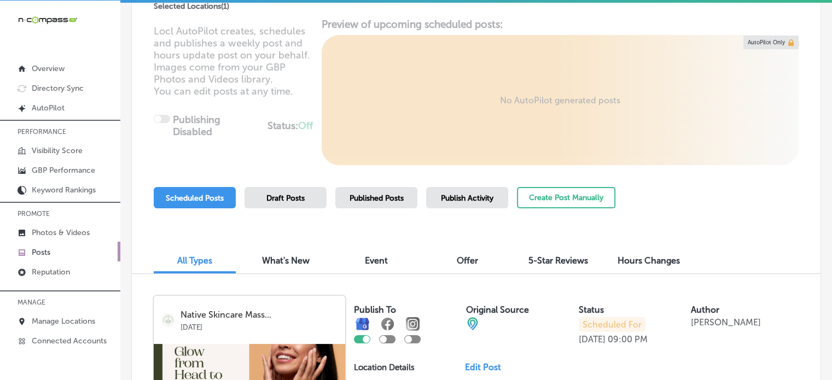
scroll to position [121, 0]
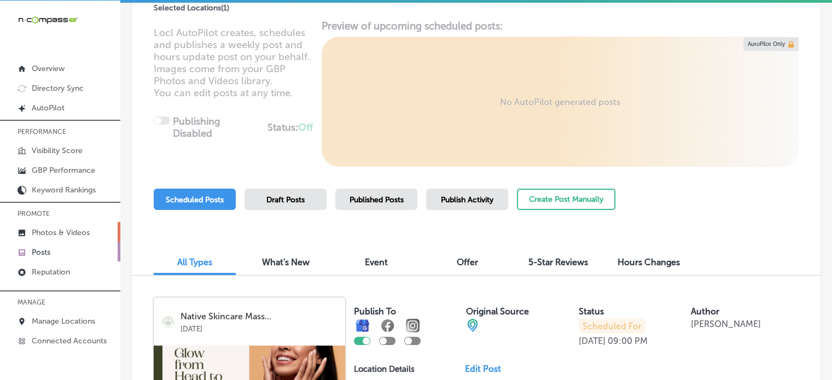
click at [60, 233] on p "Photos & Videos" at bounding box center [61, 232] width 58 height 9
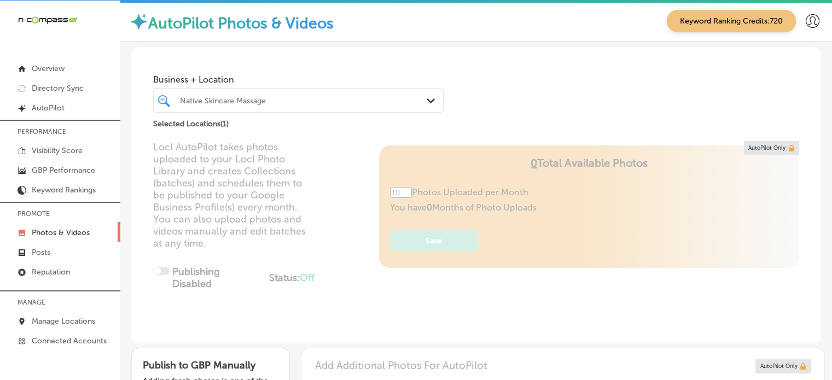
type input "5"
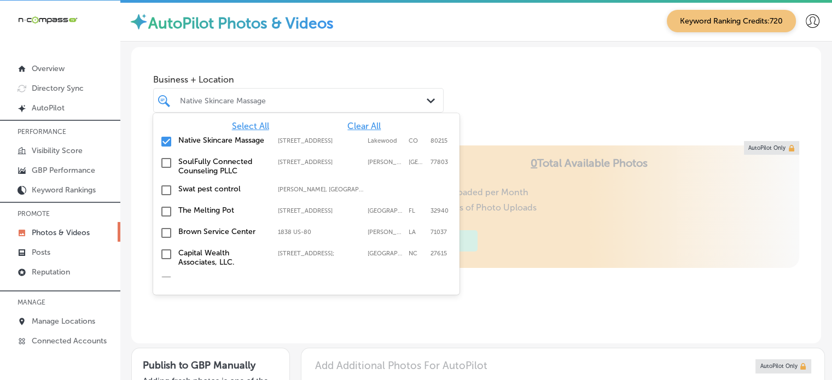
click at [303, 102] on div "Native Skincare Massage" at bounding box center [304, 100] width 248 height 9
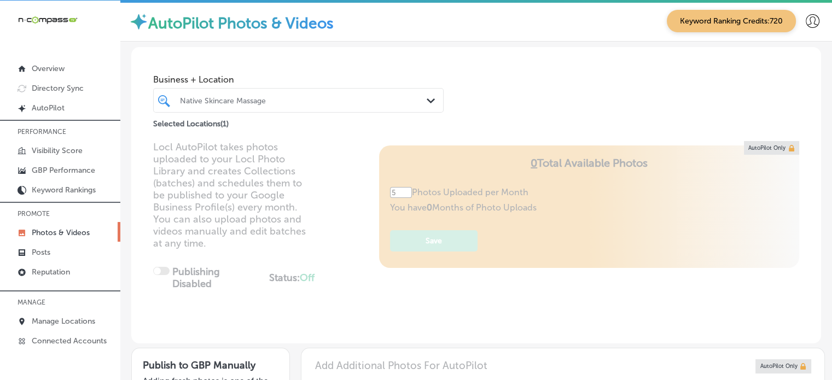
click at [303, 102] on div "Native Skincare Massage" at bounding box center [304, 100] width 248 height 9
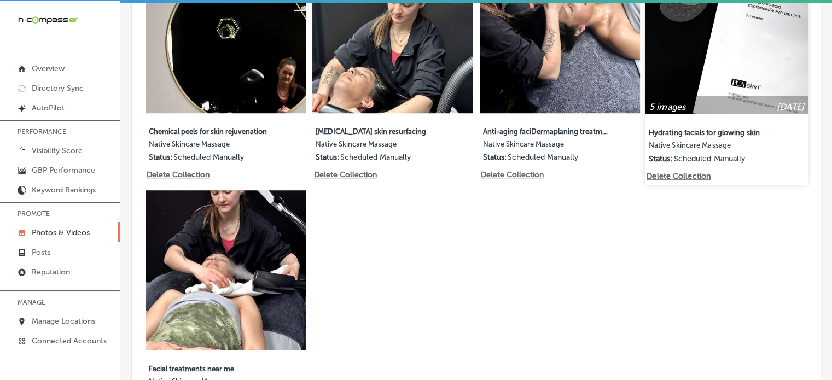
scroll to position [619, 0]
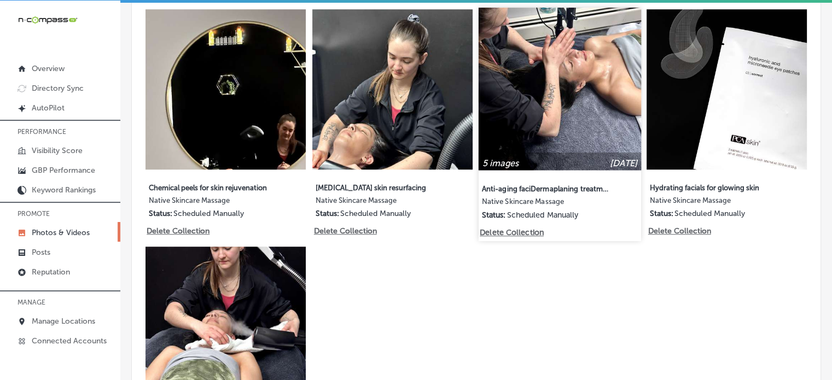
click at [504, 229] on p "Delete Collection" at bounding box center [511, 232] width 62 height 9
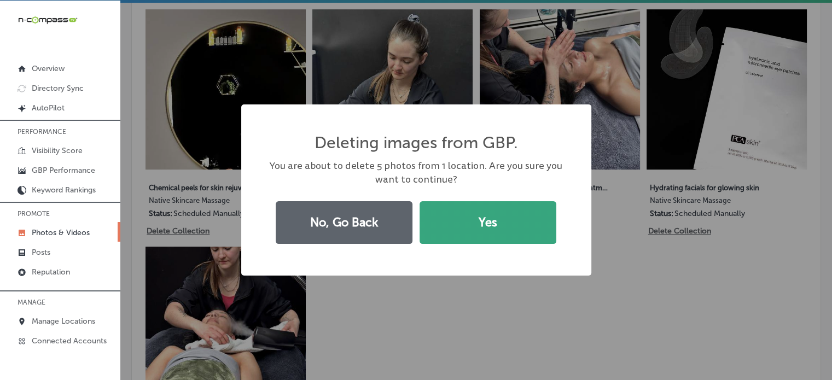
click at [489, 215] on button "Yes" at bounding box center [488, 222] width 137 height 43
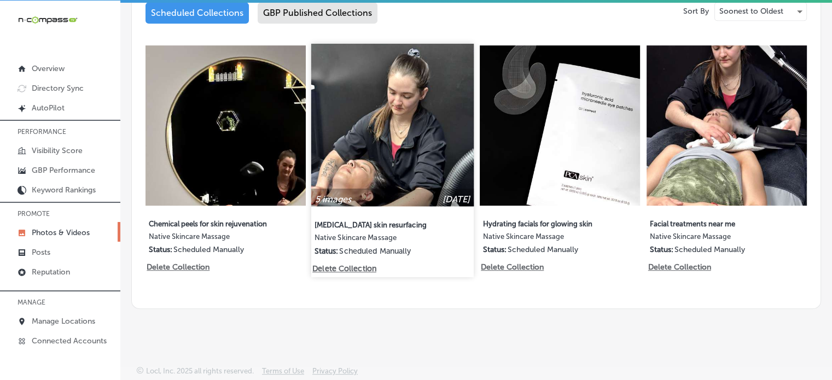
scroll to position [597, 0]
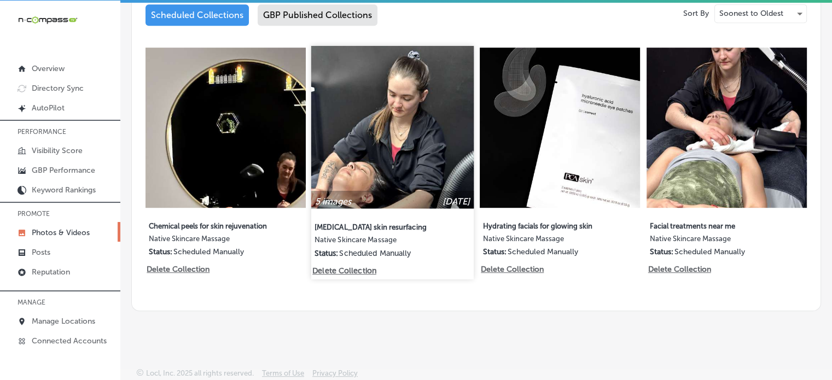
click at [346, 269] on p "Delete Collection" at bounding box center [344, 270] width 62 height 9
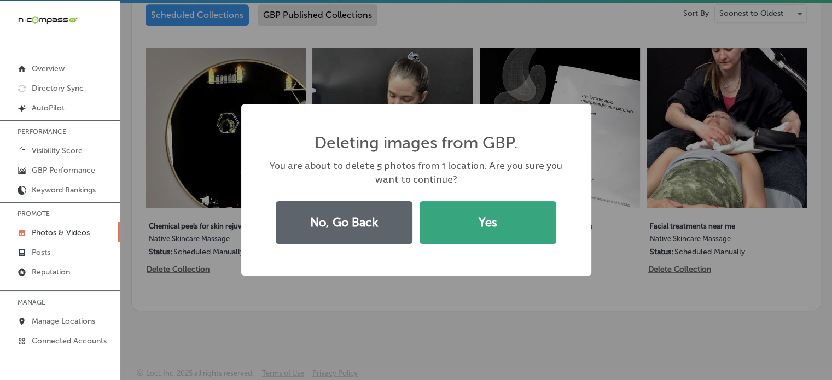
click at [479, 220] on button "Yes" at bounding box center [488, 222] width 137 height 43
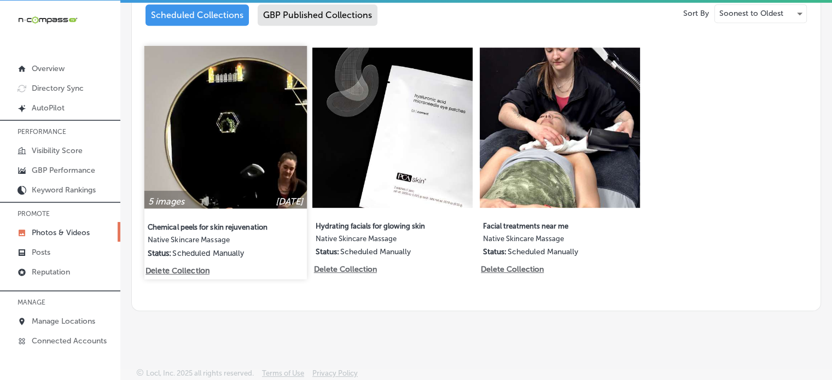
click at [182, 266] on p "Delete Collection" at bounding box center [177, 270] width 62 height 9
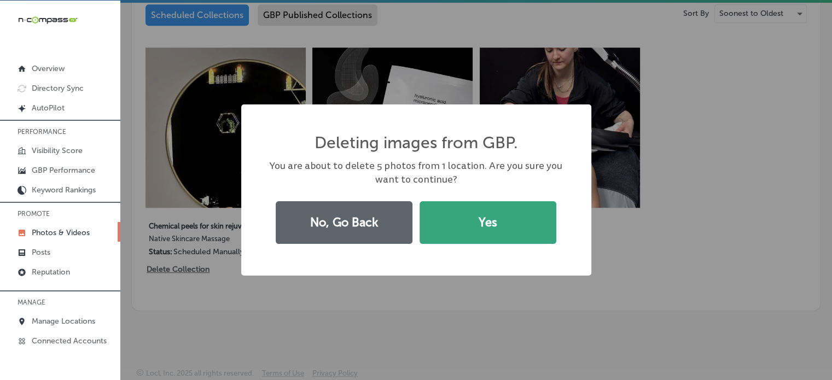
click at [463, 223] on button "Yes" at bounding box center [488, 222] width 137 height 43
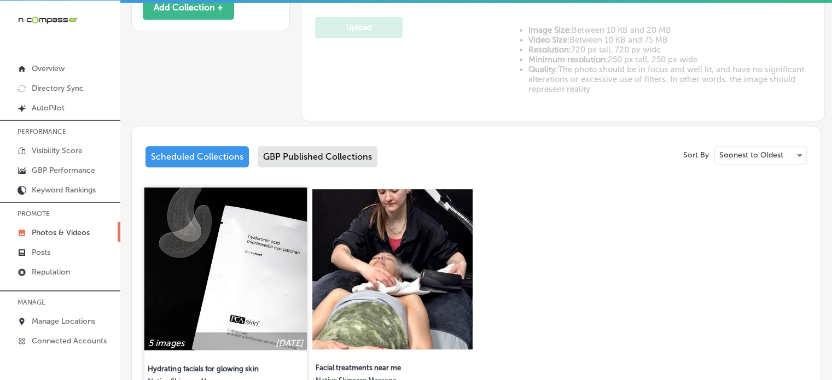
scroll to position [443, 0]
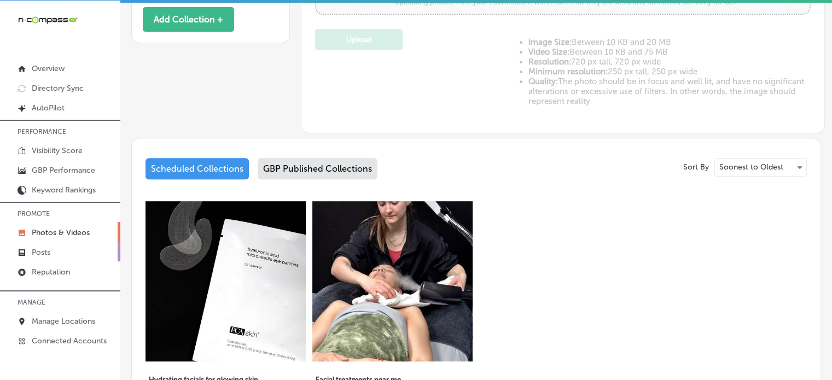
click at [52, 243] on link "Posts" at bounding box center [60, 252] width 120 height 20
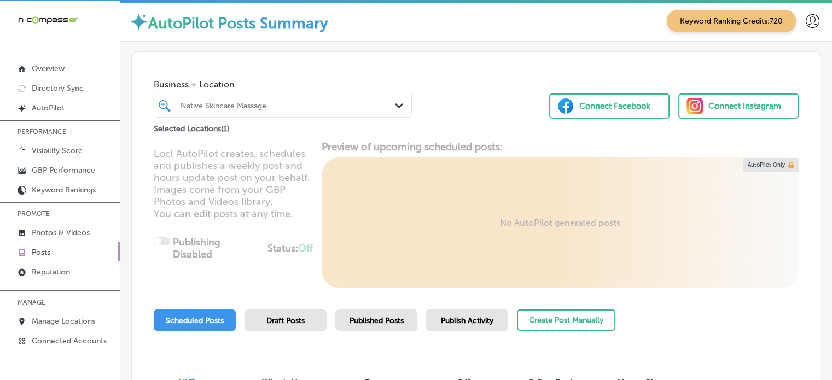
click at [303, 118] on div "Selected Locations ( 1 )" at bounding box center [283, 127] width 258 height 18
click at [306, 107] on div "Native Skincare Massage" at bounding box center [289, 105] width 216 height 9
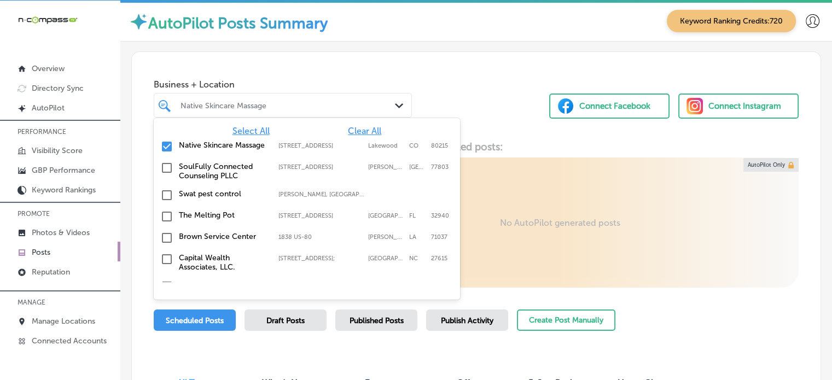
click at [352, 132] on span "Clear All" at bounding box center [364, 131] width 33 height 10
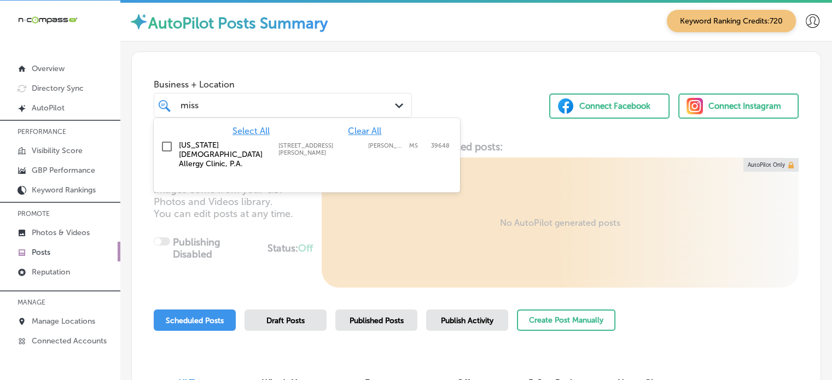
click at [295, 145] on label "[STREET_ADDRESS][PERSON_NAME]" at bounding box center [320, 149] width 84 height 14
type input "miss"
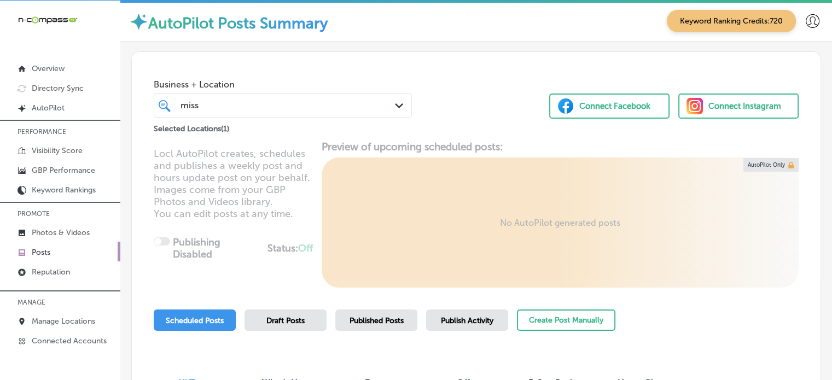
click at [439, 94] on div "Business + Location miss miss Path Created with Sketch. Selected Locations ( 1 …" at bounding box center [476, 93] width 689 height 83
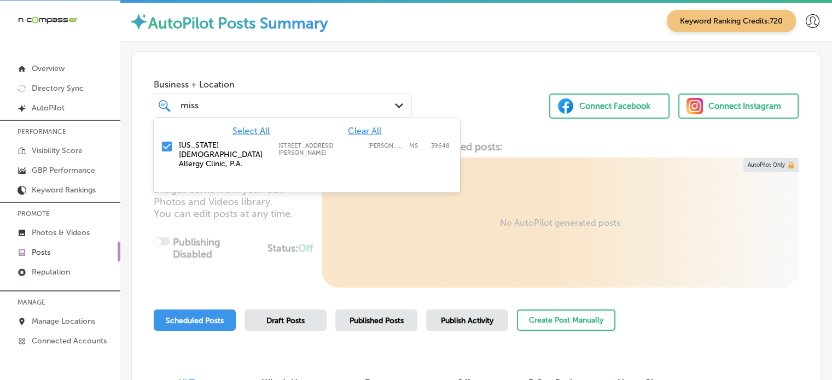
click at [359, 105] on div "miss miss" at bounding box center [272, 105] width 186 height 15
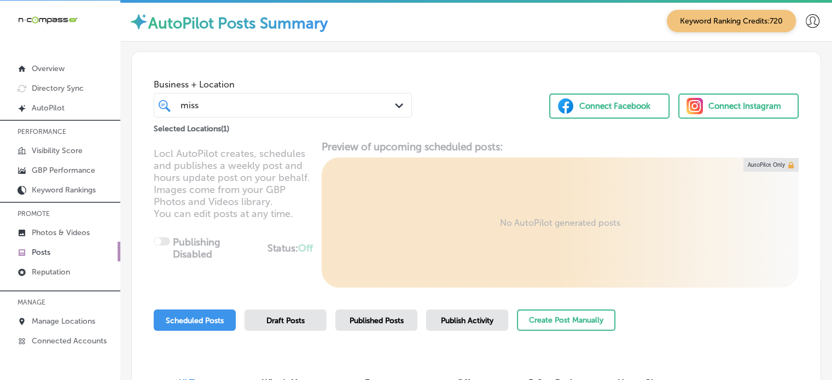
click at [359, 105] on div "miss miss" at bounding box center [272, 105] width 186 height 15
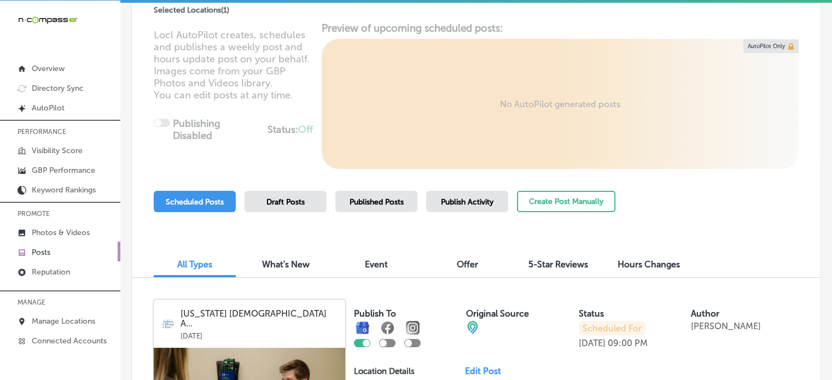
scroll to position [98, 0]
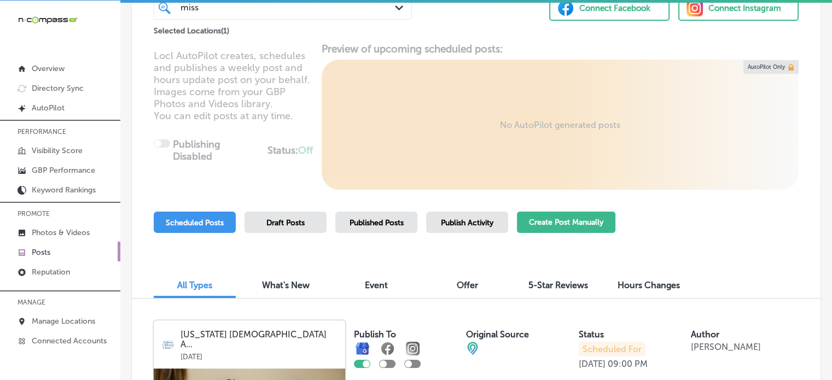
click at [553, 217] on button "Create Post Manually" at bounding box center [566, 222] width 98 height 21
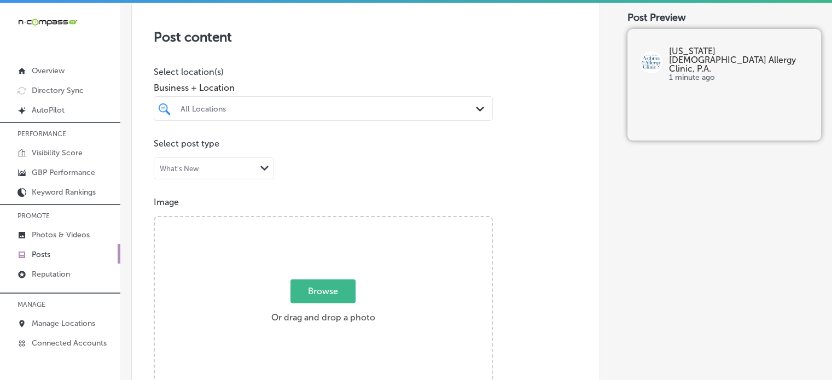
scroll to position [228, 0]
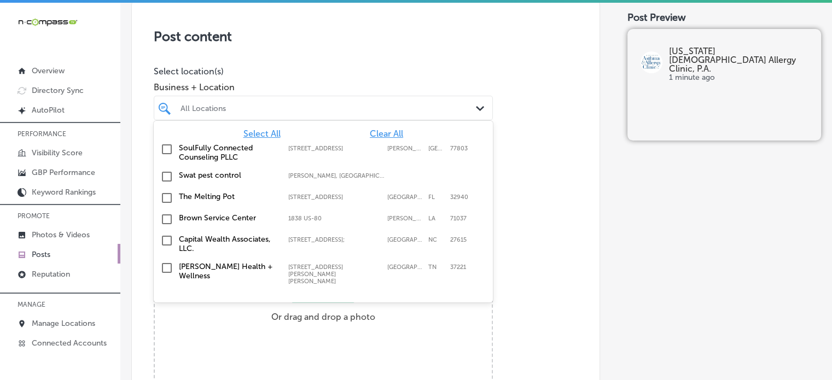
click at [347, 107] on div "All Locations" at bounding box center [329, 107] width 297 height 9
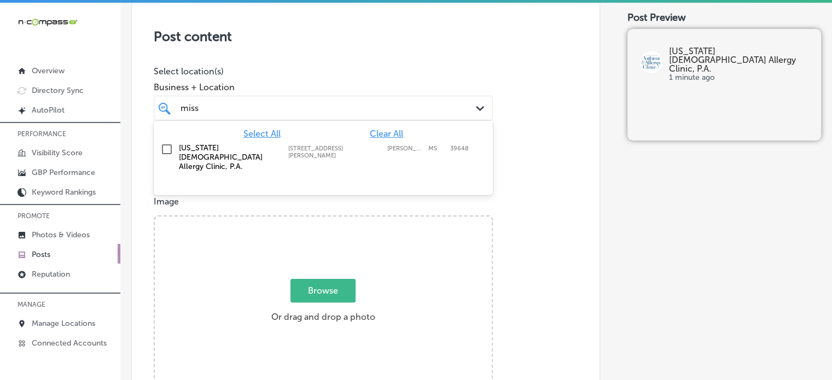
click at [297, 148] on label "[STREET_ADDRESS][PERSON_NAME]" at bounding box center [335, 152] width 94 height 14
type input "miss"
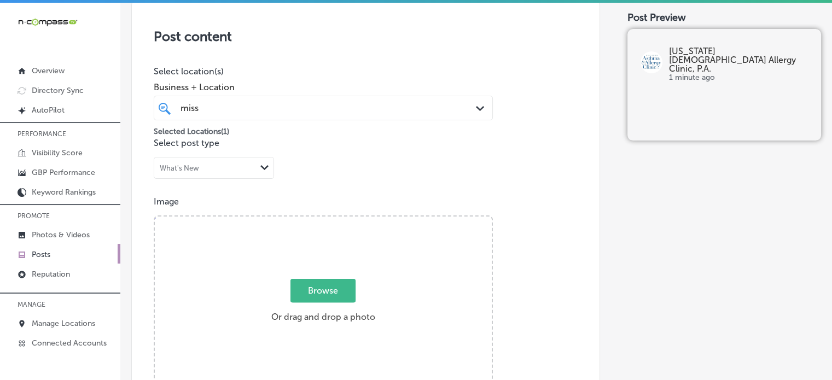
click at [532, 195] on div "Post content Select location(s) Business + Location miss miss Path Created with…" at bounding box center [365, 343] width 469 height 693
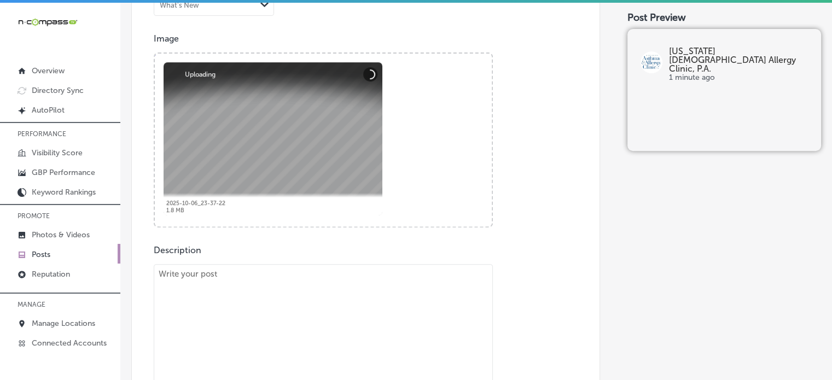
scroll to position [395, 0]
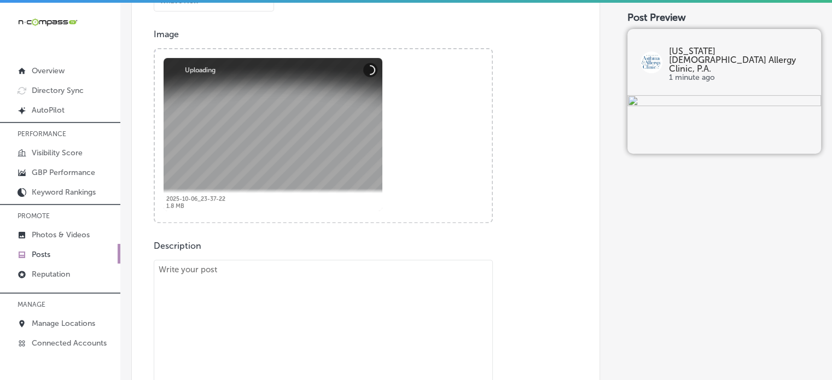
click at [332, 338] on textarea "To enrich screen reader interactions, please activate Accessibility in Grammarl…" at bounding box center [323, 336] width 339 height 153
paste textarea ""Seasonal allergies can be overwhelming, especially when pollen and environment…"
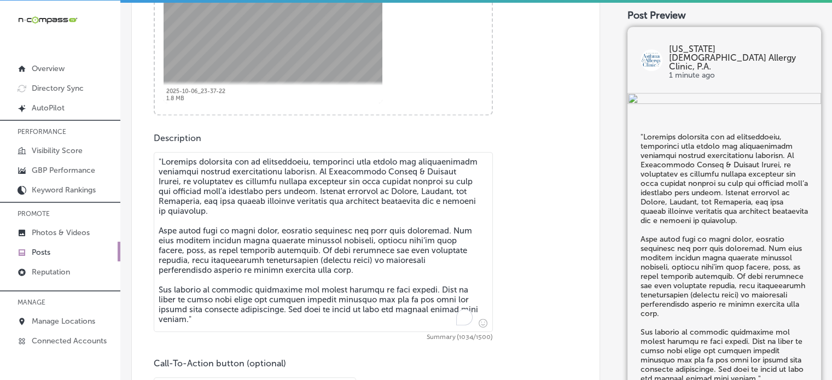
scroll to position [502, 0]
click at [162, 157] on textarea "To enrich screen reader interactions, please activate Accessibility in Grammarl…" at bounding box center [323, 240] width 339 height 180
click at [265, 246] on textarea "To enrich screen reader interactions, please activate Accessibility in Grammarl…" at bounding box center [323, 240] width 339 height 180
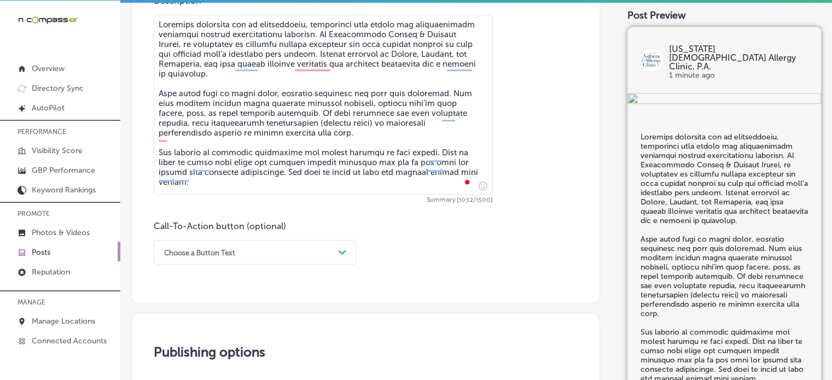
type textarea "Seasonal allergies can be overwhelming, especially when pollen and environmenta…"
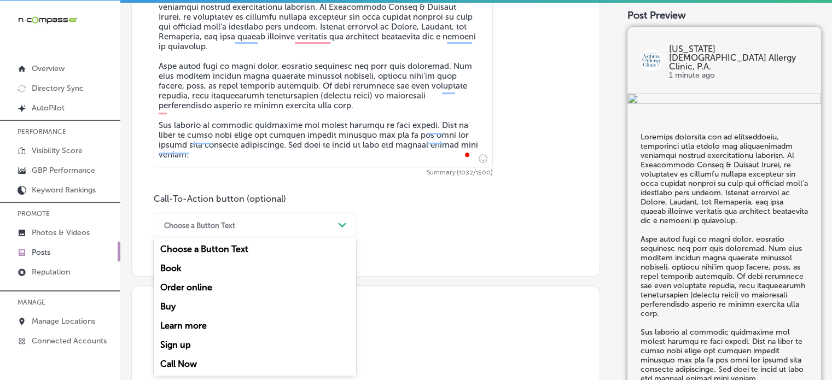
click at [258, 237] on div "option Choose a Button Text focused, 1 of 7. 7 results available. Use Up and Do…" at bounding box center [255, 225] width 202 height 25
click at [190, 361] on div "Call Now" at bounding box center [255, 364] width 202 height 19
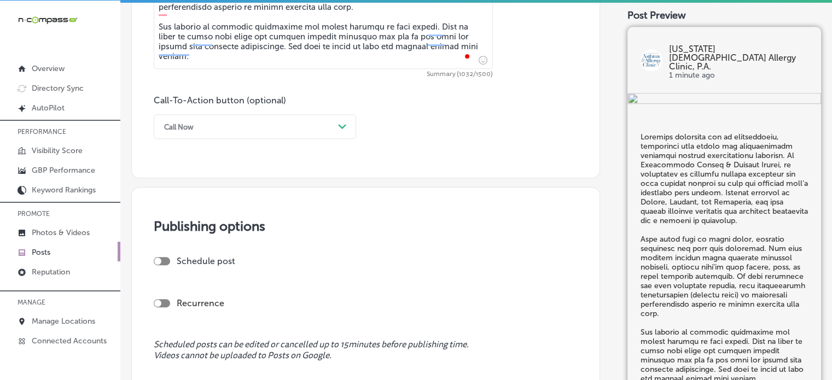
scroll to position [765, 0]
click at [162, 256] on div at bounding box center [162, 260] width 16 height 8
checkbox input "true"
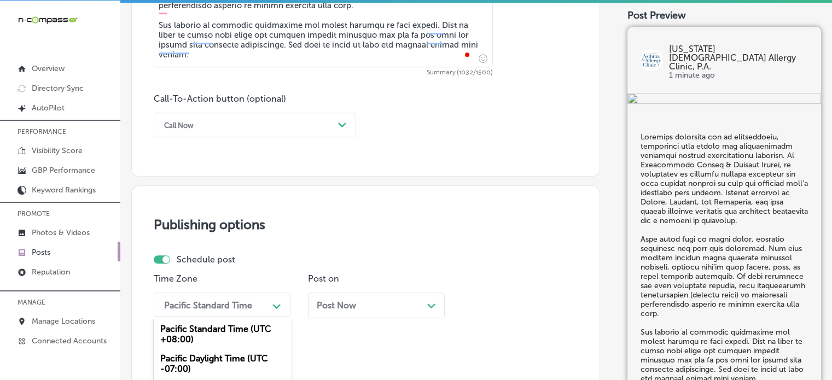
scroll to position [870, 0]
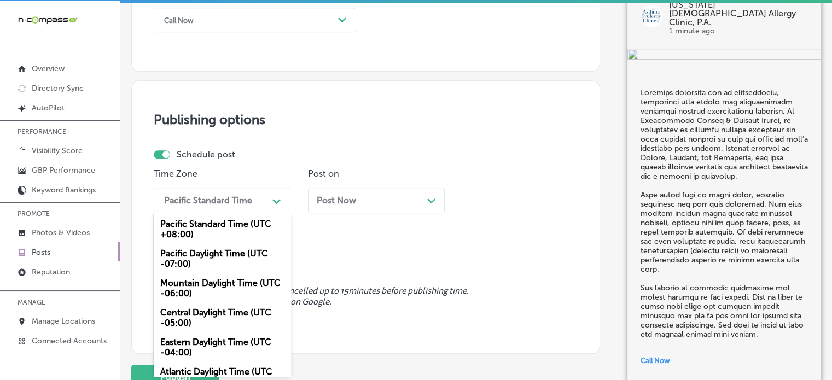
click at [264, 212] on div "option Central Daylight Time (UTC -05:00) focused, 4 of 6. 6 results available.…" at bounding box center [222, 200] width 137 height 25
click at [201, 282] on div "Mountain Daylight Time (UTC -06:00)" at bounding box center [222, 289] width 137 height 30
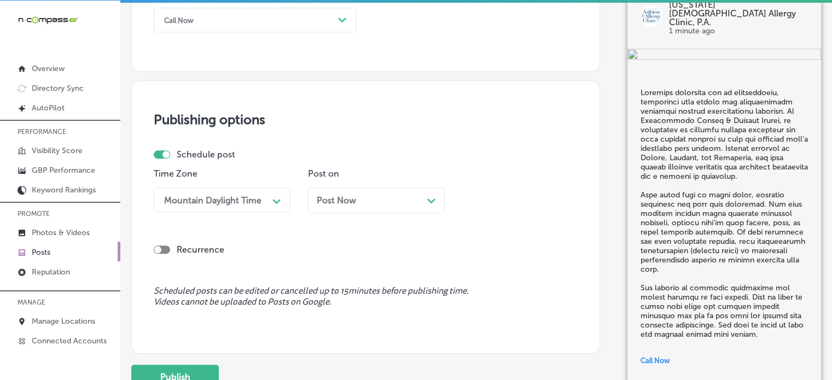
click at [352, 192] on div "Post Now Path Created with Sketch." at bounding box center [376, 201] width 137 height 26
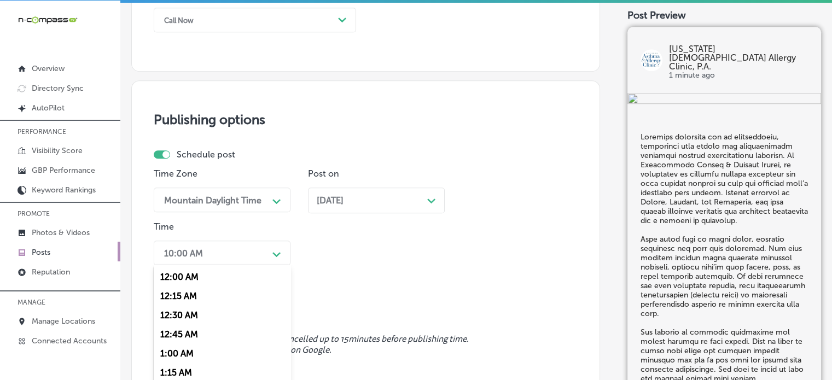
scroll to position [924, 0]
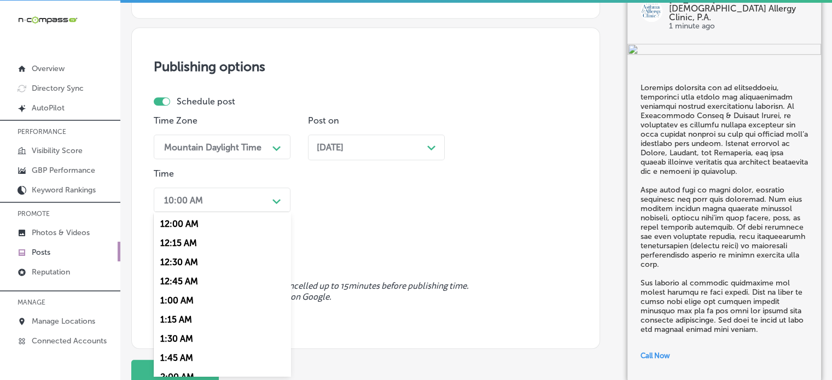
click at [246, 212] on div "option 12:15 AM focused, 2 of 96. 96 results available. Use Up and Down to choo…" at bounding box center [222, 200] width 137 height 25
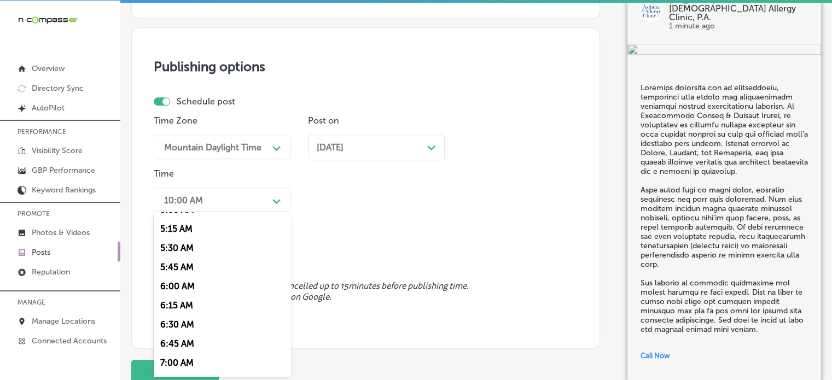
scroll to position [417, 0]
click at [179, 343] on div "7:00 AM" at bounding box center [222, 342] width 137 height 19
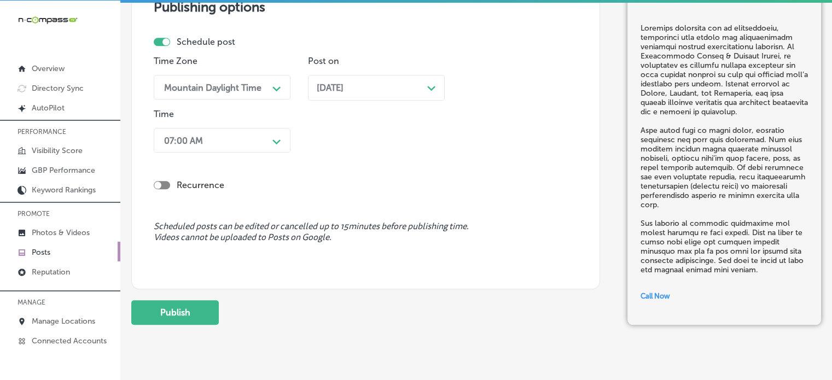
scroll to position [988, 0]
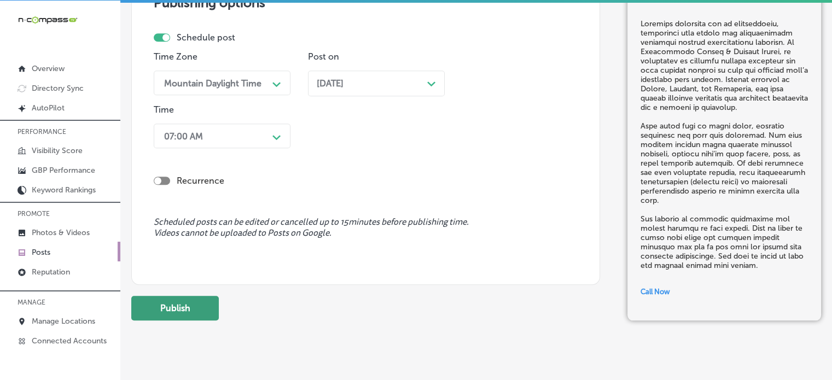
click at [167, 309] on button "Publish" at bounding box center [175, 308] width 88 height 25
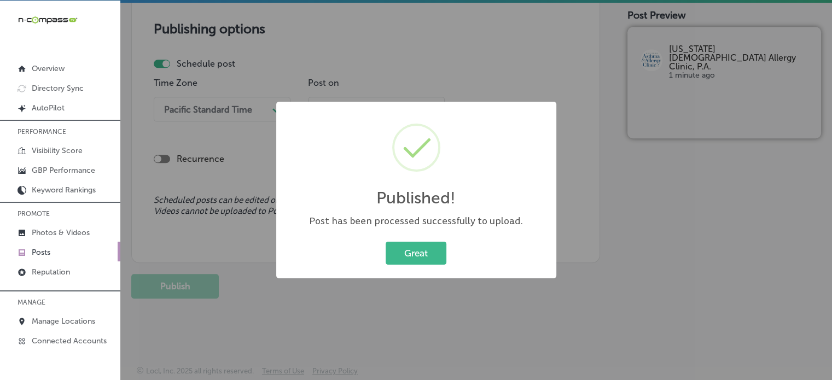
scroll to position [961, 0]
click at [432, 256] on button "Great" at bounding box center [416, 253] width 61 height 22
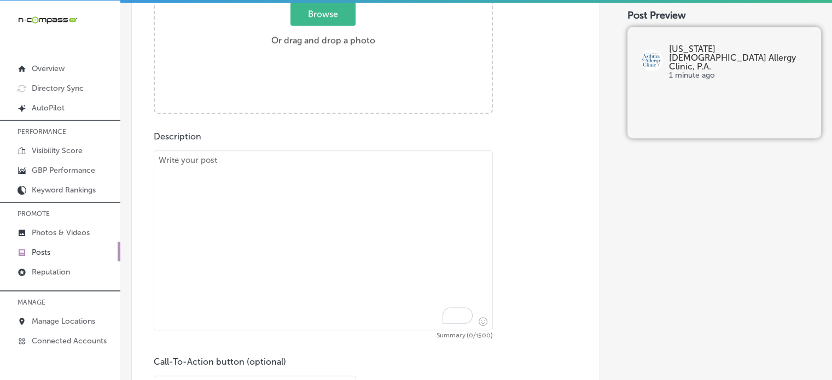
scroll to position [476, 0]
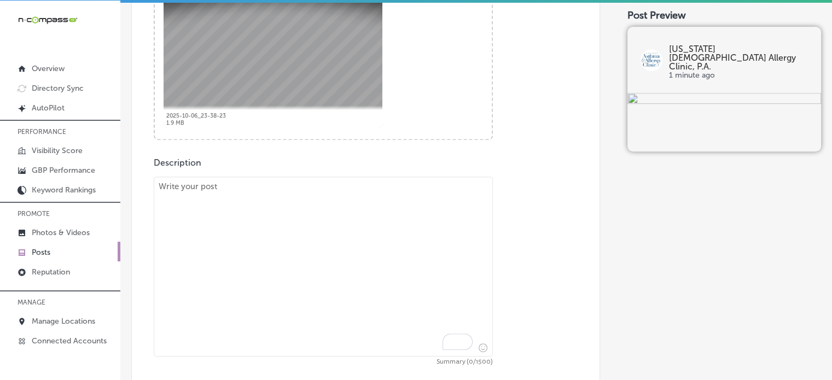
click at [416, 258] on textarea "To enrich screen reader interactions, please activate Accessibility in Grammarl…" at bounding box center [323, 267] width 339 height 180
paste textarea ""As we head into cooler months, managing asthma becomes even more critical. Mis…"
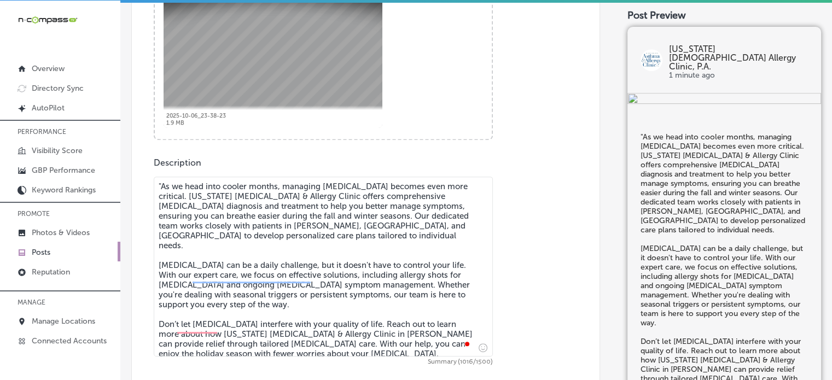
click at [163, 182] on textarea ""As we head into cooler months, managing asthma becomes even more critical. Mis…" at bounding box center [323, 267] width 339 height 180
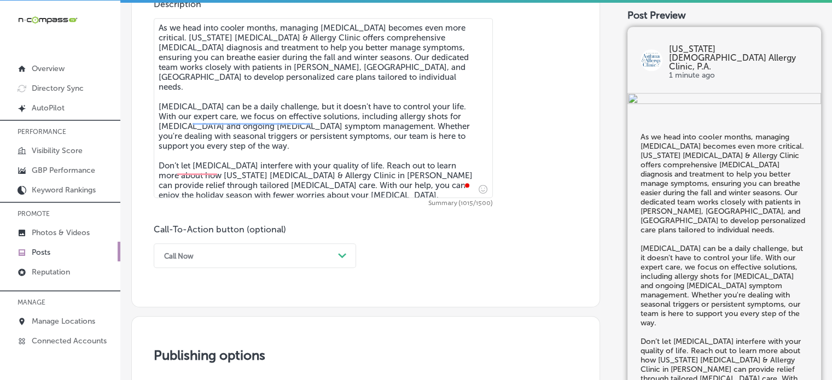
type textarea "As we head into cooler months, managing asthma becomes even more critical. Miss…"
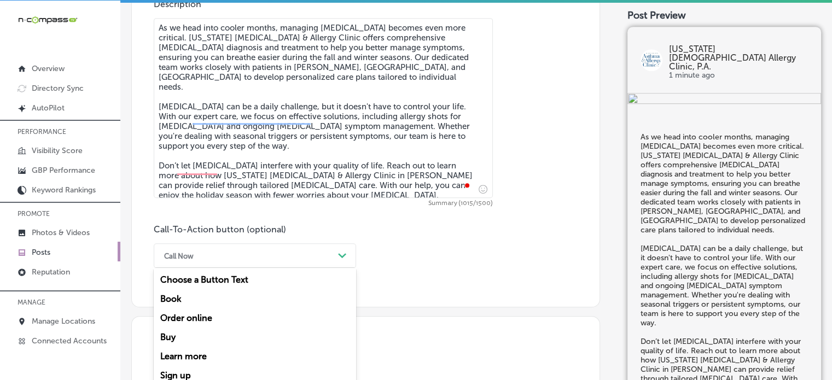
scroll to position [665, 0]
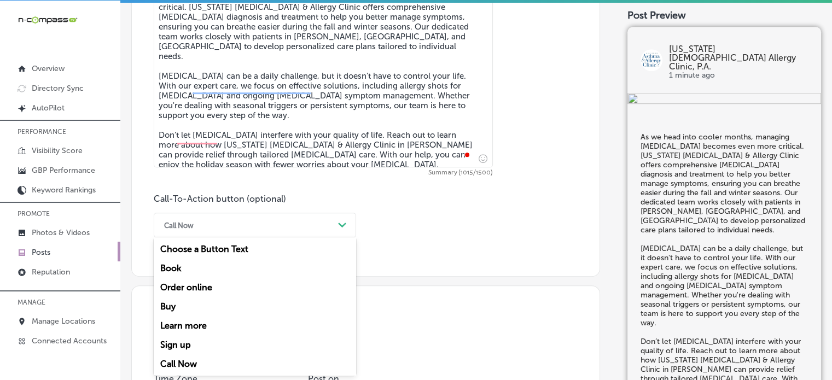
click at [241, 237] on div "option Call Now, selected. option Choose a Button Text focused, 1 of 7. 7 resul…" at bounding box center [255, 225] width 202 height 25
click at [202, 329] on div "Learn more" at bounding box center [255, 325] width 202 height 19
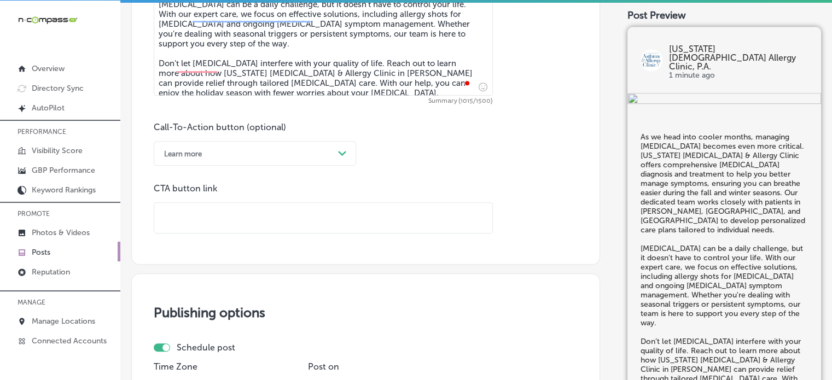
scroll to position [738, 0]
click at [292, 227] on input "text" at bounding box center [323, 217] width 338 height 30
paste input "https://www.msaac.com/"
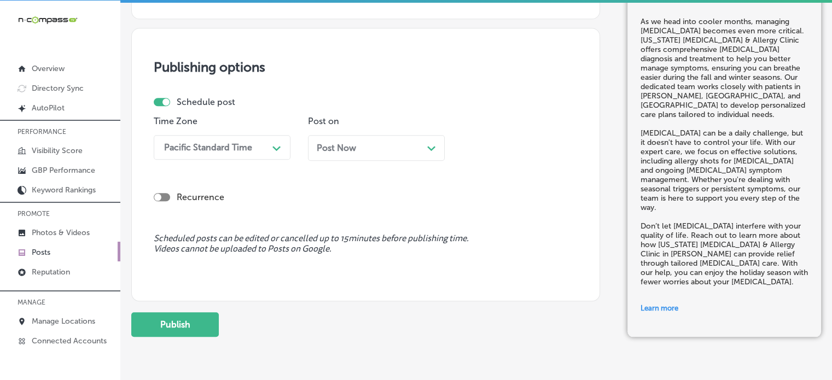
scroll to position [1051, 0]
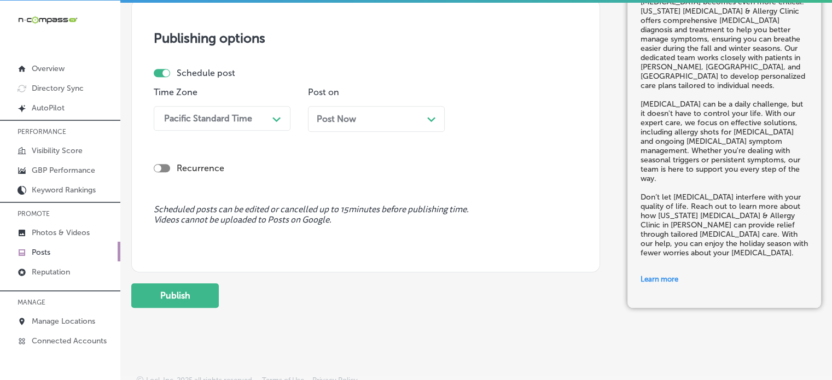
type input "https://www.msaac.com/"
click at [240, 122] on div "Pacific Standard Time" at bounding box center [213, 118] width 109 height 19
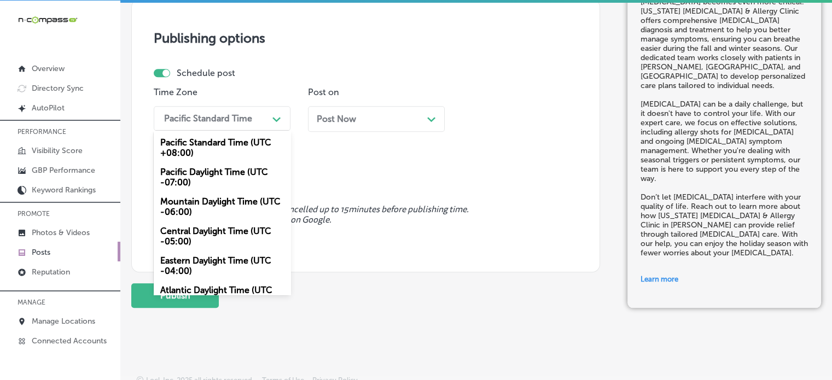
click at [217, 201] on div "Mountain Daylight Time (UTC -06:00)" at bounding box center [222, 207] width 137 height 30
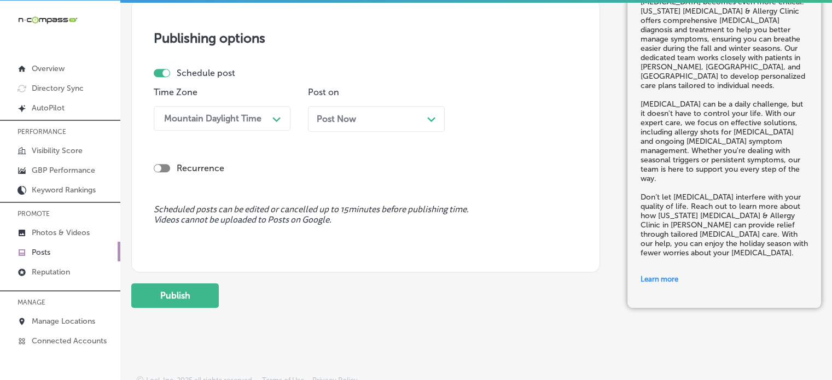
click at [361, 114] on div "Post Now Path Created with Sketch." at bounding box center [376, 119] width 119 height 10
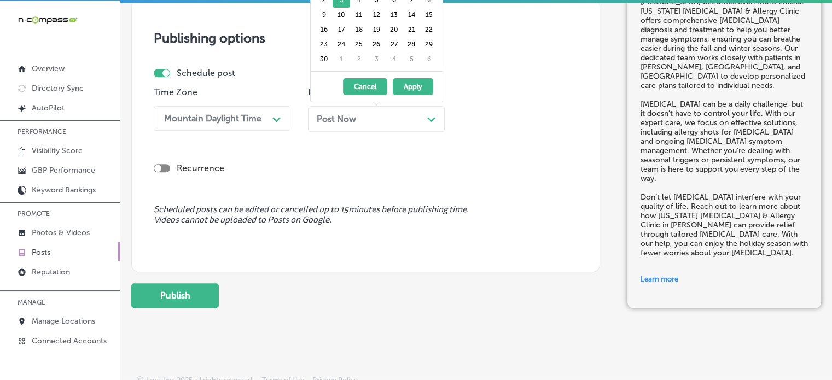
scroll to position [0, 0]
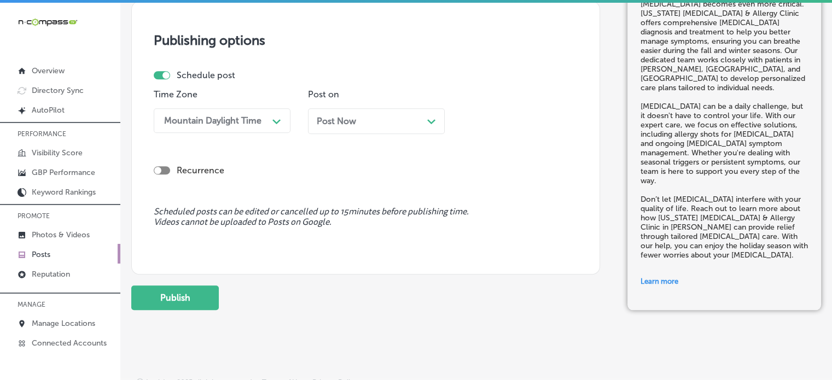
click at [485, 83] on div "Schedule post Time Zone Mountain Daylight Time Path Created with Sketch. Post o…" at bounding box center [361, 106] width 415 height 72
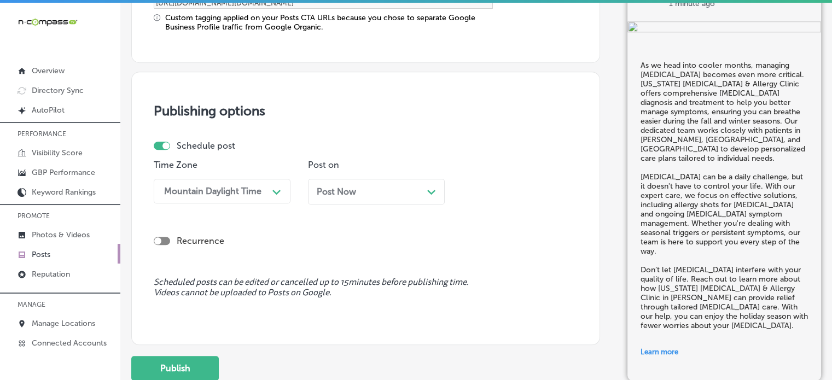
scroll to position [978, 0]
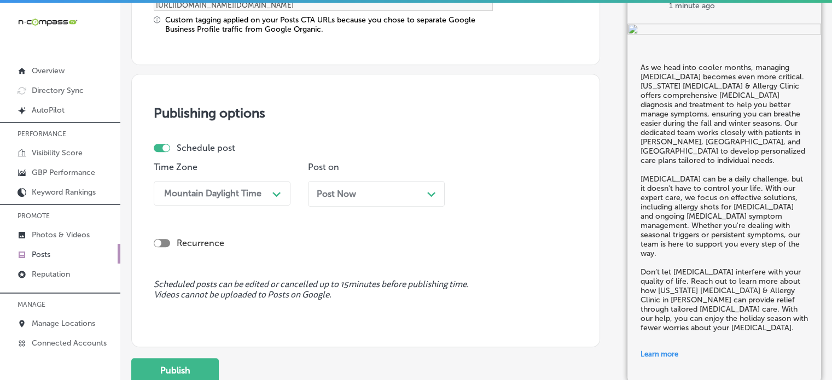
click at [375, 196] on div "Post Now Path Created with Sketch." at bounding box center [376, 194] width 119 height 10
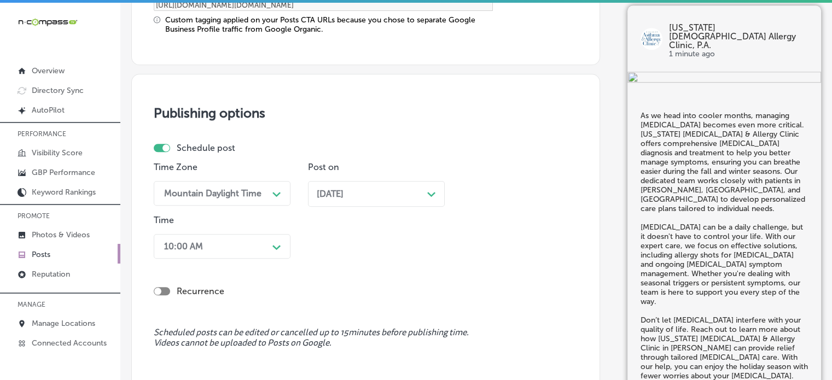
scroll to position [1024, 0]
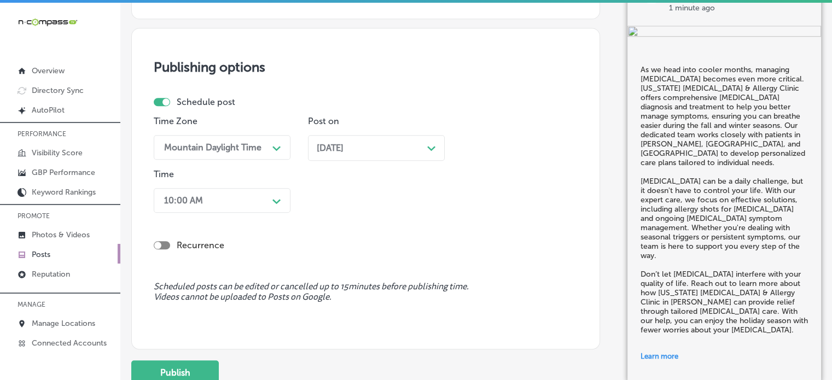
click at [198, 213] on div "10:00 AM Path Created with Sketch." at bounding box center [222, 200] width 137 height 25
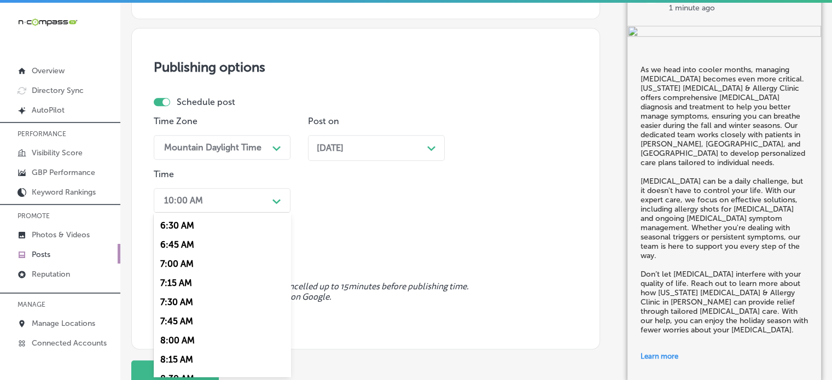
scroll to position [498, 0]
click at [175, 265] on div "7:00 AM" at bounding box center [222, 262] width 137 height 19
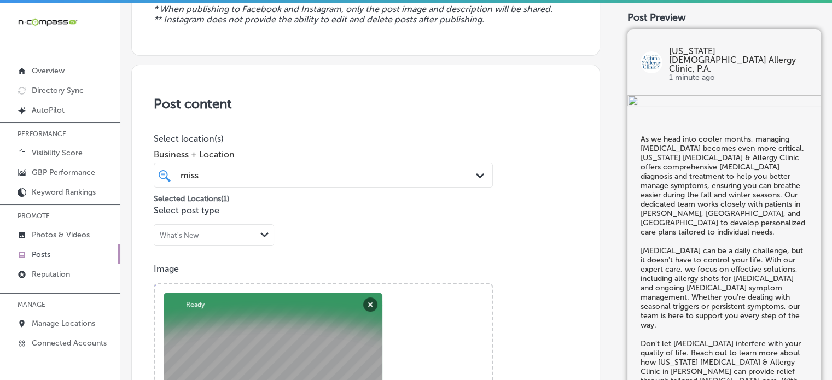
scroll to position [158, 0]
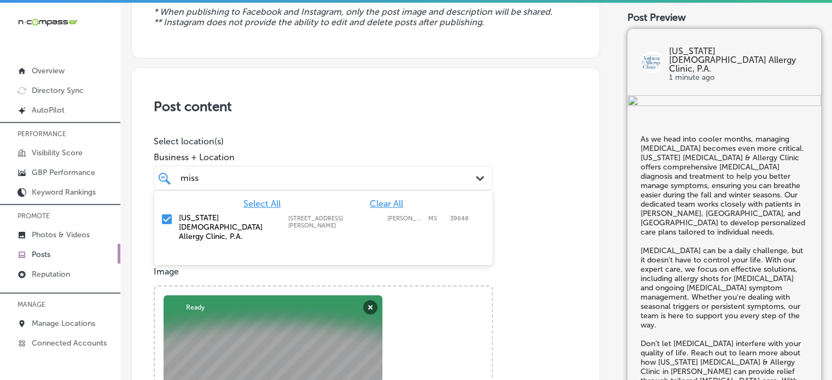
click at [330, 178] on div "miss miss" at bounding box center [308, 178] width 259 height 15
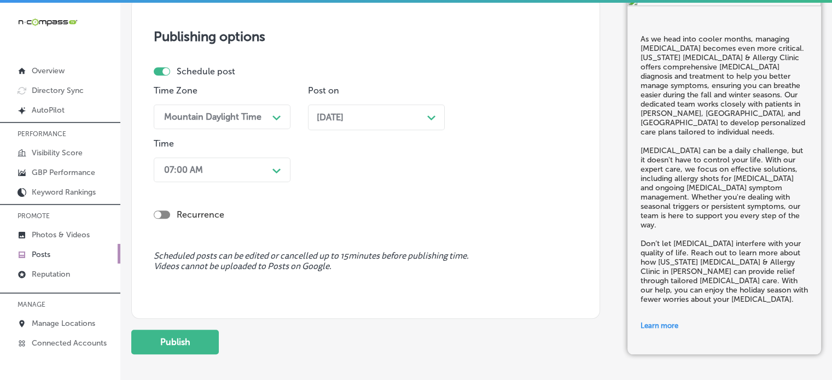
scroll to position [1055, 0]
click at [187, 339] on button "Publish" at bounding box center [175, 342] width 88 height 25
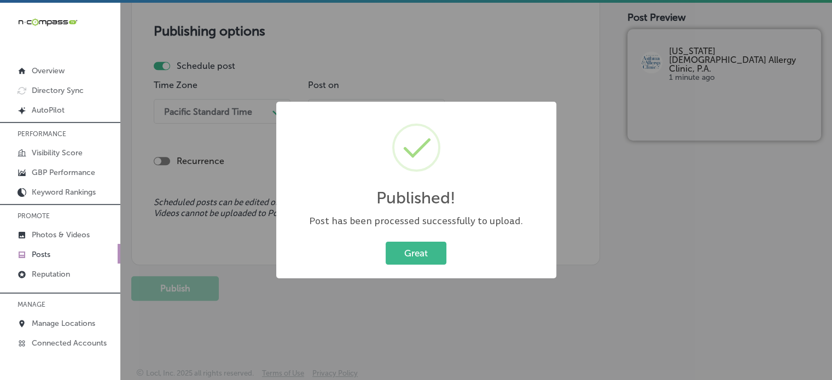
scroll to position [956, 0]
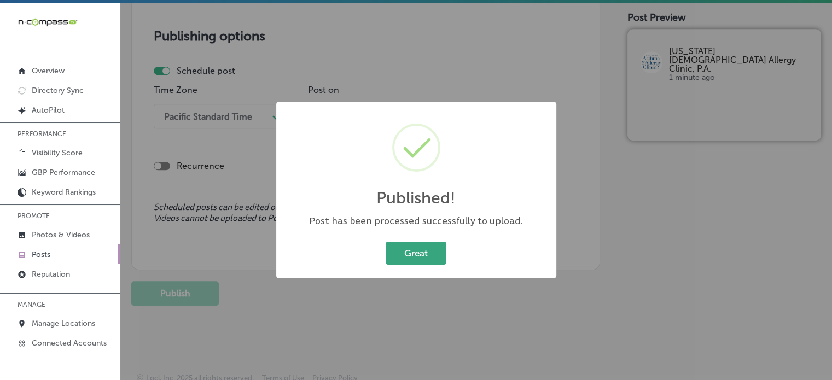
click at [431, 250] on button "Great" at bounding box center [416, 253] width 61 height 22
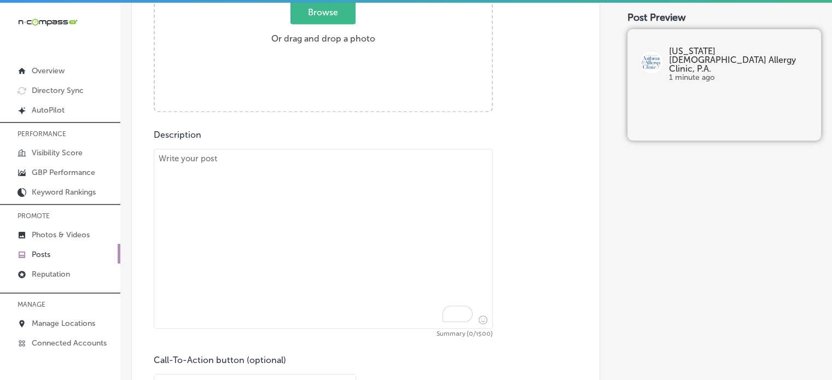
scroll to position [506, 0]
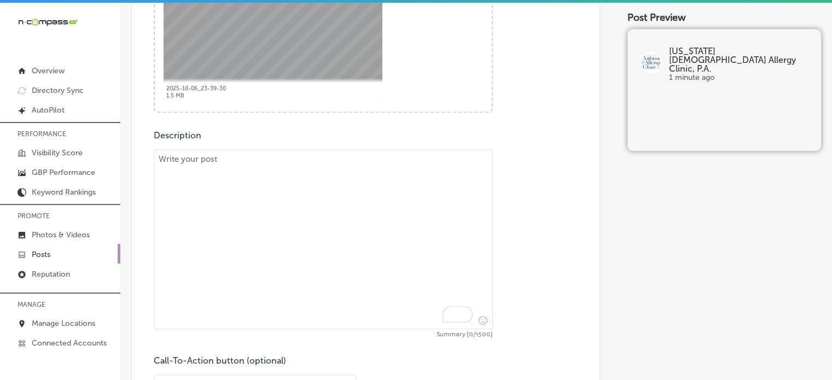
click at [294, 228] on textarea "To enrich screen reader interactions, please activate Accessibility in Grammarl…" at bounding box center [323, 239] width 339 height 180
paste textarea ""Allergies don’t have to control your life. At Mississippi Asthma & Allergy Cli…"
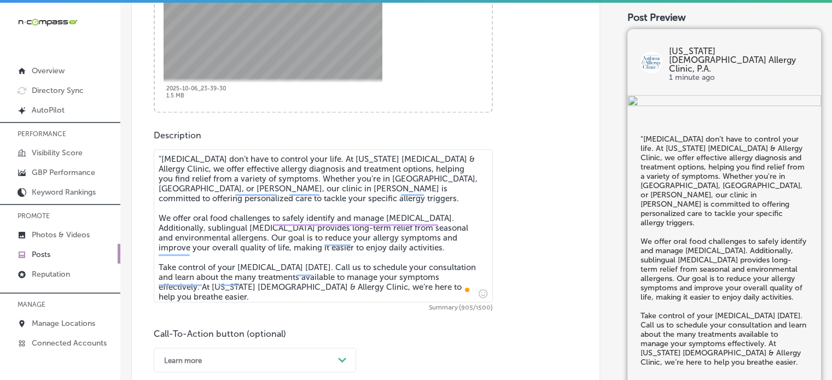
click at [163, 157] on textarea ""Allergies don’t have to control your life. At Mississippi Asthma & Allergy Cli…" at bounding box center [323, 225] width 339 height 153
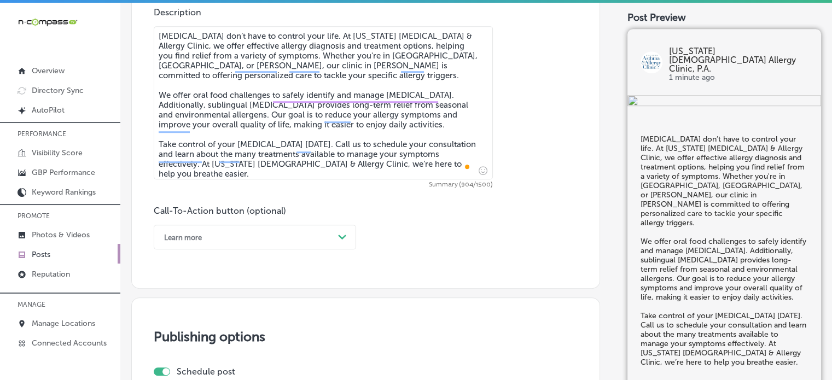
scroll to position [632, 0]
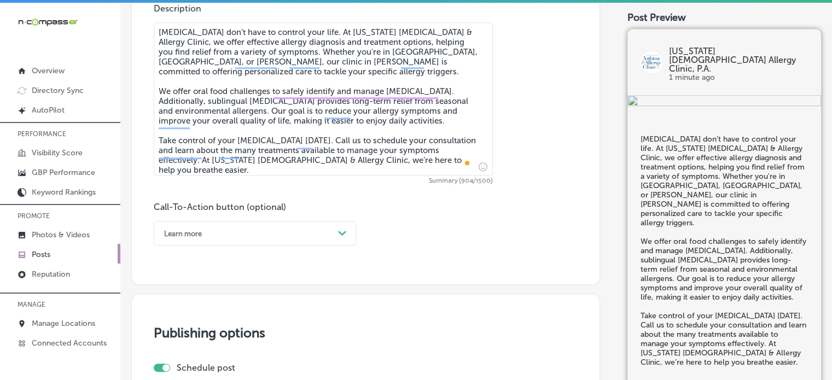
type textarea "Allergies don’t have to control your life. At Mississippi Asthma & Allergy Clin…"
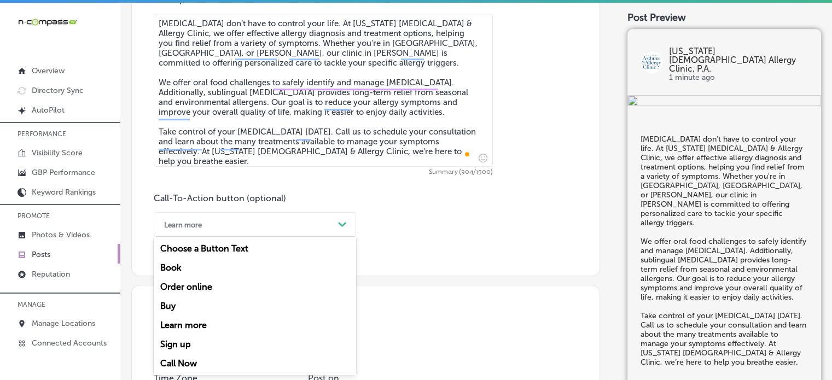
click at [291, 226] on div "Learn more" at bounding box center [246, 224] width 175 height 17
click at [178, 365] on div "Call Now" at bounding box center [255, 363] width 202 height 19
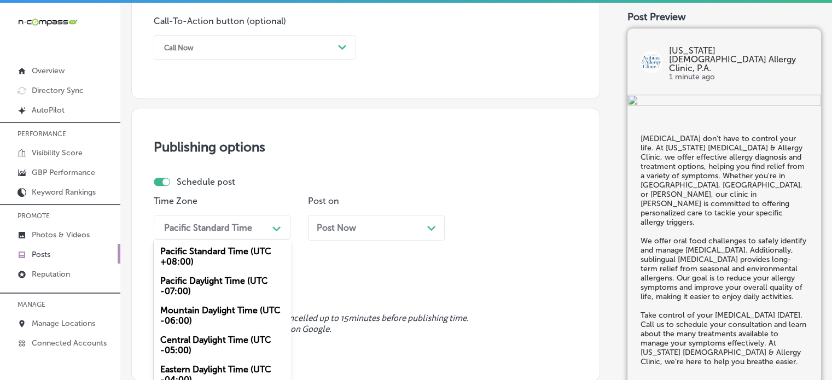
scroll to position [846, 0]
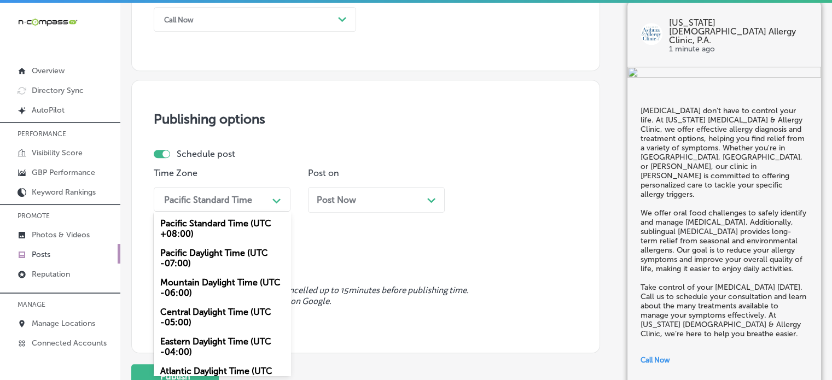
click at [254, 212] on div "option Mountain Daylight Time (UTC -06:00), selected. option Pacific Standard T…" at bounding box center [222, 199] width 137 height 25
click at [206, 286] on div "Mountain Daylight Time (UTC -06:00)" at bounding box center [222, 288] width 137 height 30
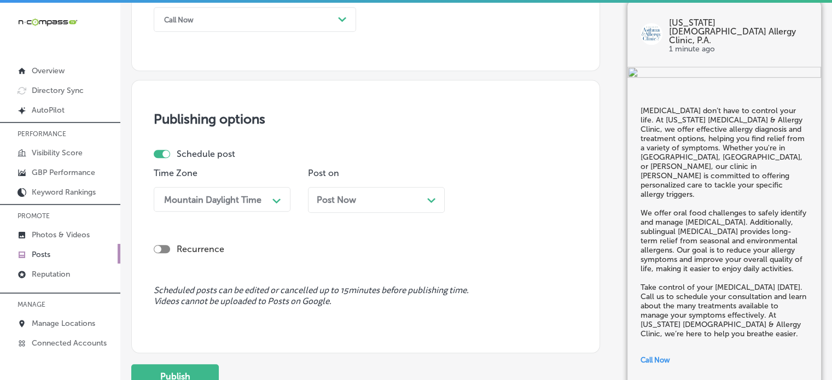
click at [368, 208] on div "Post Now Path Created with Sketch." at bounding box center [376, 200] width 137 height 26
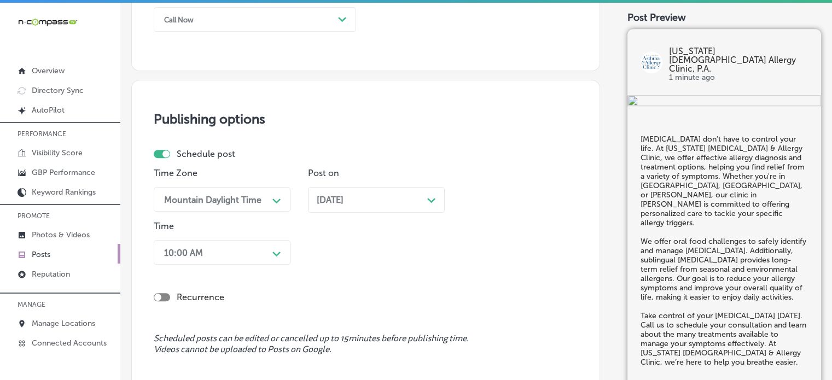
scroll to position [899, 0]
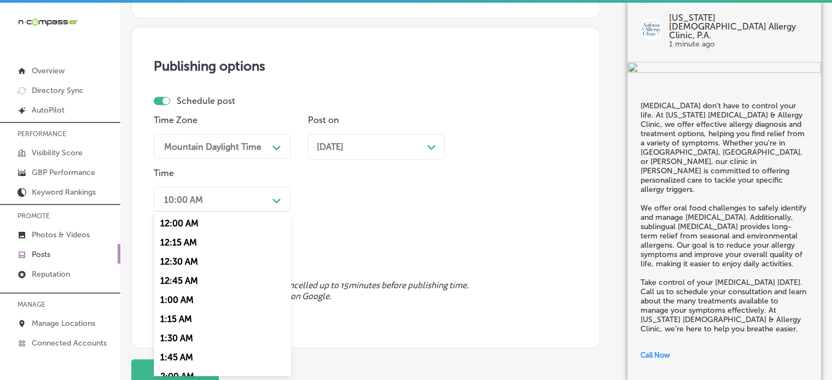
click at [218, 212] on div "option 7:00 AM, selected. option 12:30 AM focused, 3 of 96. 96 results availabl…" at bounding box center [222, 199] width 137 height 25
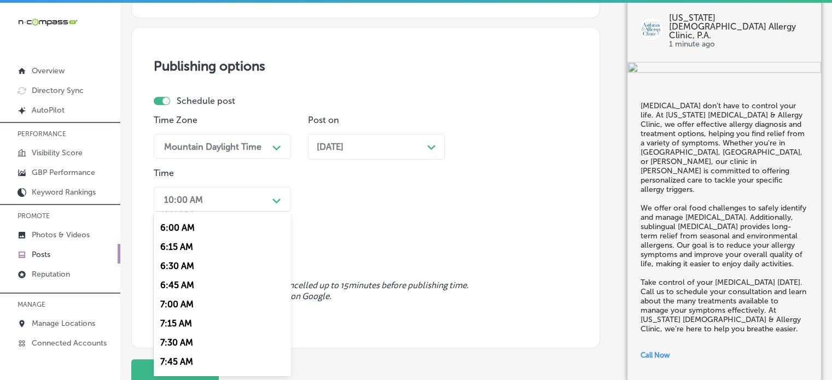
scroll to position [457, 0]
click at [186, 302] on div "7:00 AM" at bounding box center [222, 302] width 137 height 19
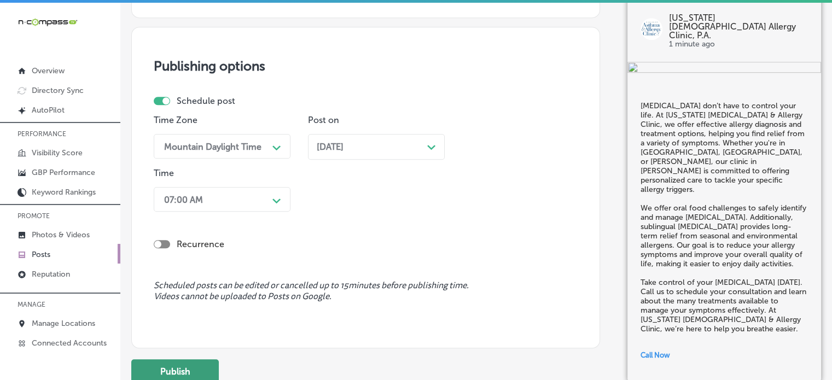
click at [201, 364] on button "Publish" at bounding box center [175, 371] width 88 height 25
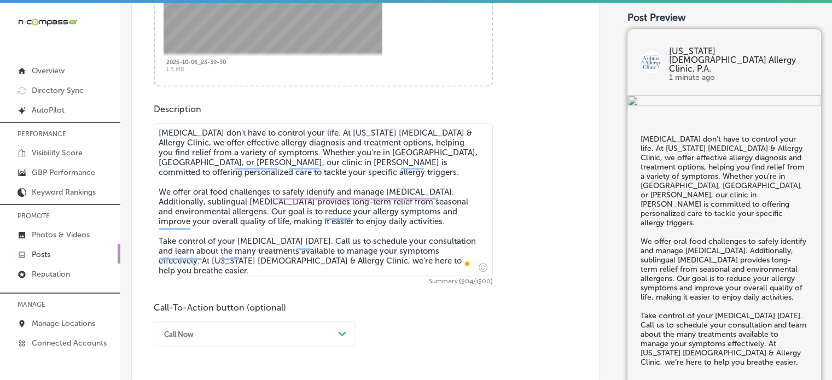
scroll to position [531, 0]
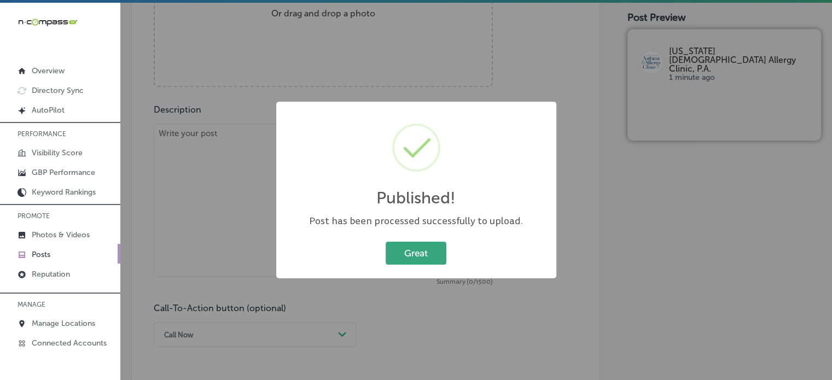
click at [425, 242] on button "Great" at bounding box center [416, 253] width 61 height 22
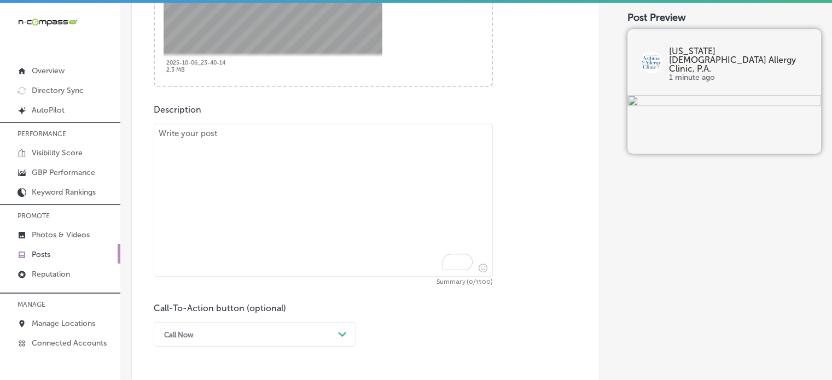
click at [391, 137] on textarea "To enrich screen reader interactions, please activate Accessibility in Grammarl…" at bounding box center [323, 200] width 339 height 153
paste textarea ""At Mississippi Asthma & Allergy Clinic, we understand that asthma care for chi…"
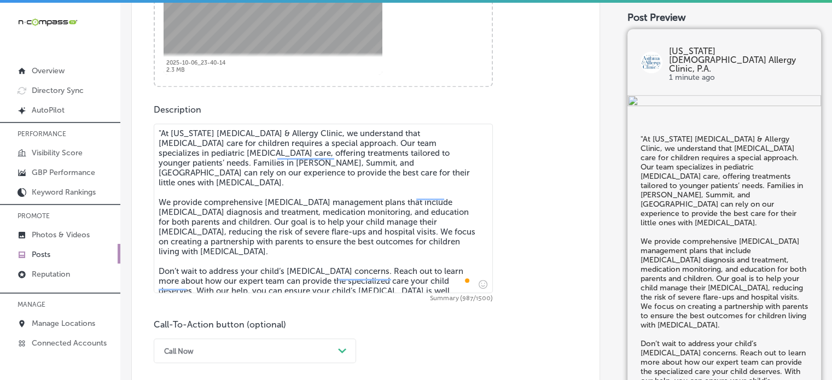
click at [161, 129] on textarea ""At Mississippi Asthma & Allergy Clinic, we understand that asthma care for chi…" at bounding box center [323, 209] width 339 height 170
type textarea "At Mississippi Asthma & Allergy Clinic, we understand that asthma care for chil…"
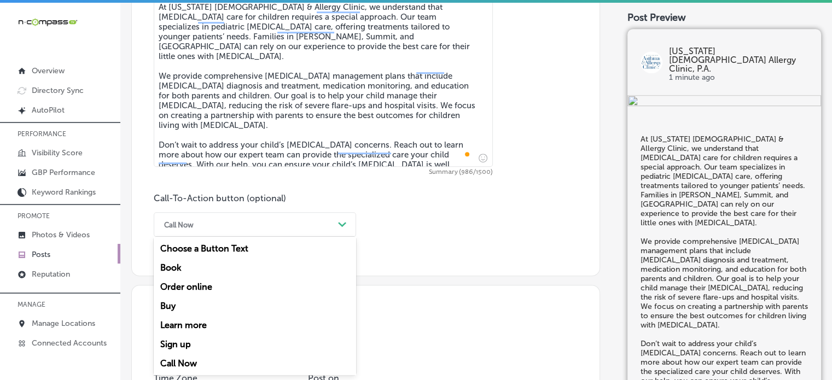
click at [287, 237] on div "option Call Now, selected. option Sign up focused, 6 of 7. 7 results available.…" at bounding box center [255, 224] width 202 height 25
click at [219, 326] on div "Learn more" at bounding box center [255, 325] width 202 height 19
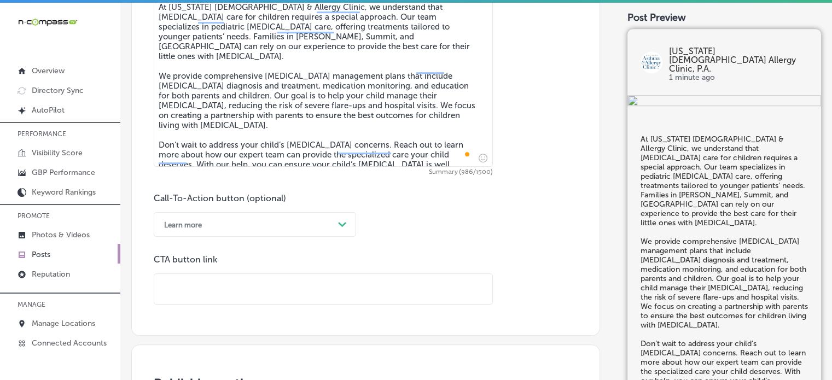
click at [283, 287] on input "text" at bounding box center [323, 289] width 338 height 30
paste input "https://www.msaac.com/"
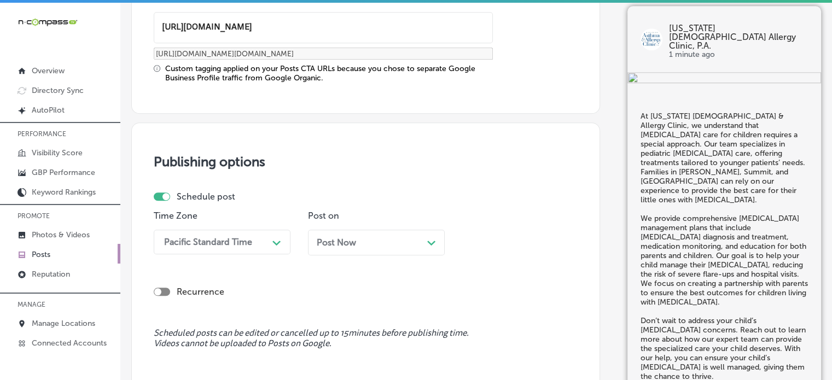
scroll to position [954, 0]
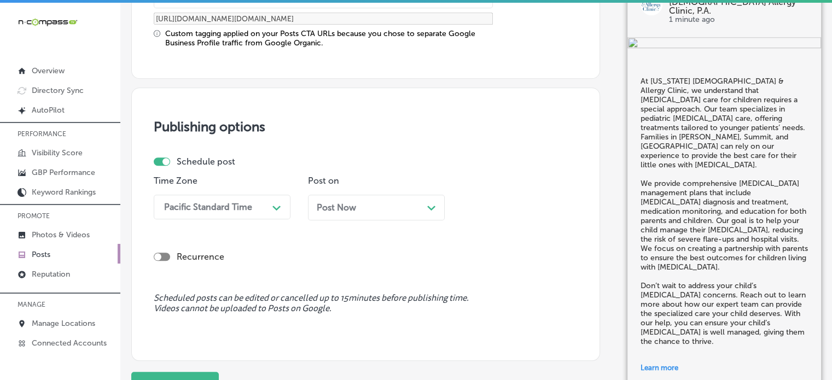
type input "https://www.msaac.com/"
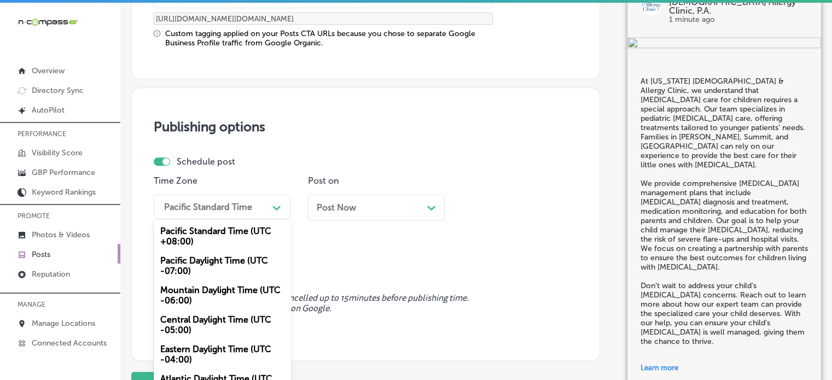
scroll to position [961, 0]
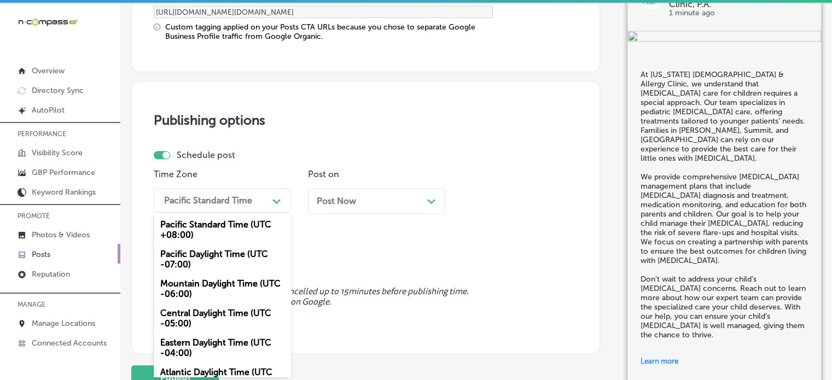
click at [230, 202] on div "Pacific Standard Time" at bounding box center [208, 200] width 88 height 10
click at [199, 288] on div "Mountain Daylight Time (UTC -06:00)" at bounding box center [222, 289] width 137 height 30
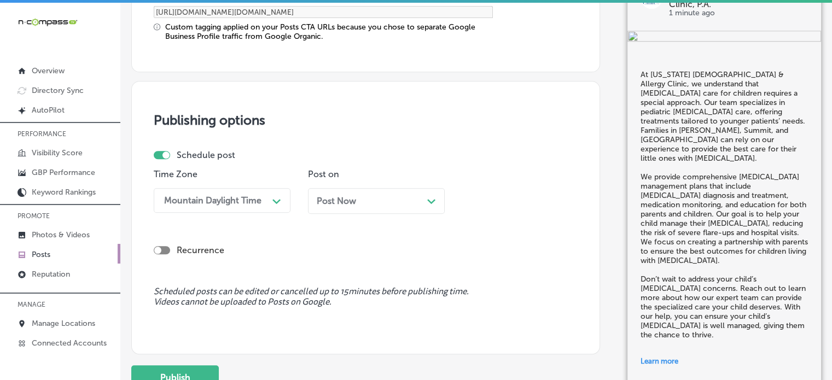
click at [399, 202] on div "Post Now Path Created with Sketch." at bounding box center [376, 201] width 119 height 10
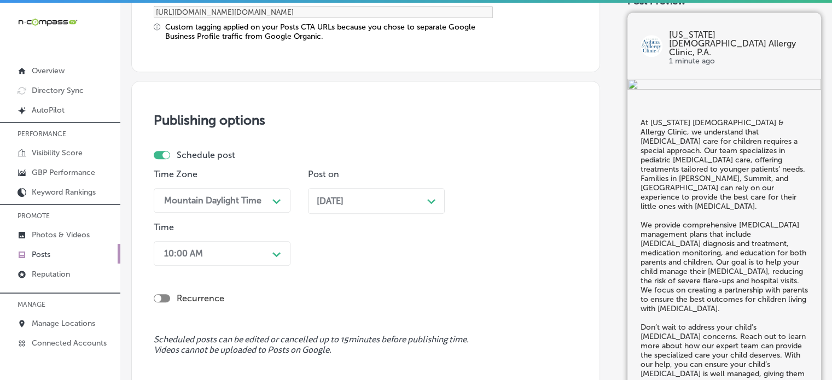
scroll to position [1014, 0]
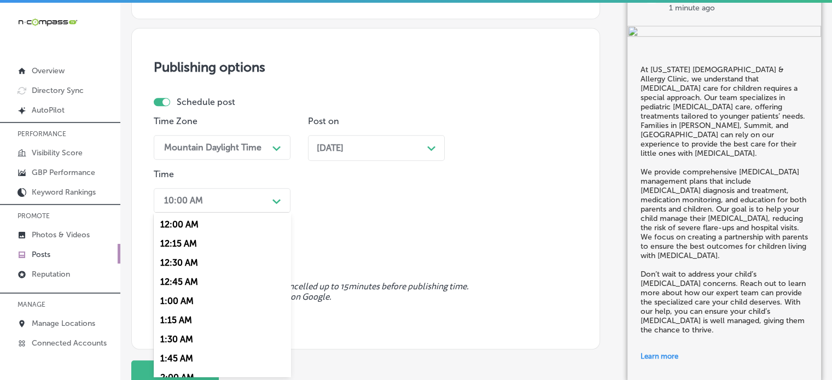
click at [225, 213] on div "option 7:00 AM, selected. option 12:15 AM focused, 2 of 96. 96 results availabl…" at bounding box center [222, 200] width 137 height 25
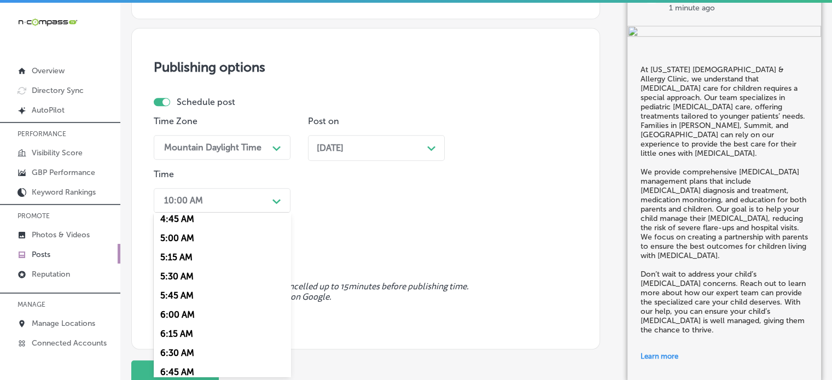
scroll to position [440, 0]
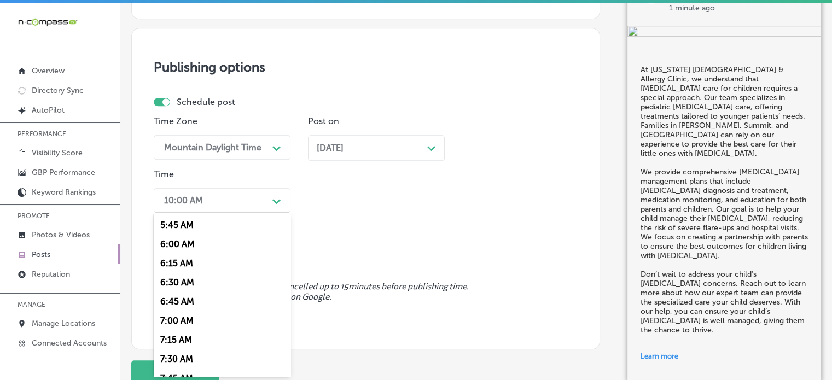
click at [174, 323] on div "7:00 AM" at bounding box center [222, 320] width 137 height 19
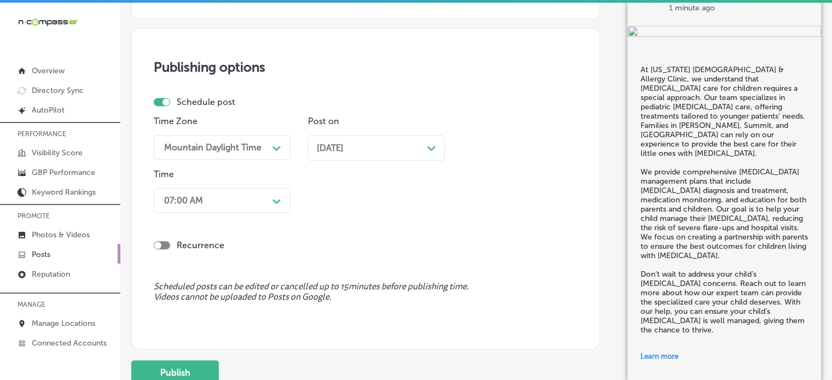
scroll to position [1097, 0]
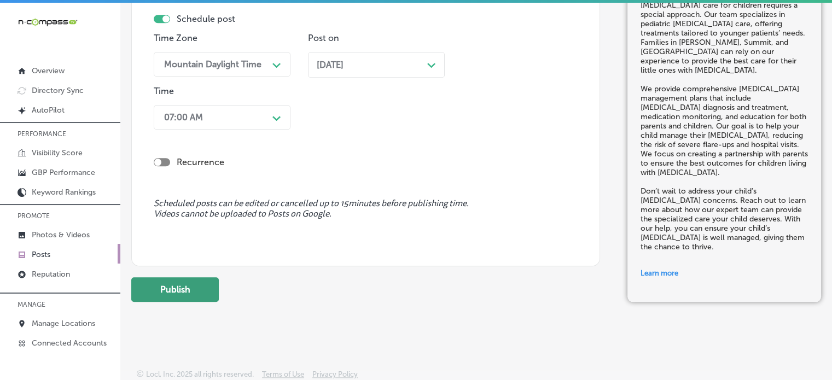
click at [177, 295] on button "Publish" at bounding box center [175, 289] width 88 height 25
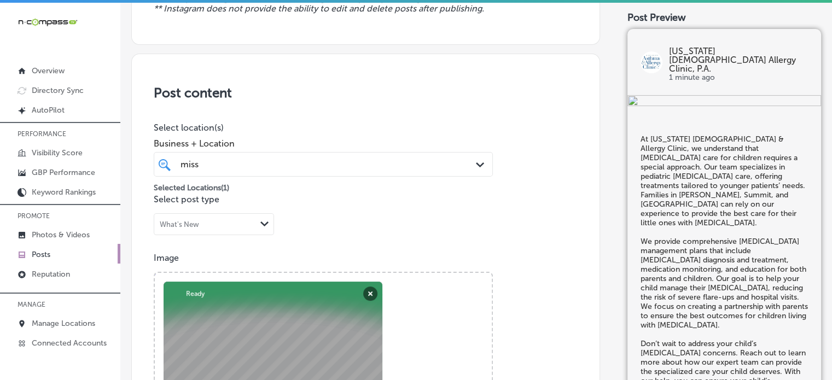
scroll to position [107, 0]
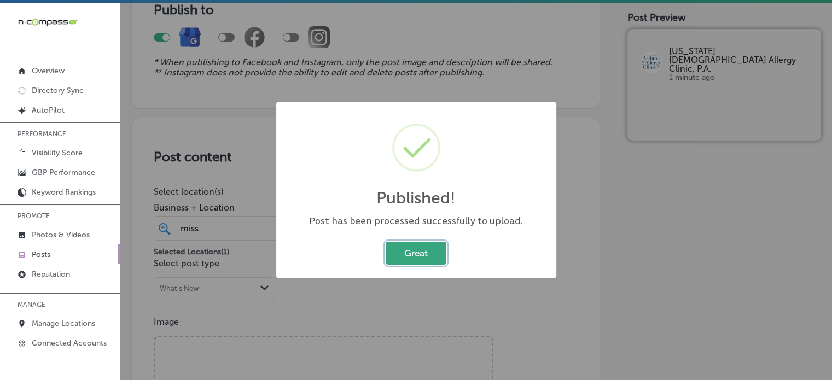
click at [414, 253] on button "Great" at bounding box center [416, 253] width 61 height 22
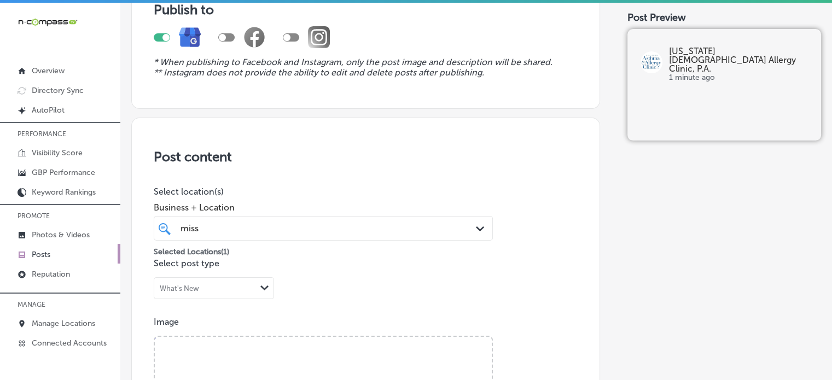
scroll to position [0, 0]
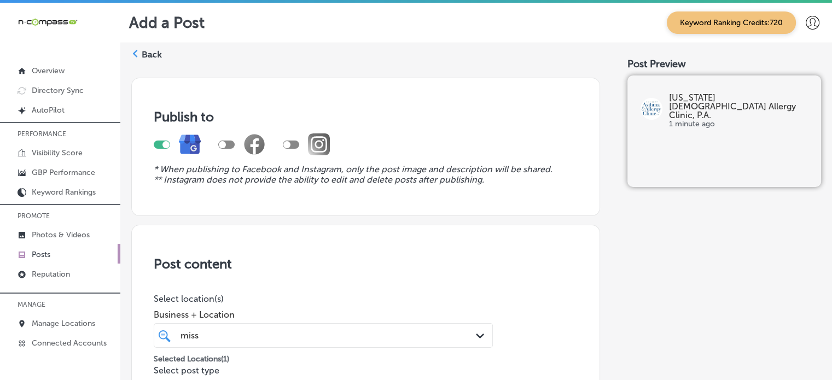
click at [148, 58] on label "Back" at bounding box center [152, 55] width 20 height 12
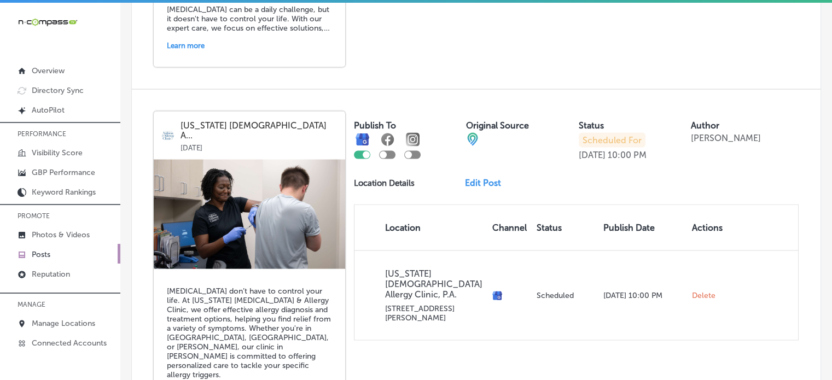
scroll to position [2477, 0]
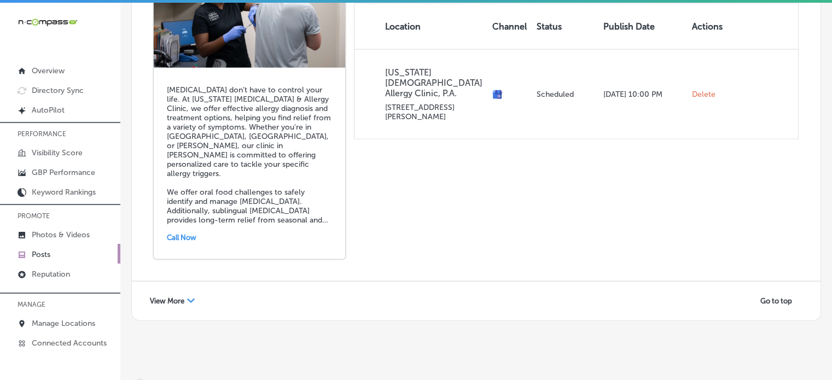
click at [171, 297] on span "View More" at bounding box center [167, 301] width 34 height 8
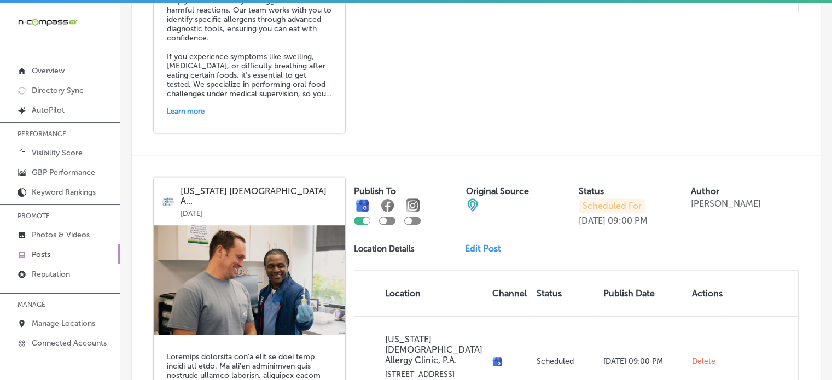
scroll to position [0, 0]
